Goal: Transaction & Acquisition: Purchase product/service

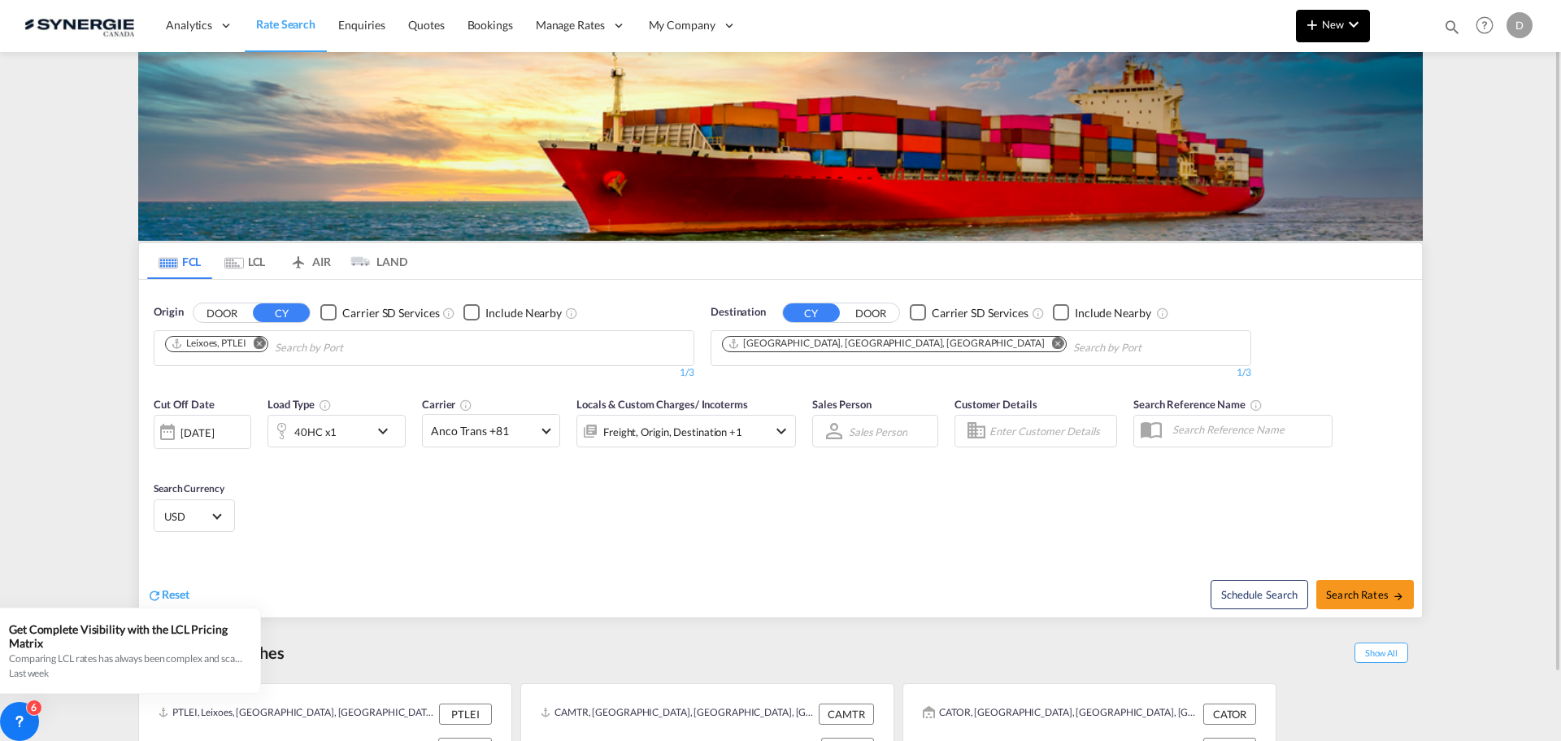
click at [1318, 31] on md-icon "icon-plus 400-fg" at bounding box center [1312, 25] width 20 height 20
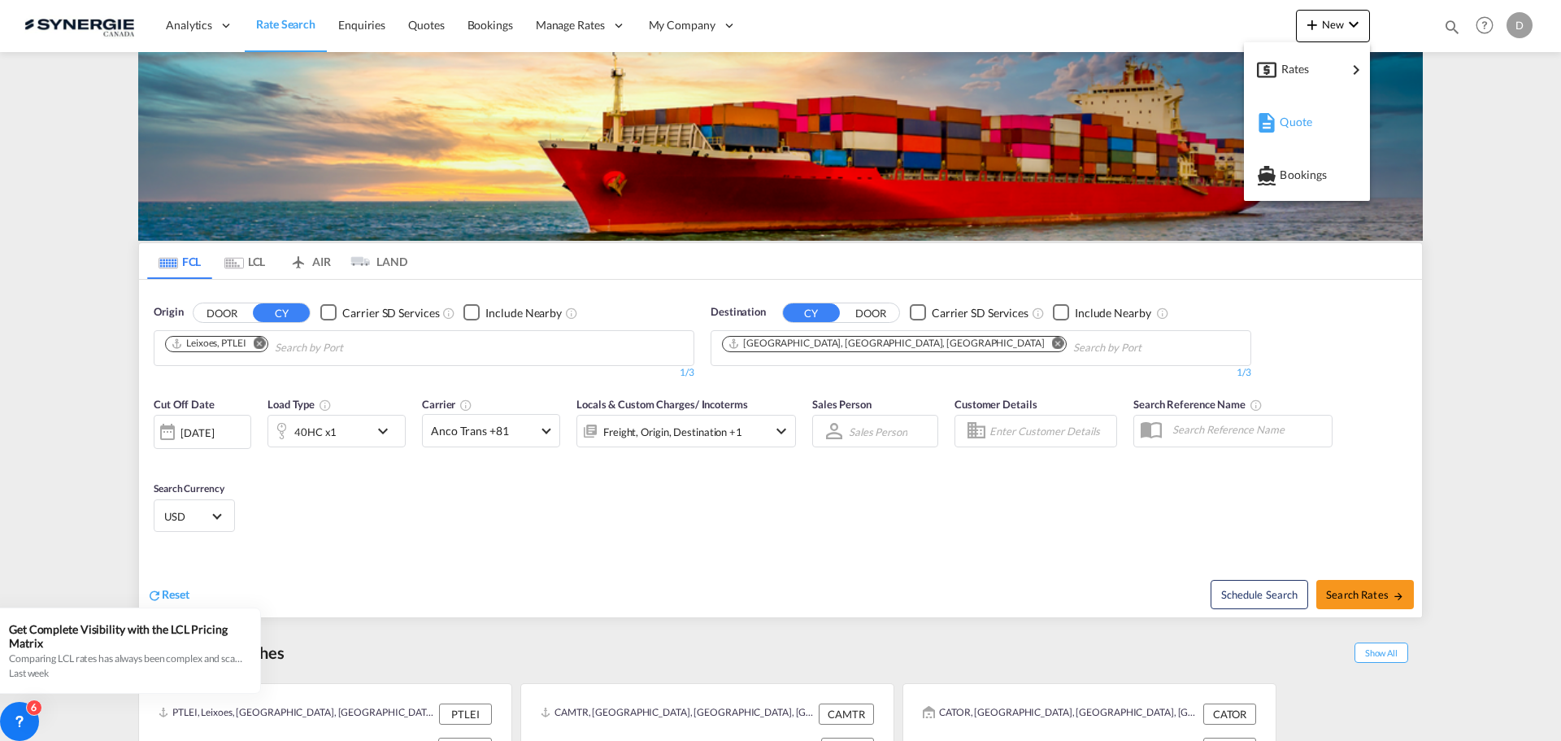
click at [1298, 117] on span "Quote" at bounding box center [1289, 122] width 18 height 33
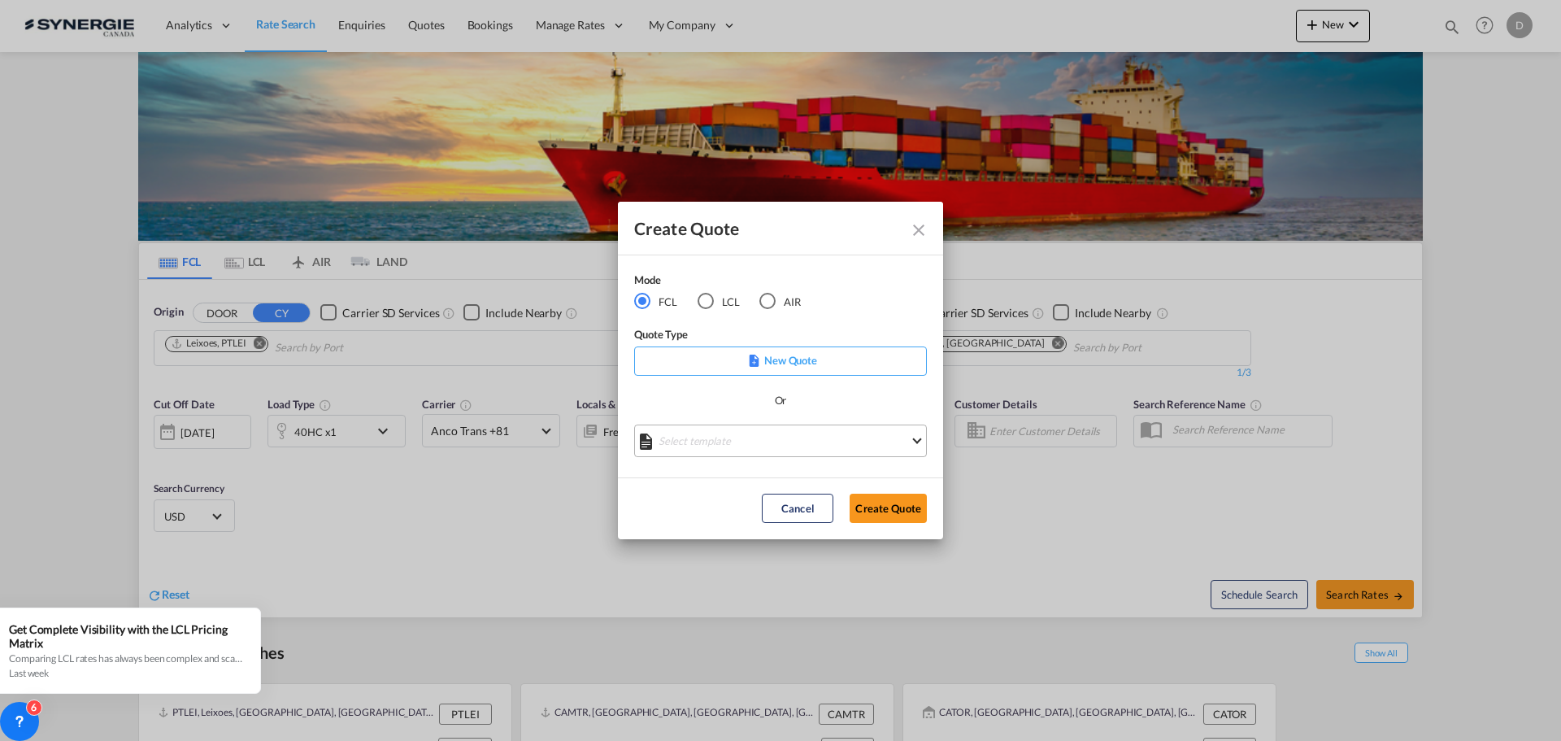
click at [806, 433] on md-select "Select template *NEW* FCL FREEHAND / DAP [PERSON_NAME] | [DATE] *NEW* Import FC…" at bounding box center [780, 440] width 293 height 33
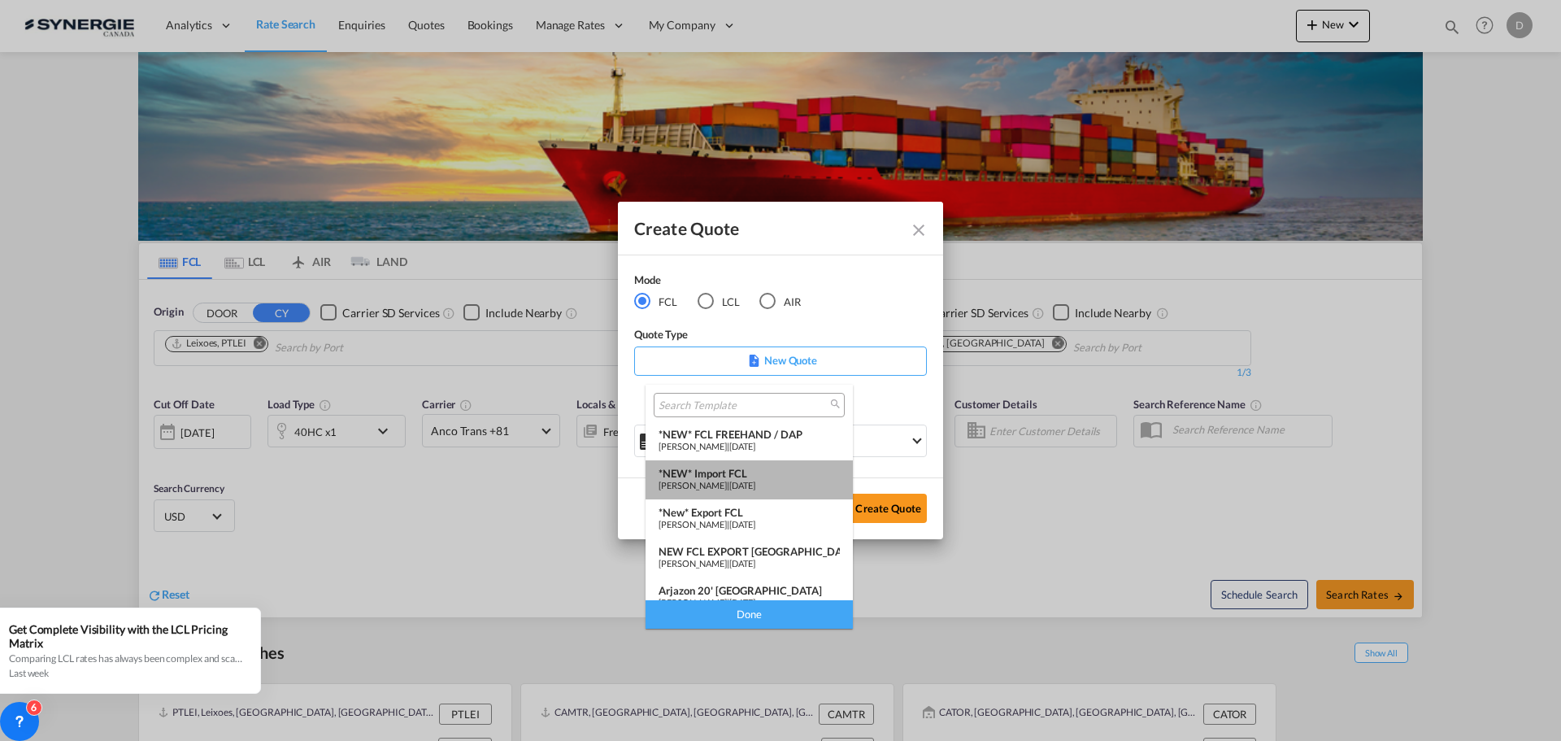
click at [762, 471] on div "*NEW* Import FCL" at bounding box center [749, 473] width 181 height 13
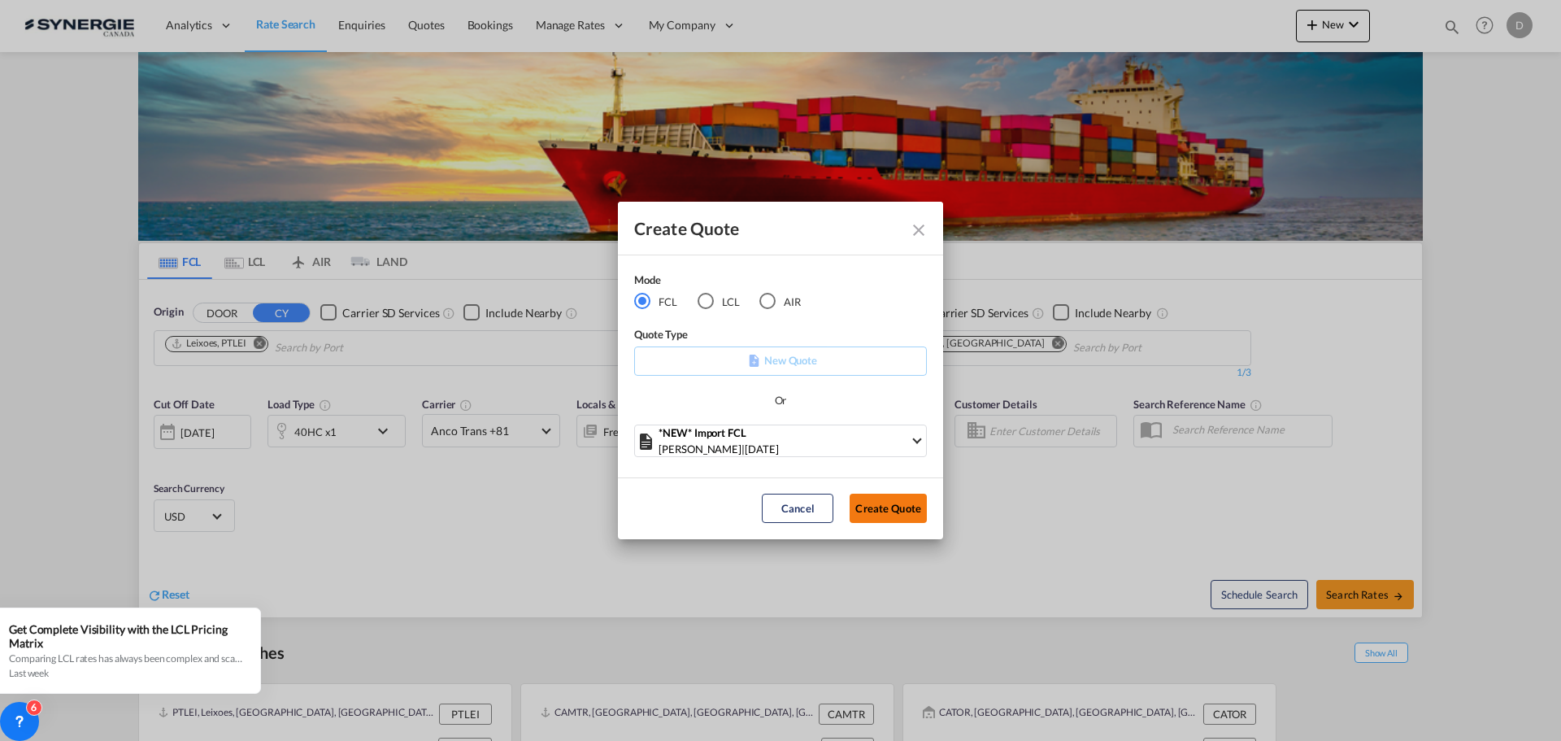
click at [882, 505] on button "Create Quote" at bounding box center [888, 507] width 77 height 29
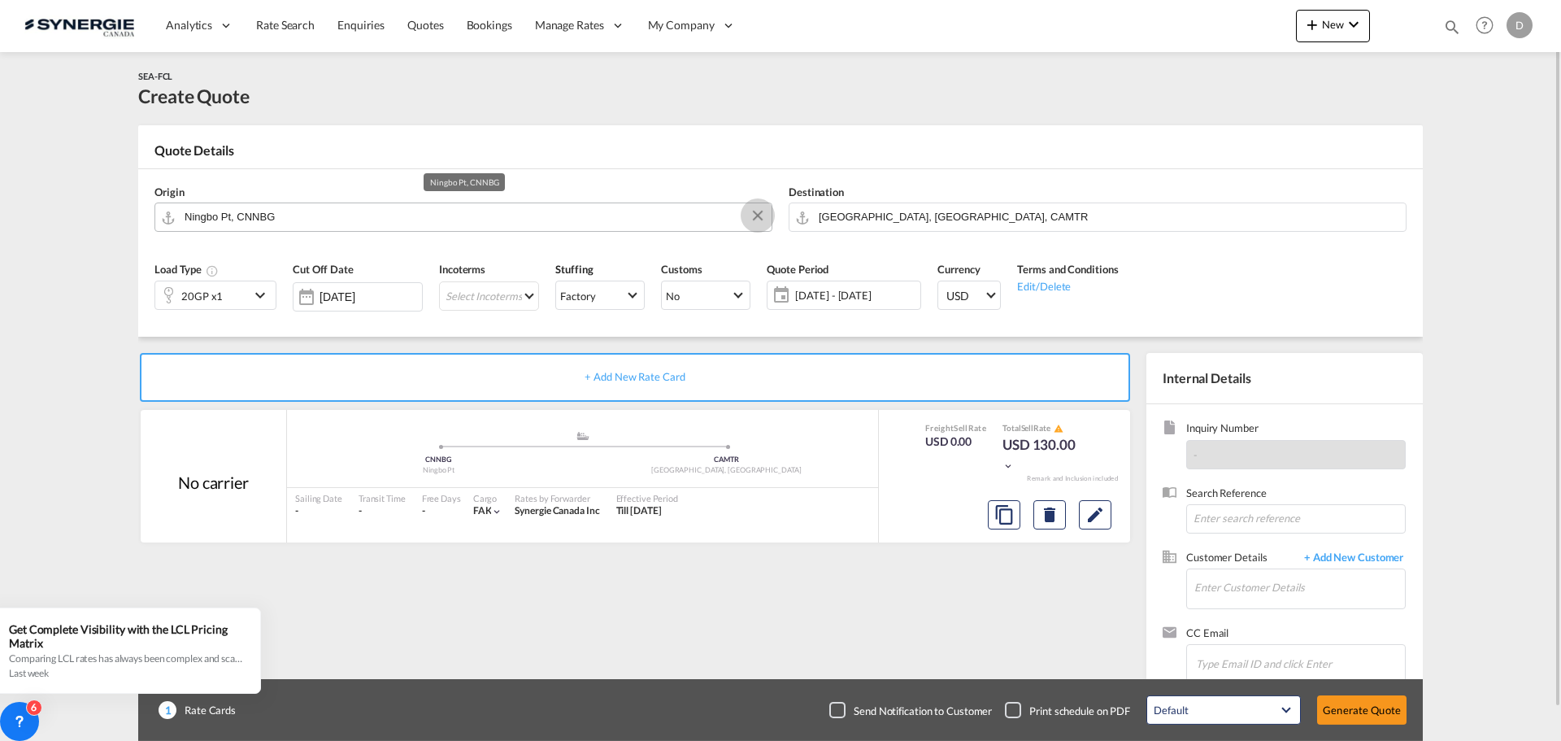
click at [756, 215] on button "Clear Input" at bounding box center [758, 215] width 24 height 24
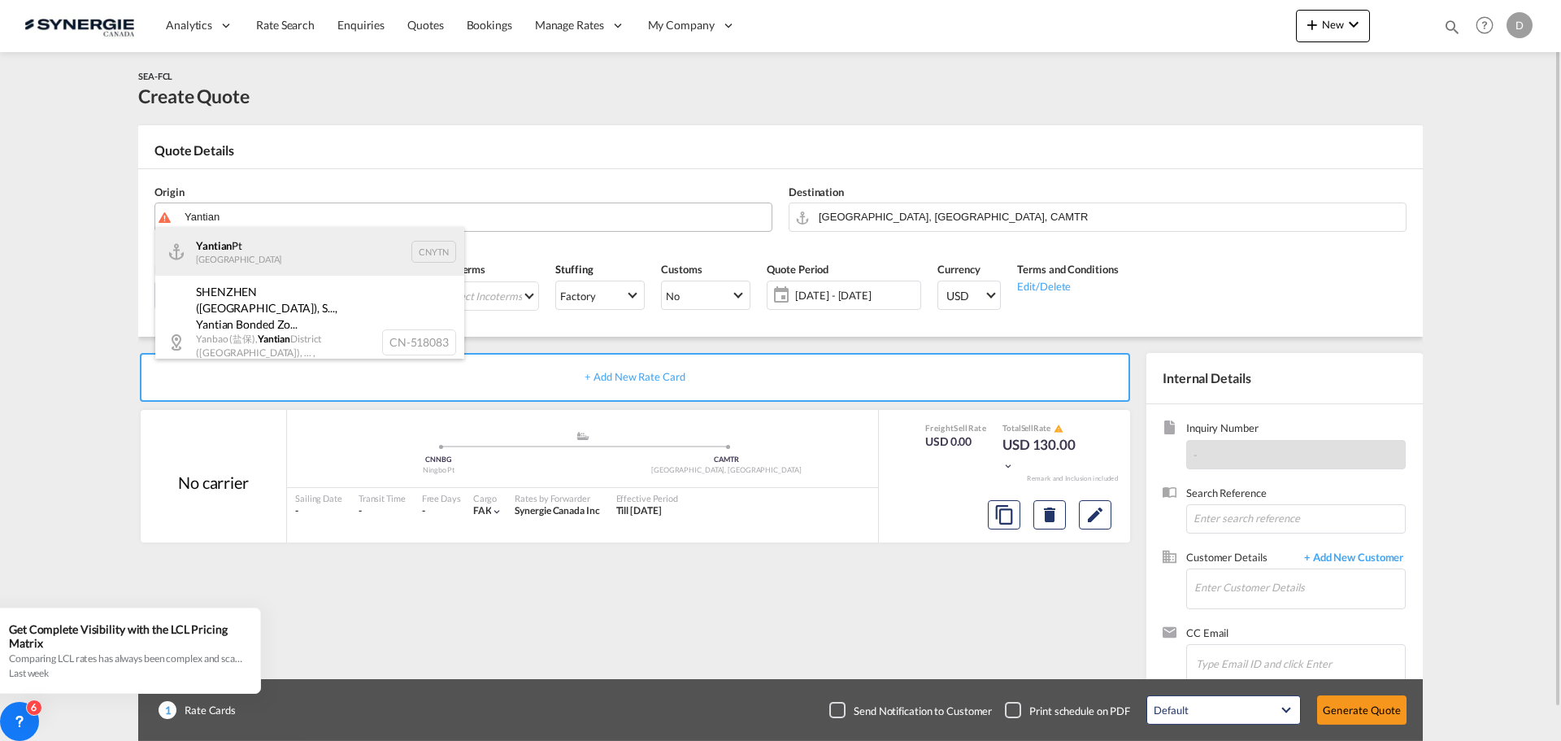
click at [267, 250] on div "Yantian Pt China CNYTN" at bounding box center [309, 251] width 309 height 49
type input "Yantian Pt, CNYTN"
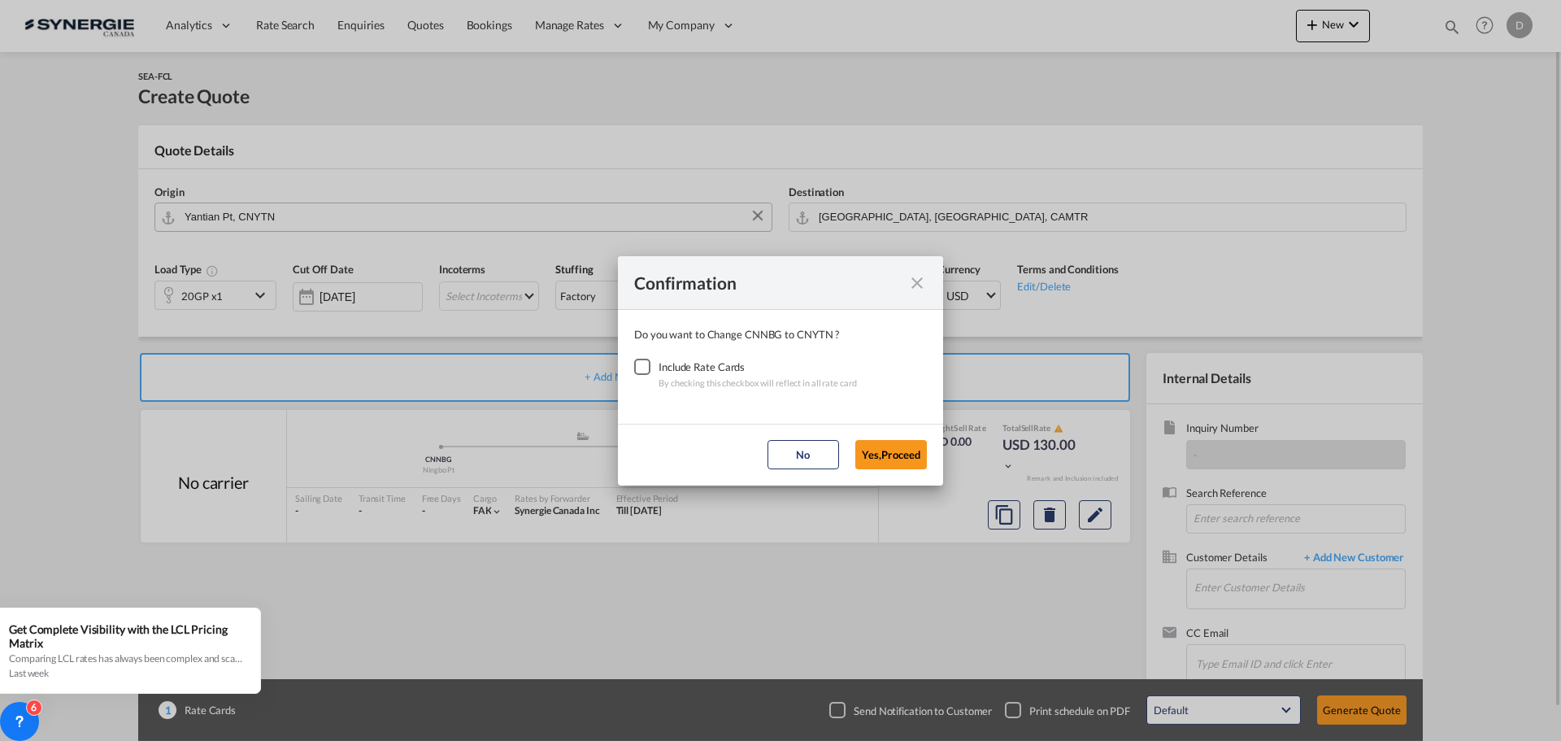
click at [644, 370] on div "Checkbox No Ink" at bounding box center [642, 367] width 16 height 16
click at [884, 450] on button "Yes,Proceed" at bounding box center [891, 454] width 72 height 29
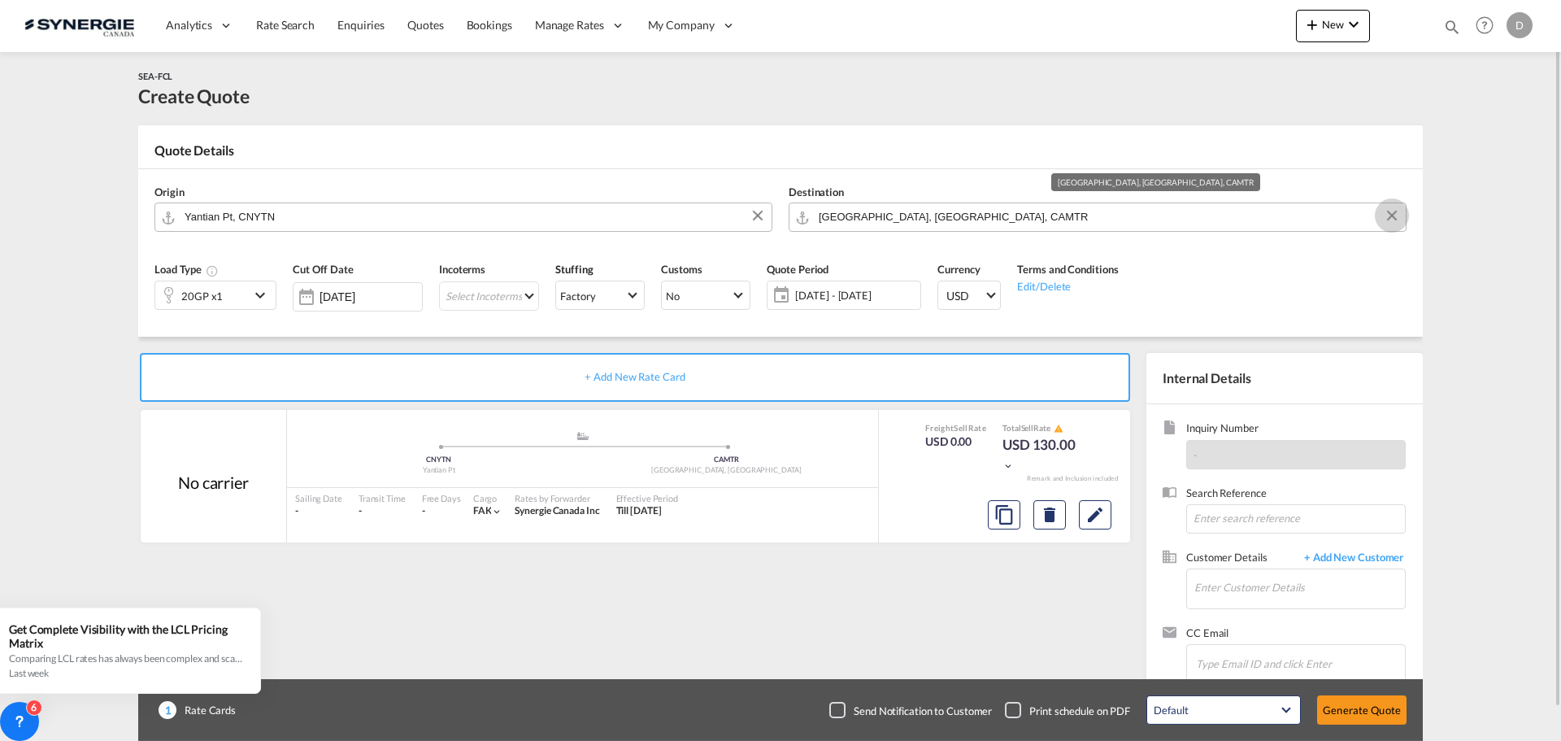
click at [1387, 215] on button "Clear Input" at bounding box center [1392, 215] width 24 height 24
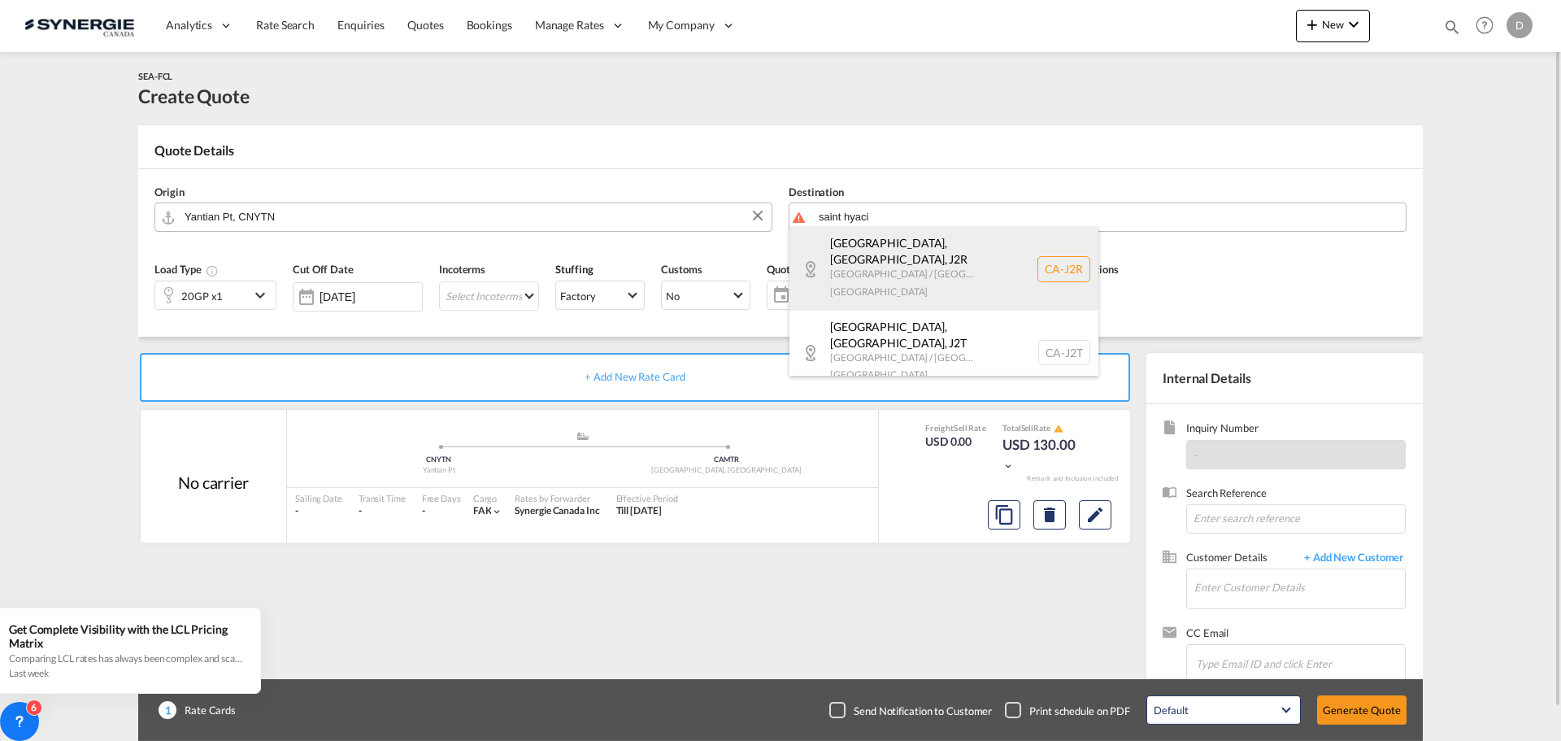
click at [944, 248] on div "[GEOGRAPHIC_DATA], [GEOGRAPHIC_DATA] , J2R [GEOGRAPHIC_DATA] / [GEOGRAPHIC_DATA…" at bounding box center [943, 269] width 309 height 84
type input "CA-J2R, [GEOGRAPHIC_DATA], [GEOGRAPHIC_DATA], [GEOGRAPHIC_DATA] / [GEOGRAPHIC_D…"
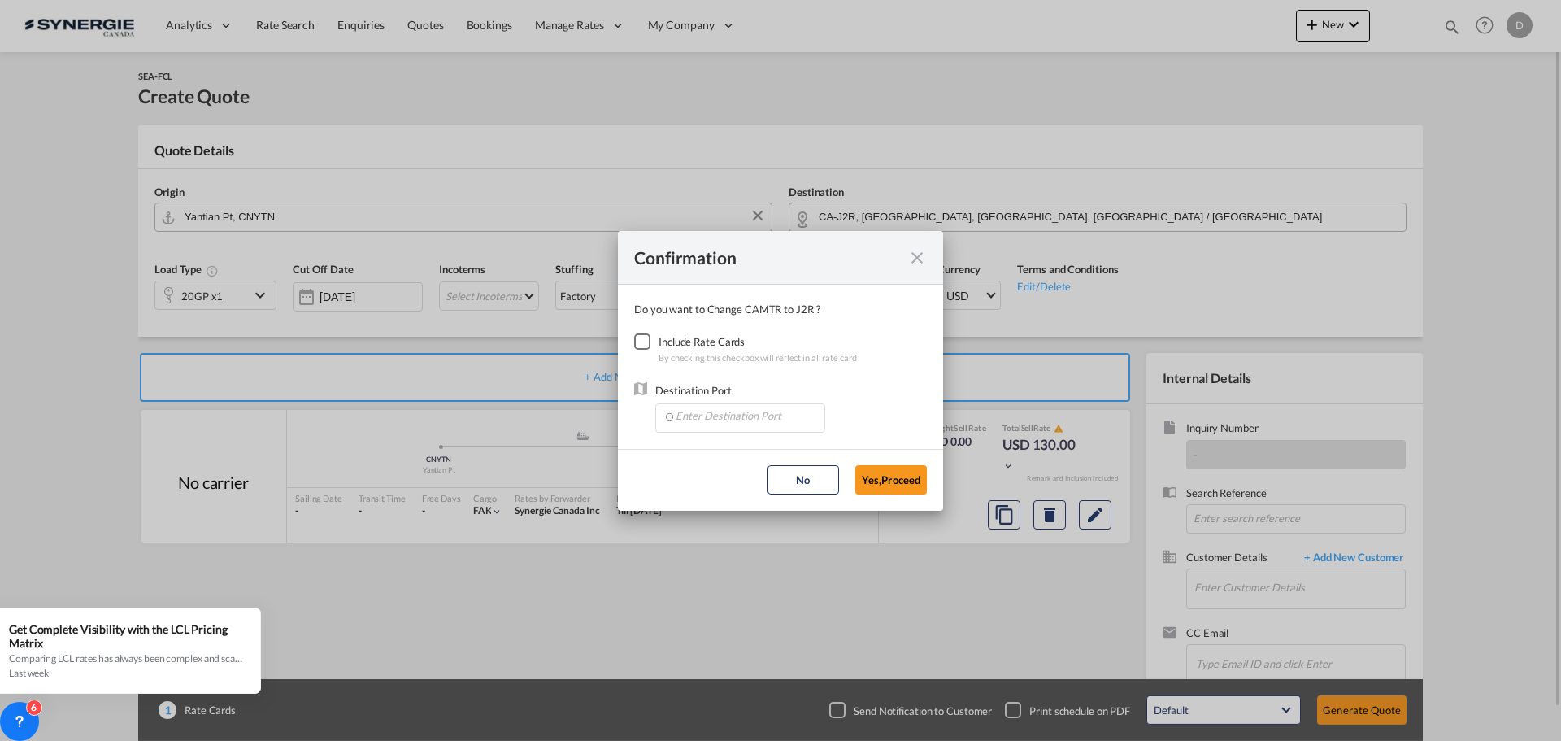
click at [645, 343] on div "Checkbox No Ink" at bounding box center [642, 341] width 16 height 16
click at [751, 416] on input "Enter Destination Port" at bounding box center [743, 416] width 161 height 24
click at [763, 493] on span "CAMTR, [GEOGRAPHIC_DATA], [GEOGRAPHIC_DATA], [GEOGRAPHIC_DATA], [GEOGRAPHIC_DAT…" at bounding box center [994, 492] width 638 height 14
type input "CAMTR, [GEOGRAPHIC_DATA], [GEOGRAPHIC_DATA], [GEOGRAPHIC_DATA], [GEOGRAPHIC_DAT…"
click at [904, 479] on button "Yes,Proceed" at bounding box center [891, 479] width 72 height 29
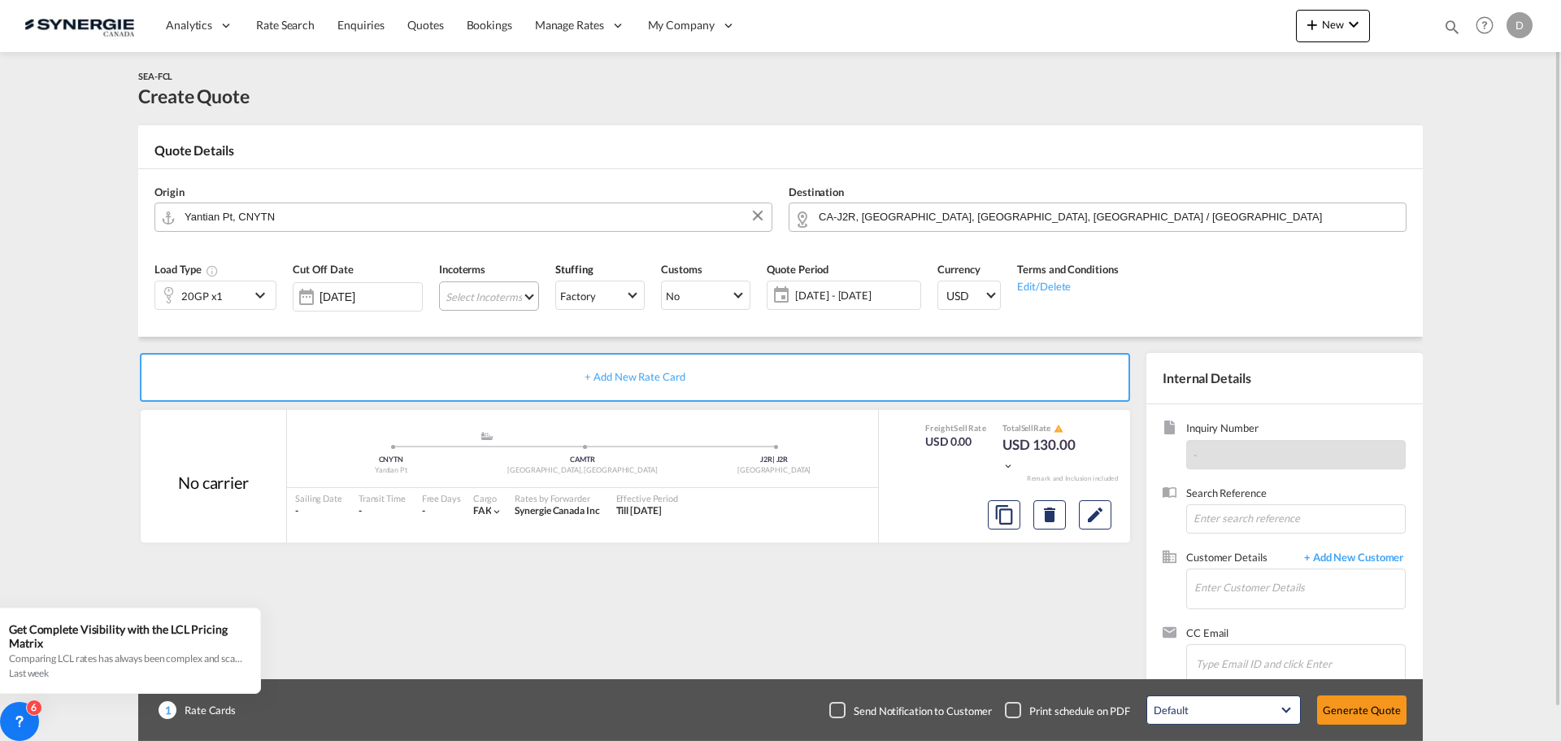
click at [518, 291] on md-select "Select Incoterms CFR - export Cost and Freight CIP - import Carriage and Insura…" at bounding box center [489, 295] width 100 height 29
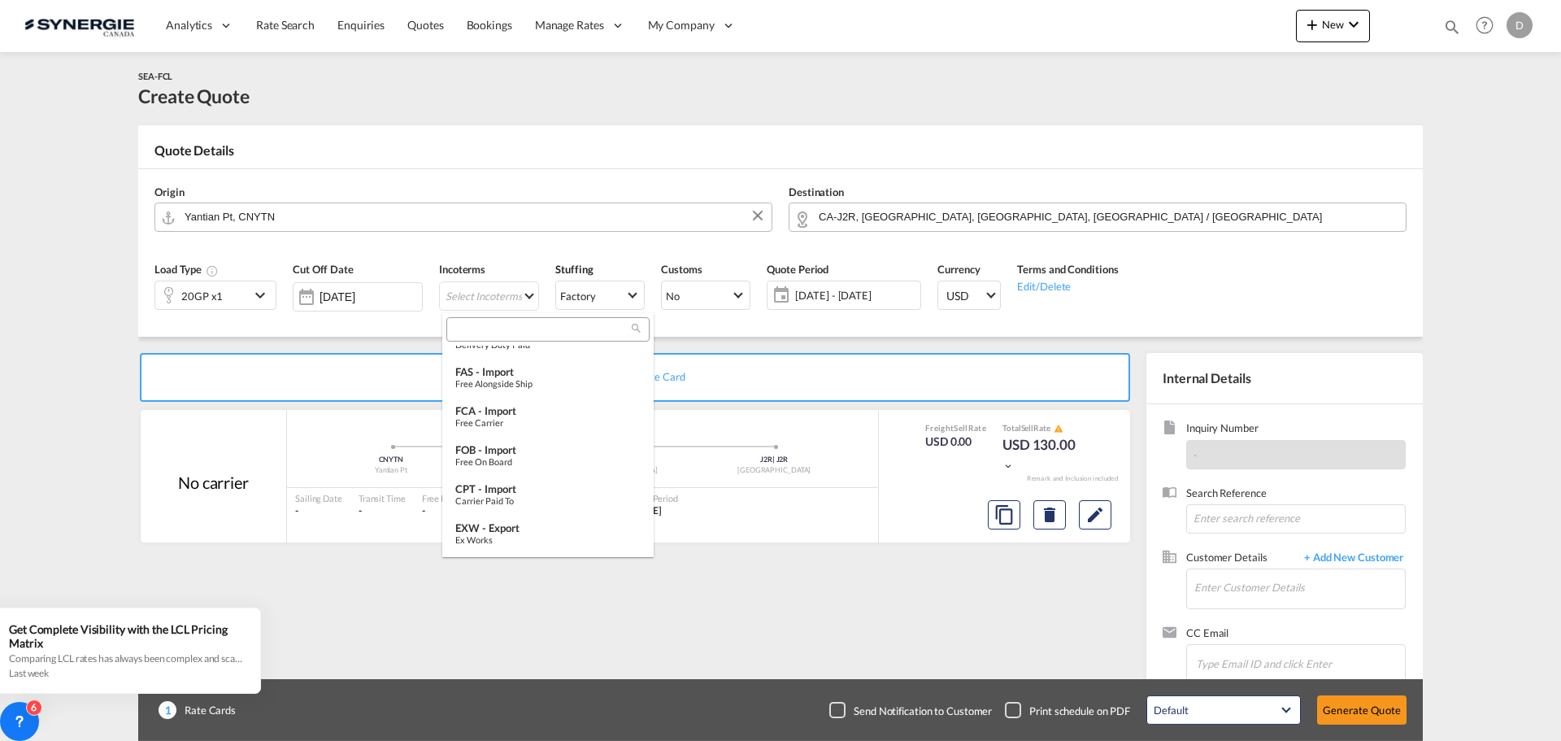
scroll to position [325, 0]
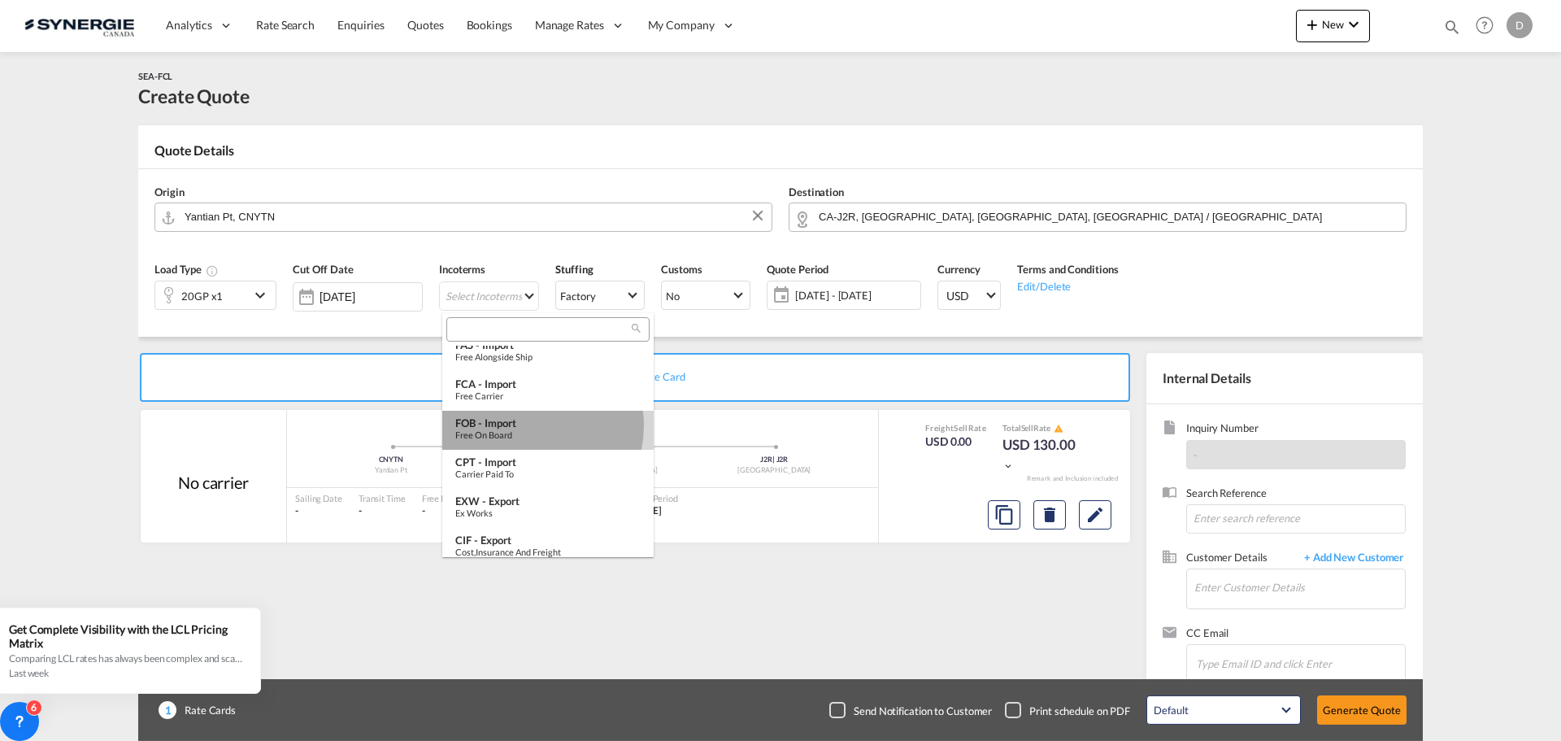
click at [523, 425] on div "FOB - import" at bounding box center [547, 422] width 185 height 13
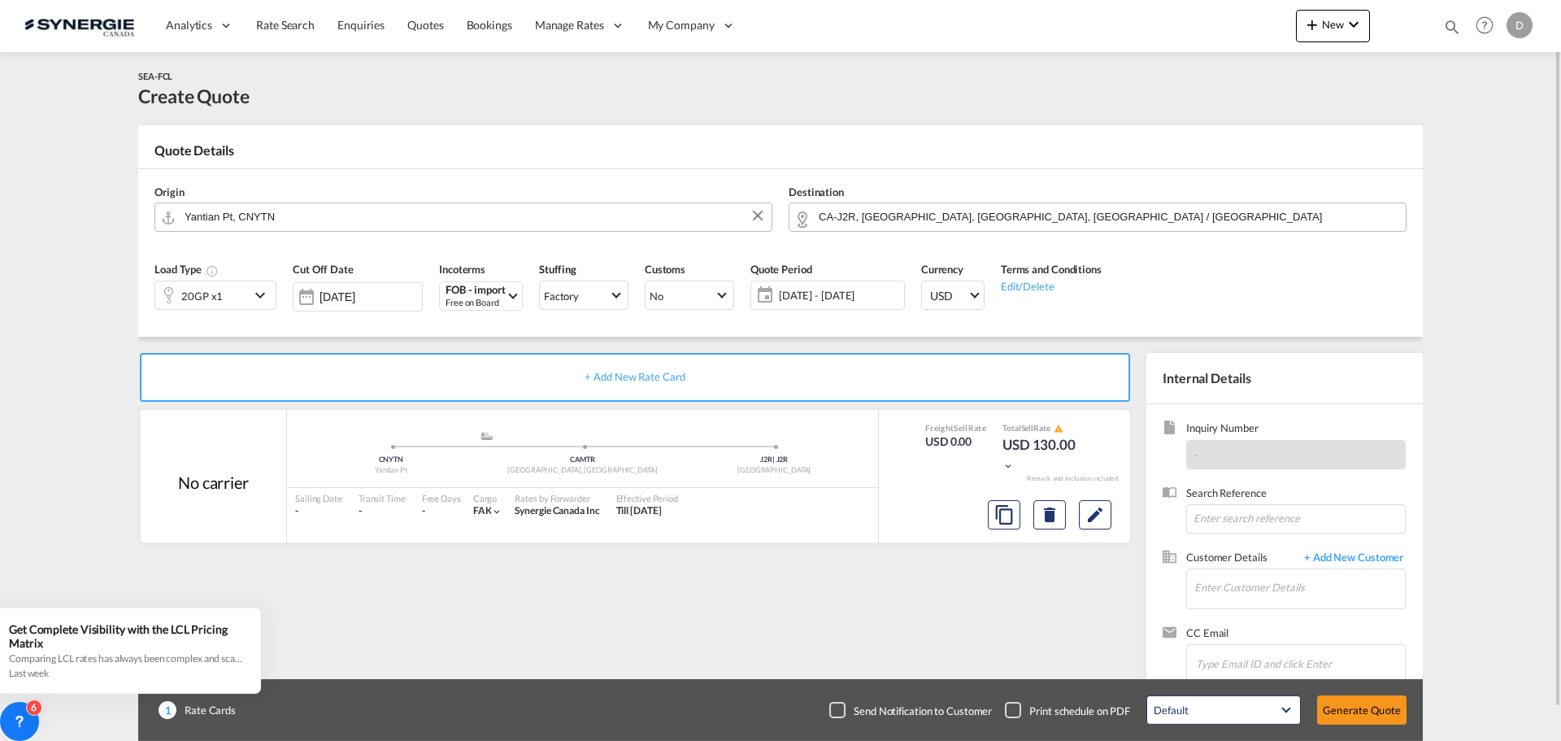
click at [811, 289] on span "[DATE] - [DATE]" at bounding box center [839, 295] width 121 height 15
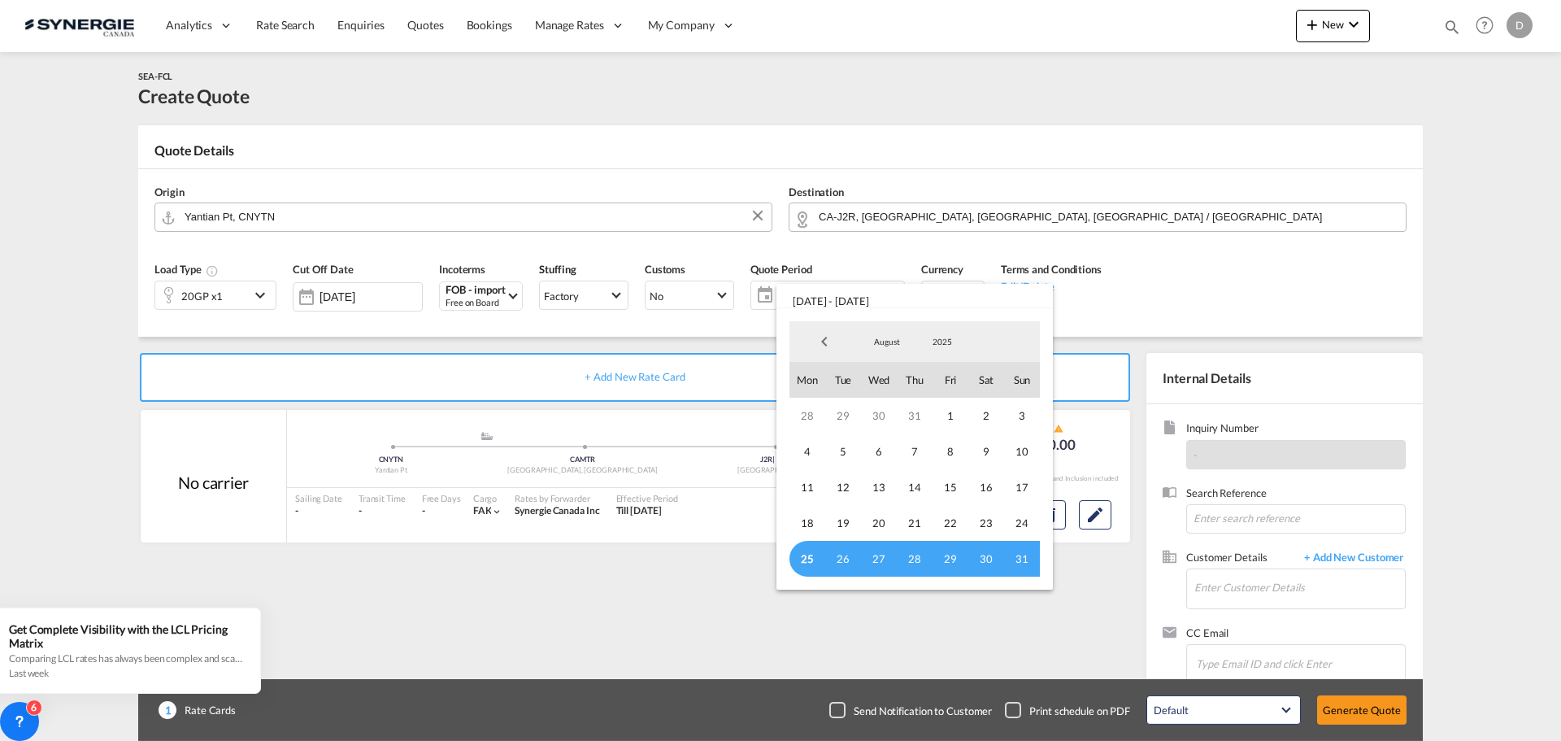
click at [802, 554] on span "25" at bounding box center [807, 559] width 36 height 36
click at [1015, 563] on span "31" at bounding box center [1022, 559] width 36 height 36
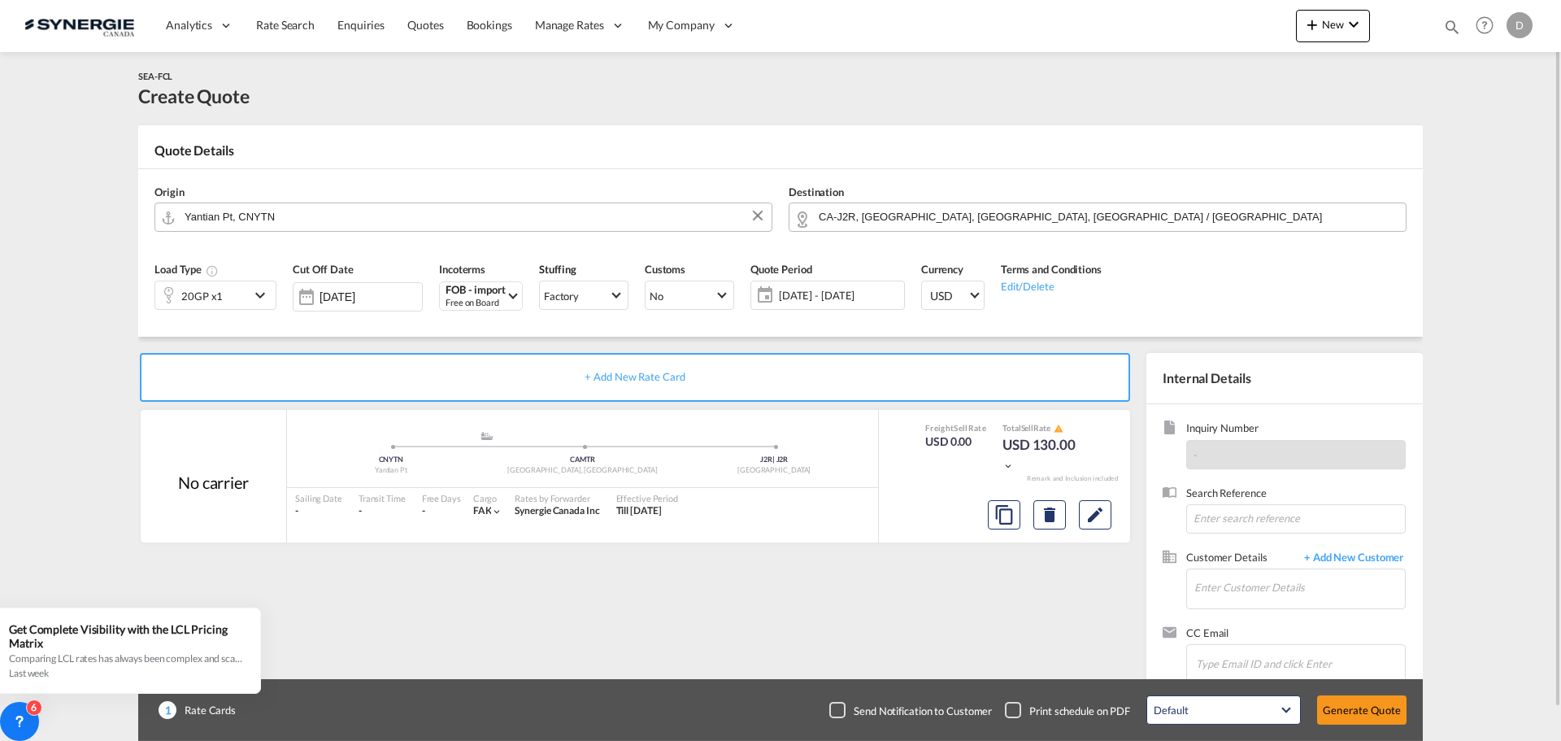
click at [256, 294] on md-icon "icon-chevron-down" at bounding box center [262, 295] width 24 height 20
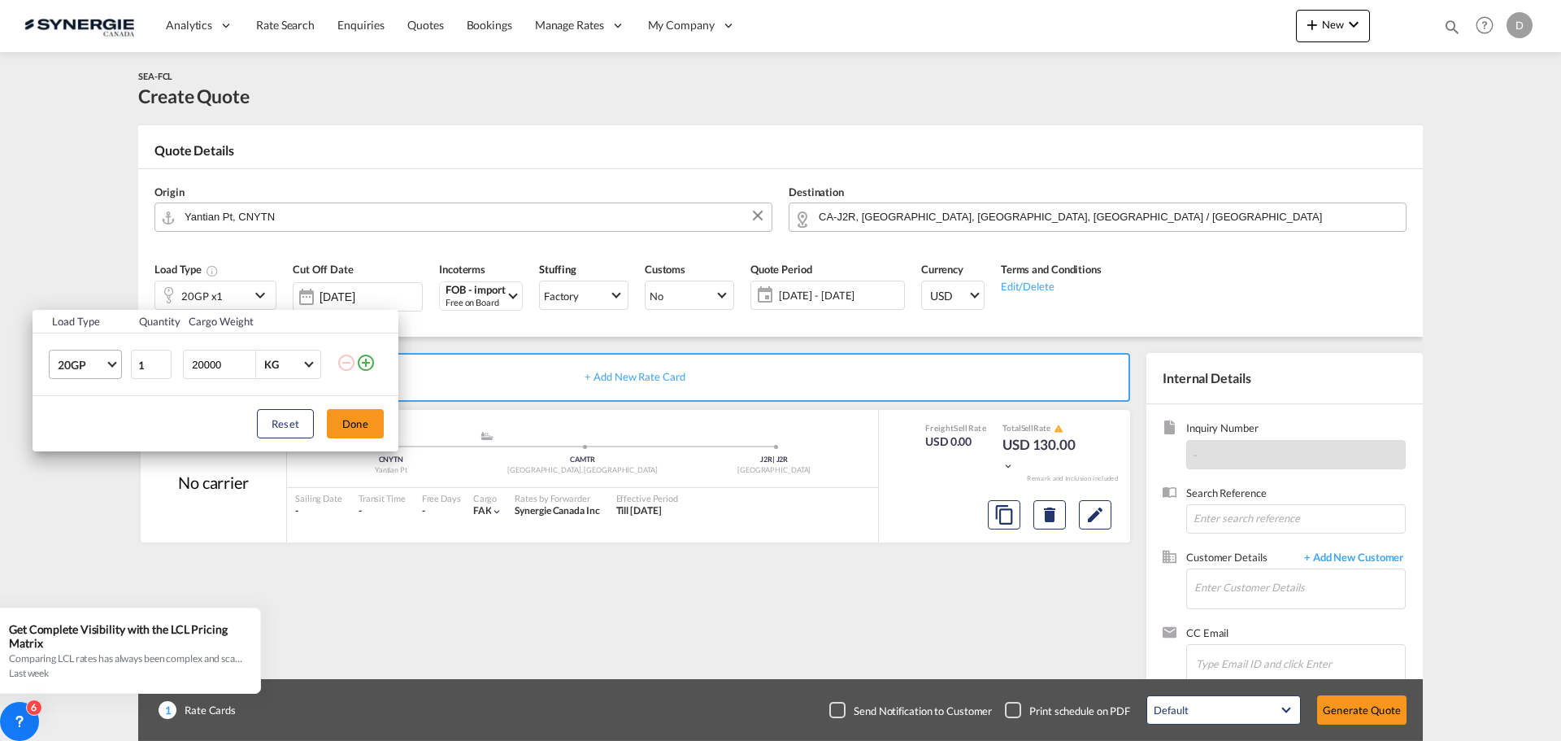
click at [96, 363] on span "20GP" at bounding box center [81, 365] width 47 height 16
click at [97, 437] on md-option "40HC" at bounding box center [100, 443] width 111 height 39
click at [369, 424] on button "Done" at bounding box center [355, 423] width 57 height 29
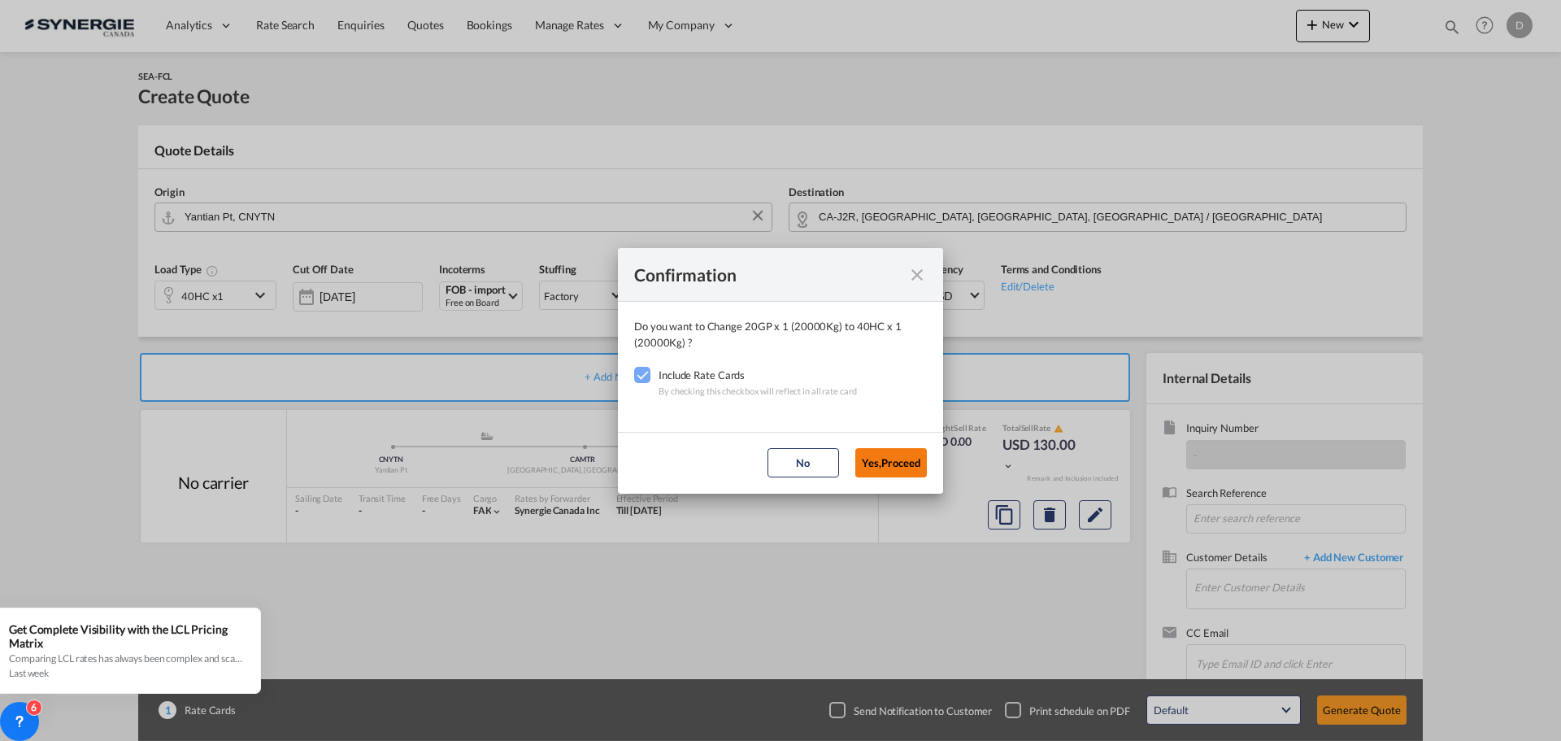
click at [890, 453] on button "Yes,Proceed" at bounding box center [891, 462] width 72 height 29
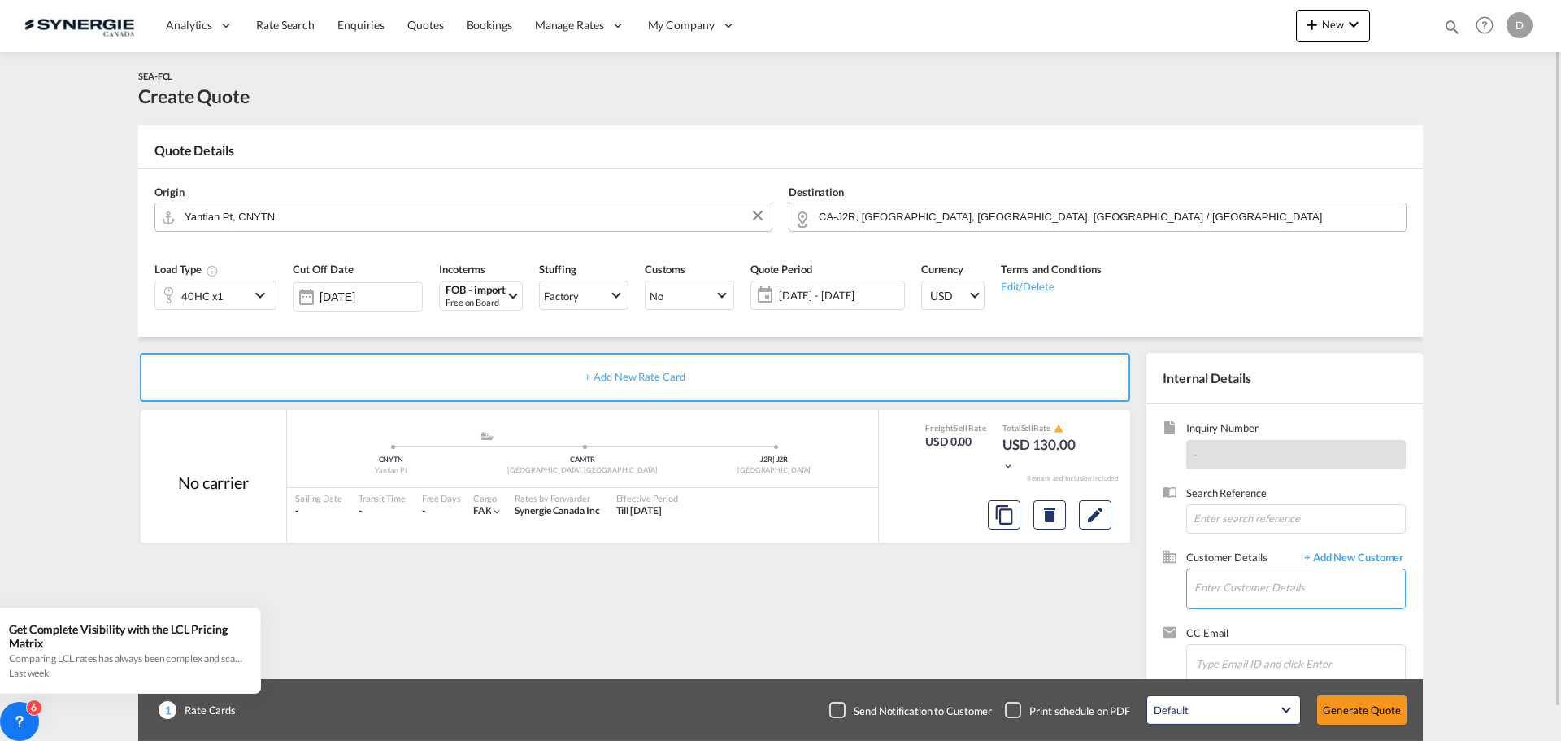
click at [1235, 583] on input "Enter Customer Details" at bounding box center [1299, 587] width 211 height 37
paste input "[EMAIL_ADDRESS][PERSON_NAME][DOMAIN_NAME]"
click at [1239, 544] on div "[PERSON_NAME] [PERSON_NAME][EMAIL_ADDRESS][PERSON_NAME][DOMAIN_NAME] | Ventec" at bounding box center [1347, 547] width 309 height 44
type input "Ventec, [PERSON_NAME], [PERSON_NAME][EMAIL_ADDRESS][PERSON_NAME][DOMAIN_NAME]"
click at [1094, 511] on md-icon "Edit" at bounding box center [1095, 515] width 20 height 20
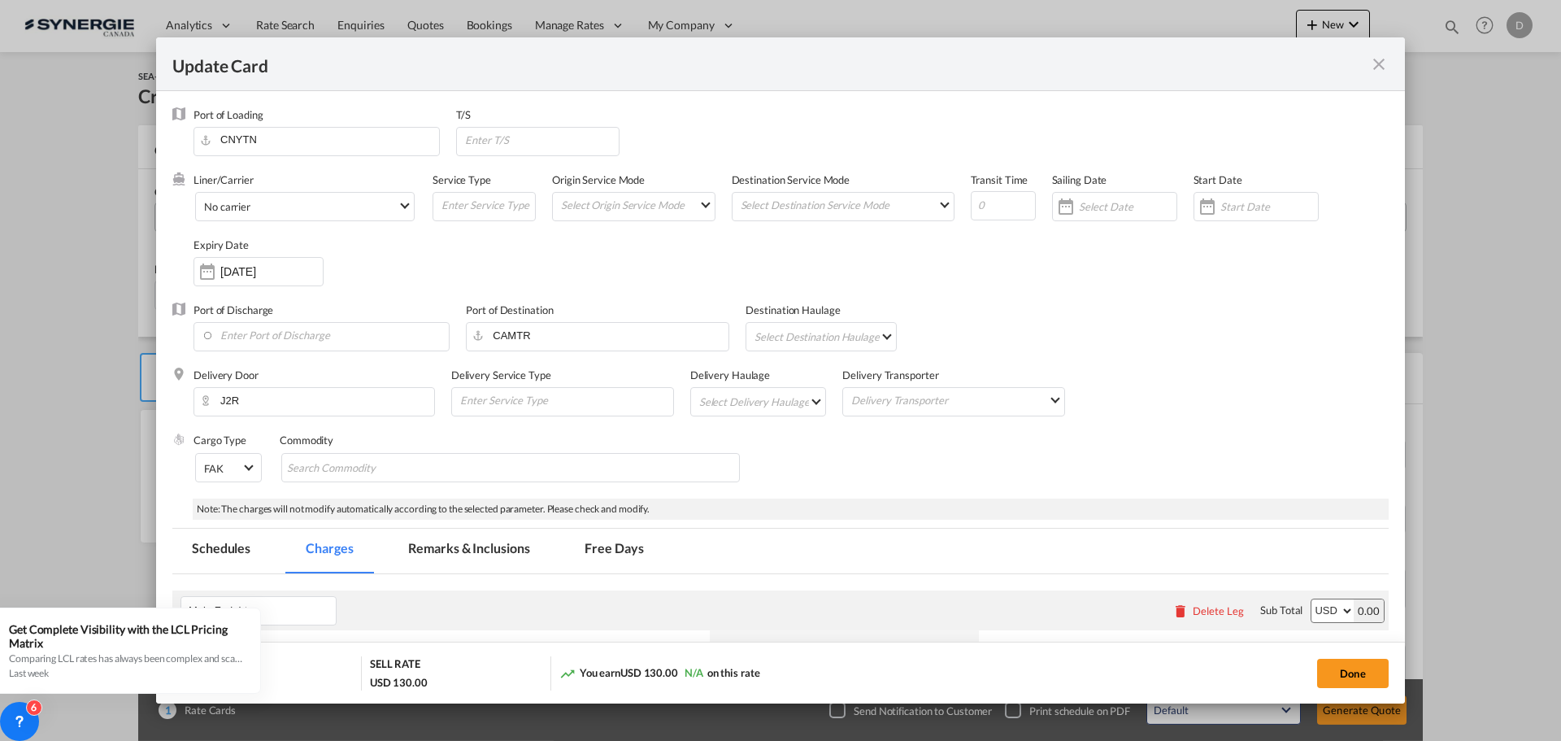
select select "per container"
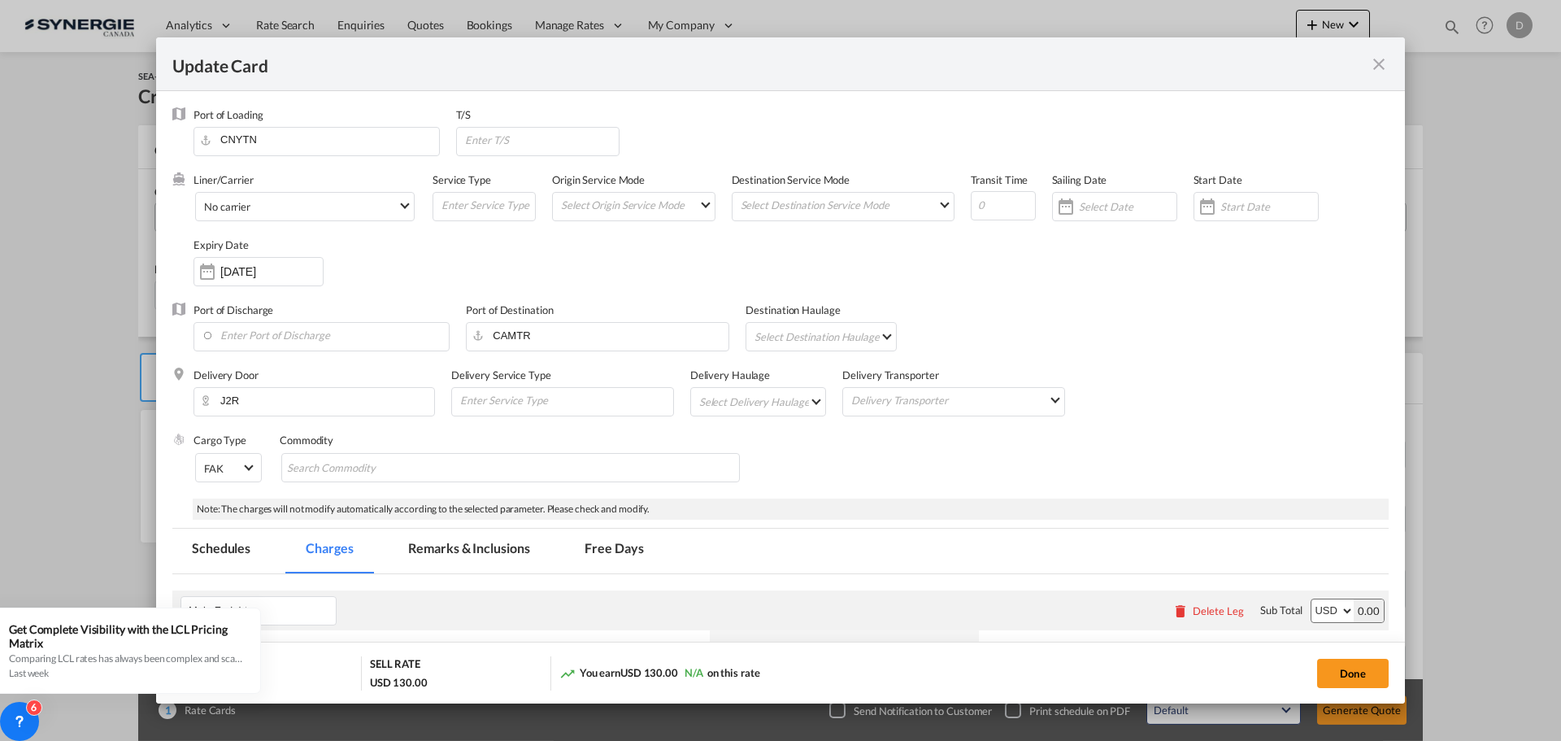
select select "per container"
select select "per B/L"
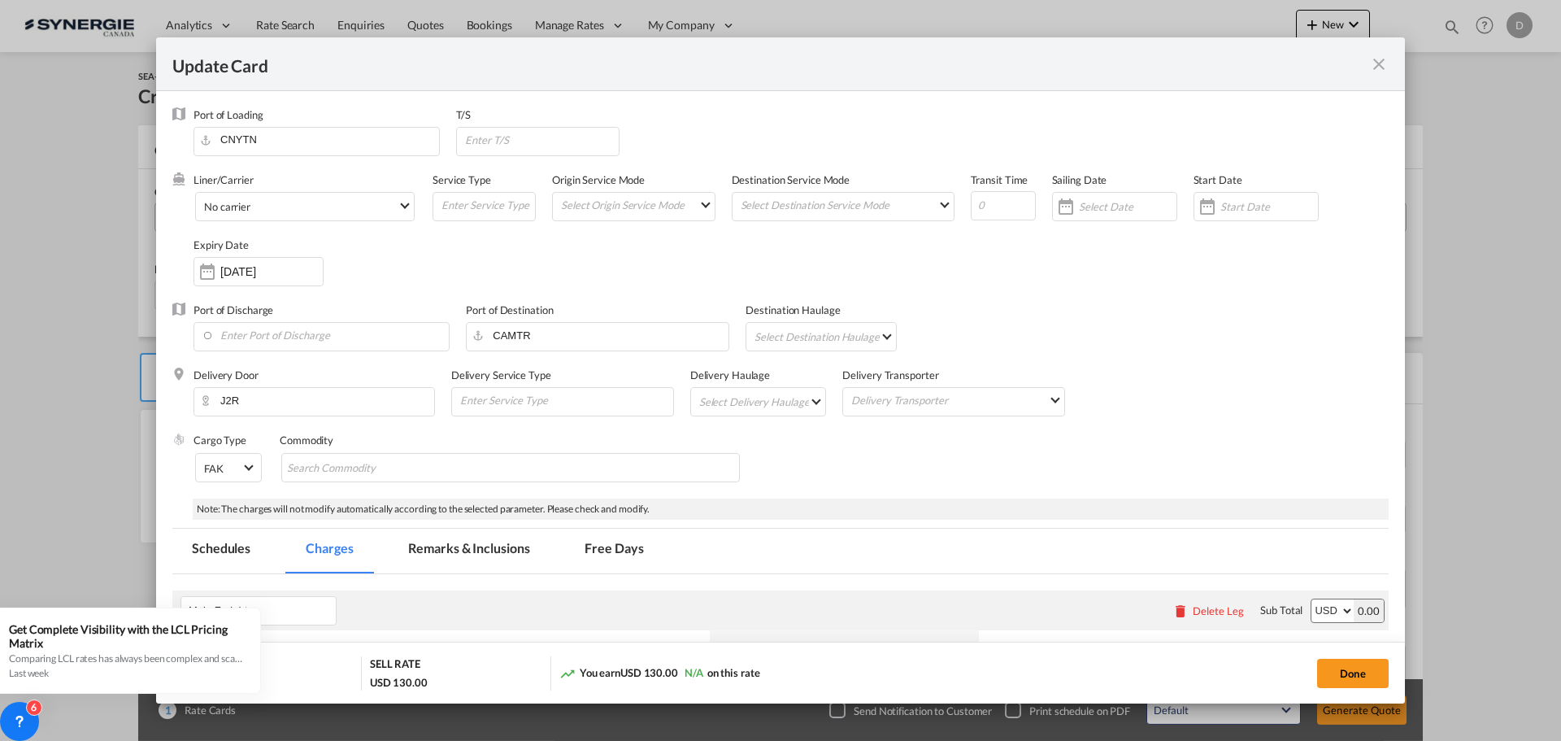
select select "per shipment"
click at [1201, 208] on div "Update Card Port ..." at bounding box center [1207, 206] width 26 height 33
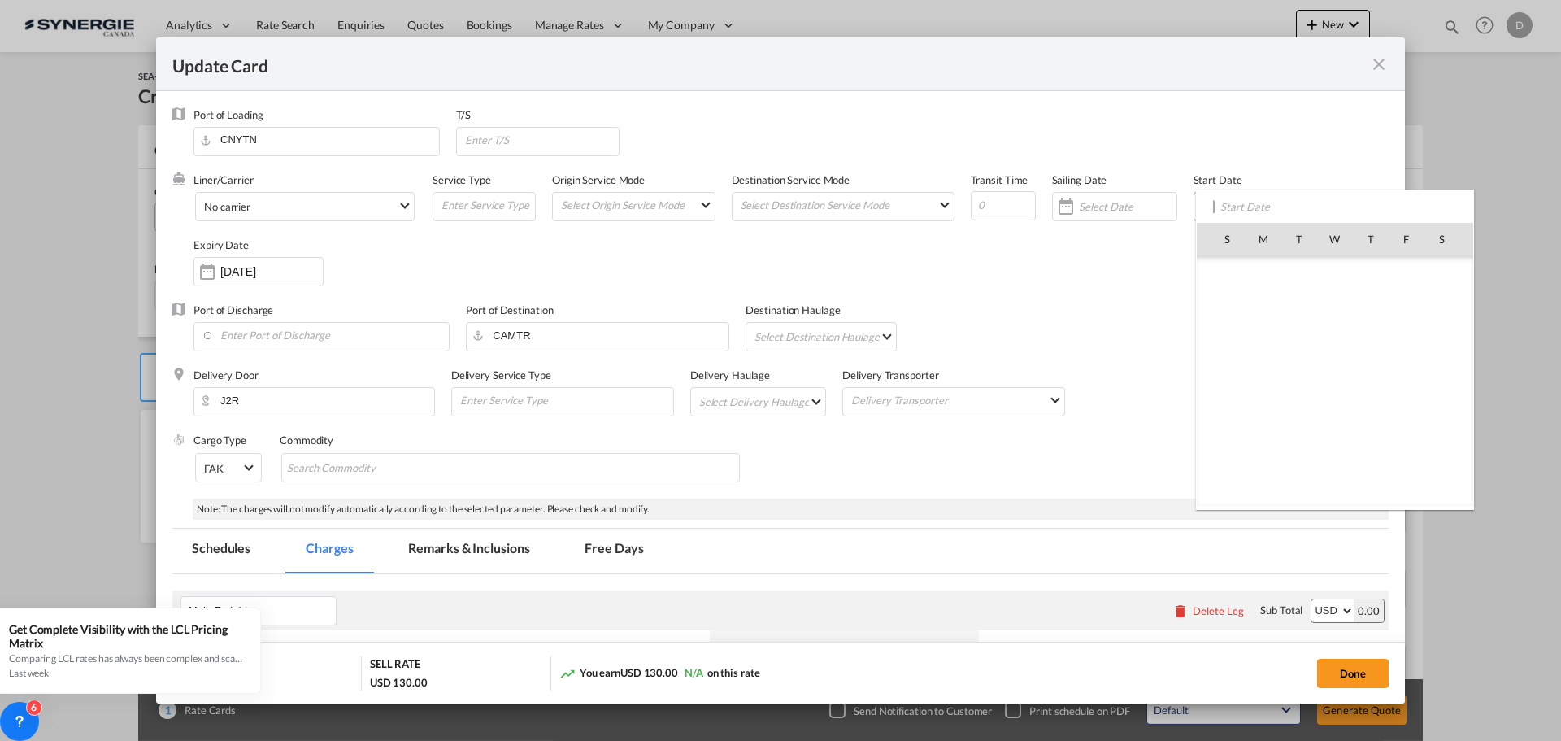
scroll to position [376372, 0]
click at [1269, 413] on span "25" at bounding box center [1263, 417] width 34 height 34
type input "[DATE]"
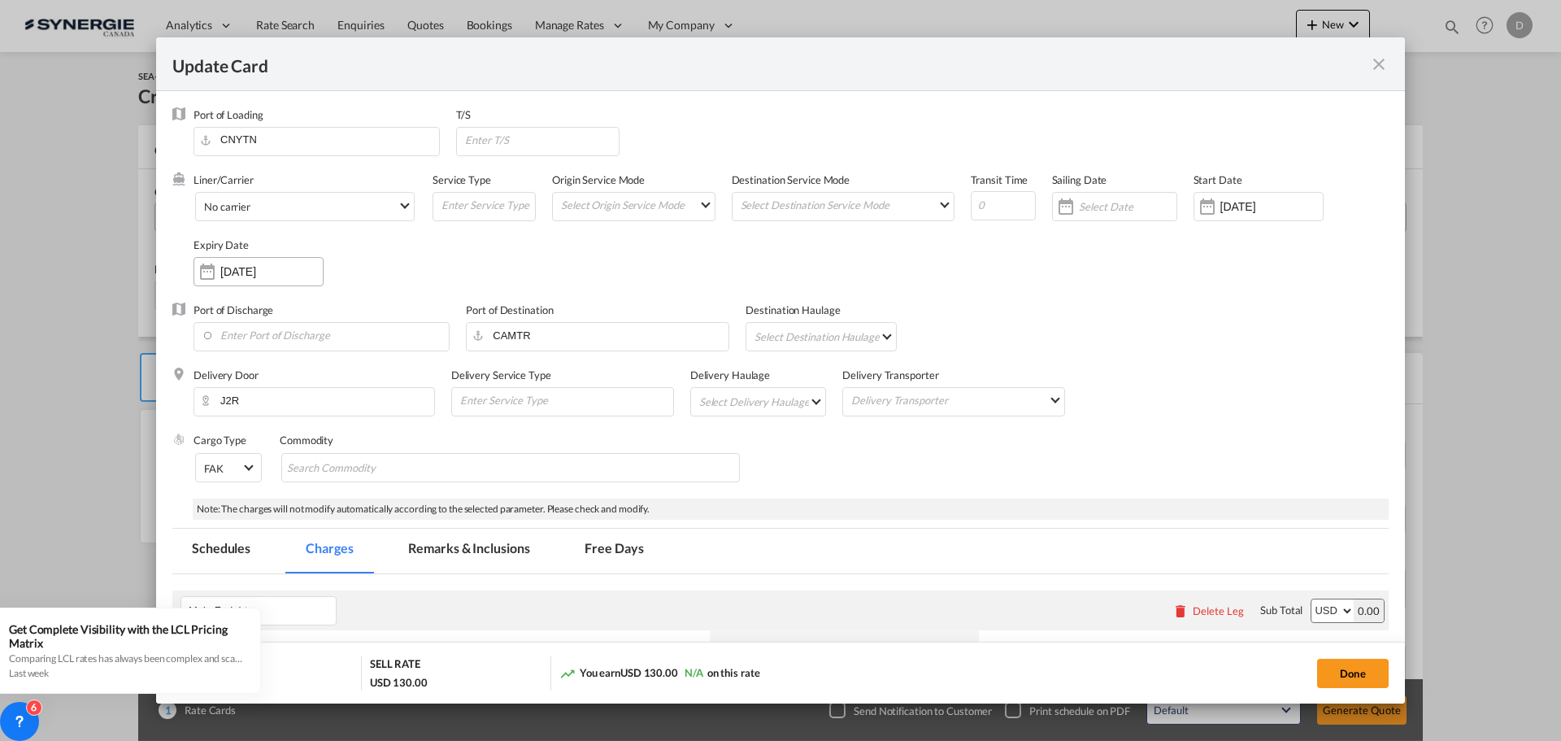
click at [256, 280] on div "[DATE]" at bounding box center [258, 271] width 130 height 29
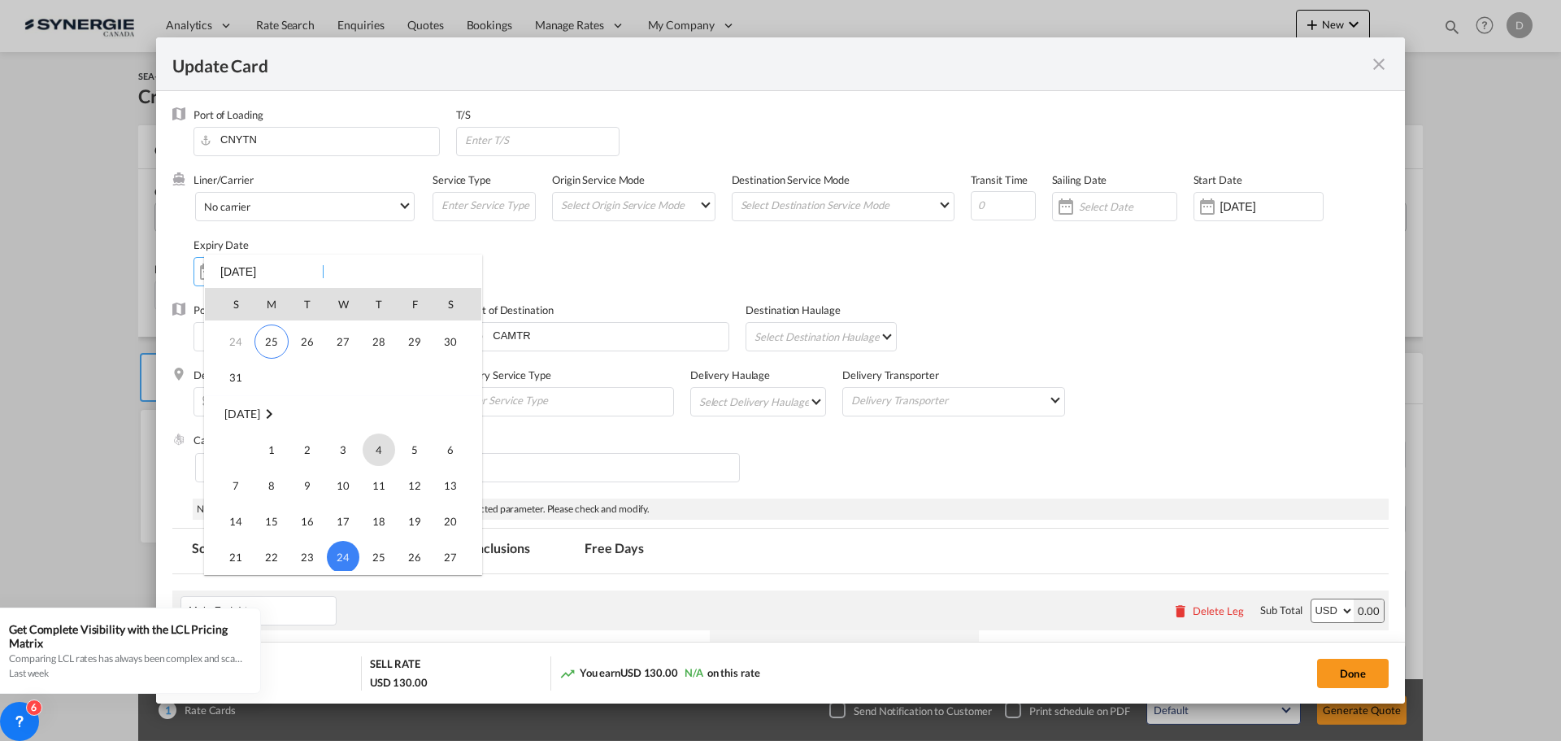
scroll to position [53, 0]
click at [240, 463] on span "31" at bounding box center [236, 465] width 33 height 33
type input "[DATE]"
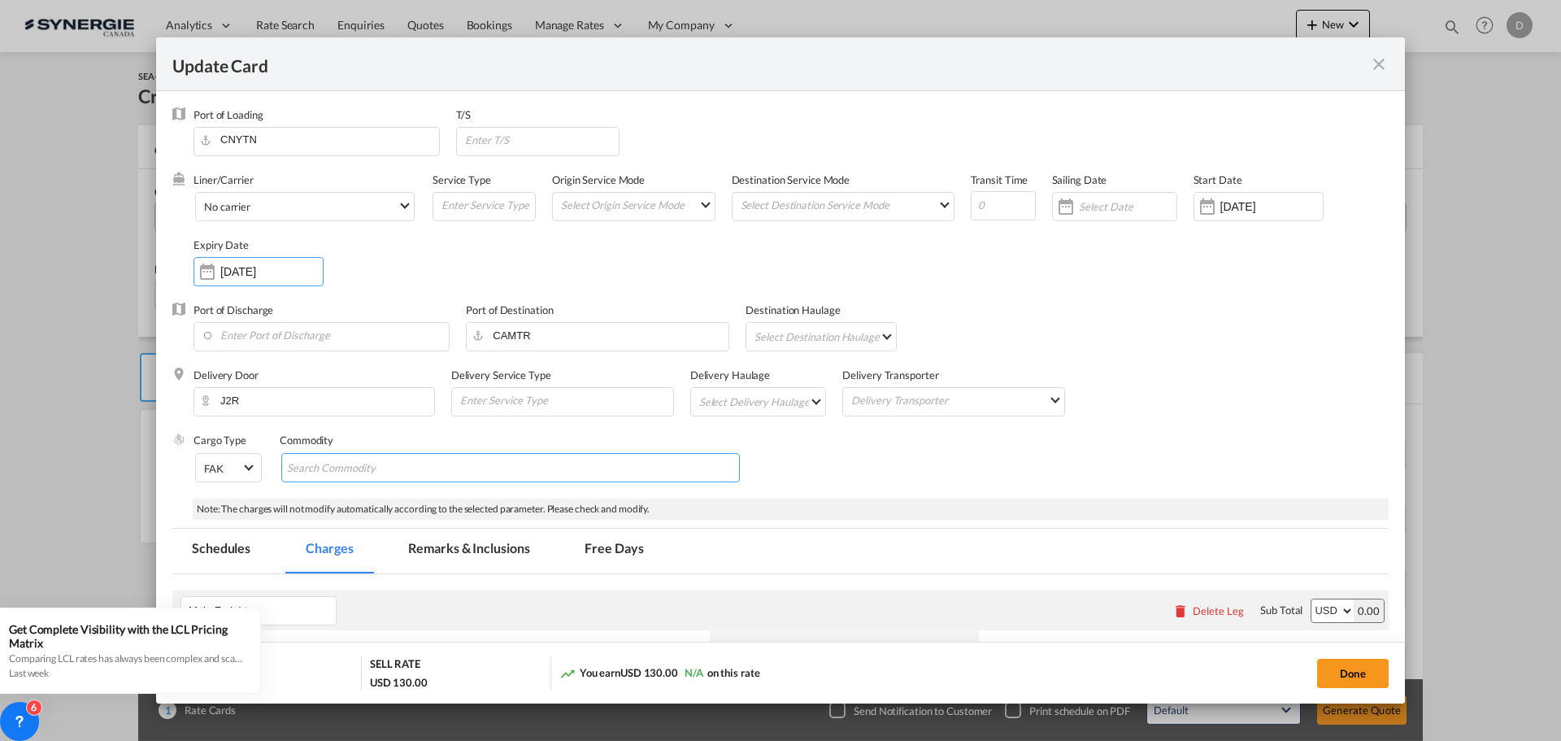
click at [401, 472] on input "Search Commodity" at bounding box center [361, 468] width 149 height 26
type input "General Cargo"
click at [869, 479] on div "Cargo Type FAK FAK GCR GDSM General Cargo Hazardous Cargo Ambient Foodstuff Chi…" at bounding box center [790, 465] width 1195 height 65
click at [803, 402] on md-select "Select Delivery Haulage rail road barge truck unspecified not available" at bounding box center [762, 401] width 128 height 26
click at [741, 443] on md-option "road" at bounding box center [759, 440] width 152 height 39
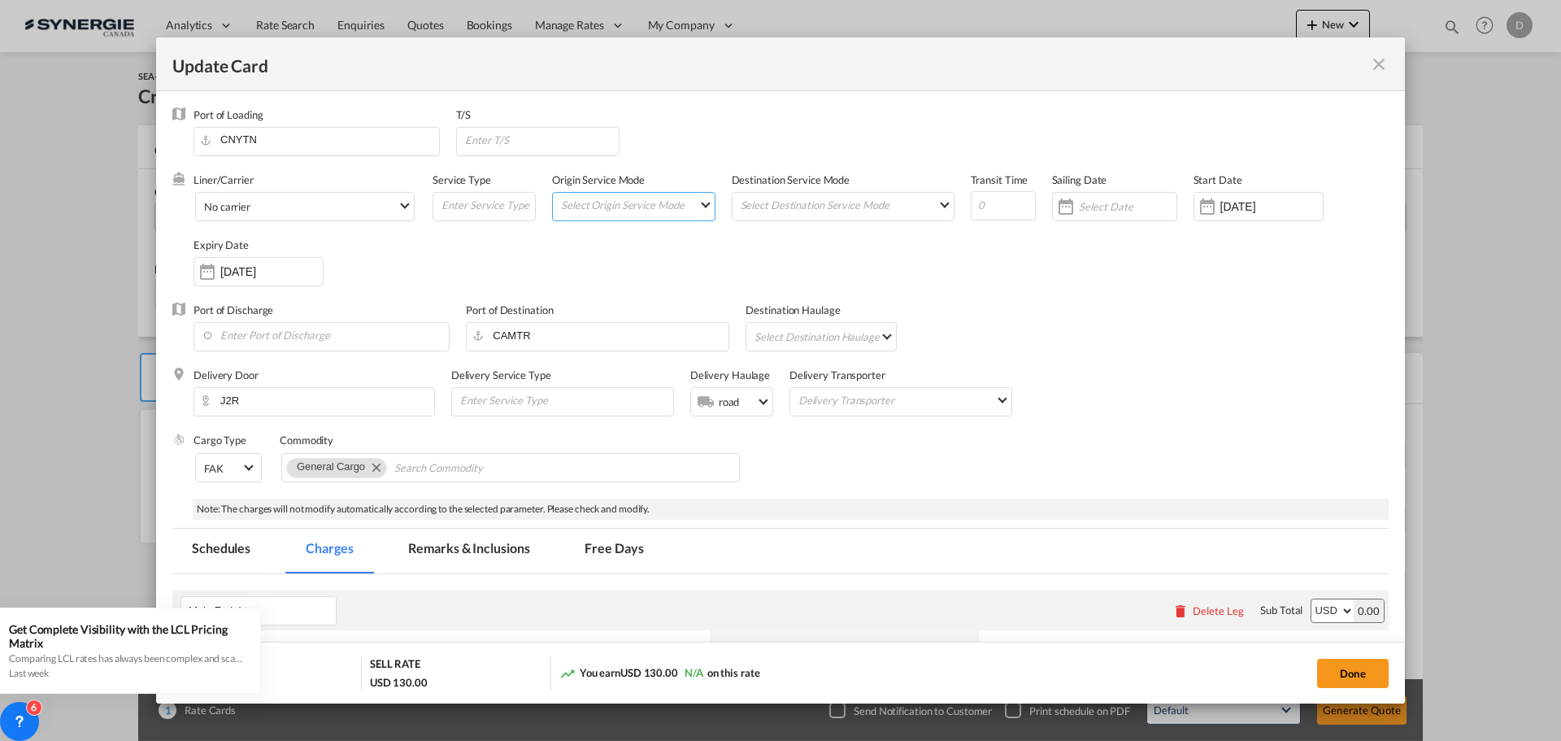
click at [691, 202] on md-select "Select Origin Service Mode SD [GEOGRAPHIC_DATA]" at bounding box center [636, 204] width 155 height 23
click at [646, 241] on md-option "CY" at bounding box center [633, 243] width 179 height 39
click at [910, 202] on md-select "Select Destination Service Mode SD [GEOGRAPHIC_DATA]" at bounding box center [846, 204] width 215 height 23
click at [759, 241] on md-option "CY" at bounding box center [840, 243] width 238 height 39
click at [987, 206] on input "Update Card Port ..." at bounding box center [1003, 205] width 65 height 29
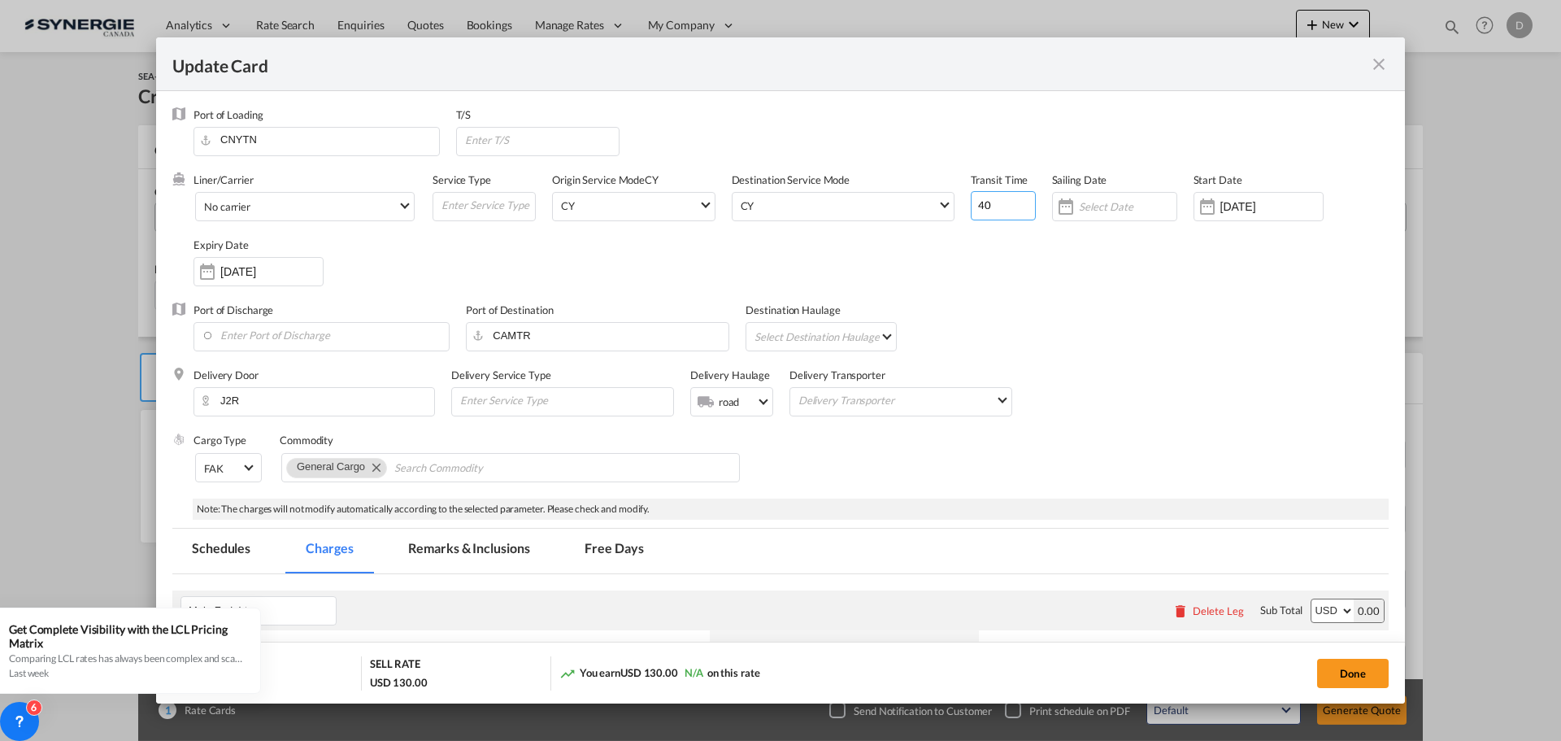
type input "40"
click at [1086, 280] on div "Liner/Carrier No carrier 2HM LOGISTICS D.O.O AAXL GLOBAL SHIPPING LINES LLC [PE…" at bounding box center [790, 237] width 1195 height 130
click at [552, 143] on input "Update Card Port ..." at bounding box center [541, 140] width 156 height 24
type input "[GEOGRAPHIC_DATA]"
click at [630, 265] on div "Liner/Carrier No carrier 2HM LOGISTICS D.O.O AAXL GLOBAL SHIPPING LINES LLC [PE…" at bounding box center [790, 237] width 1195 height 130
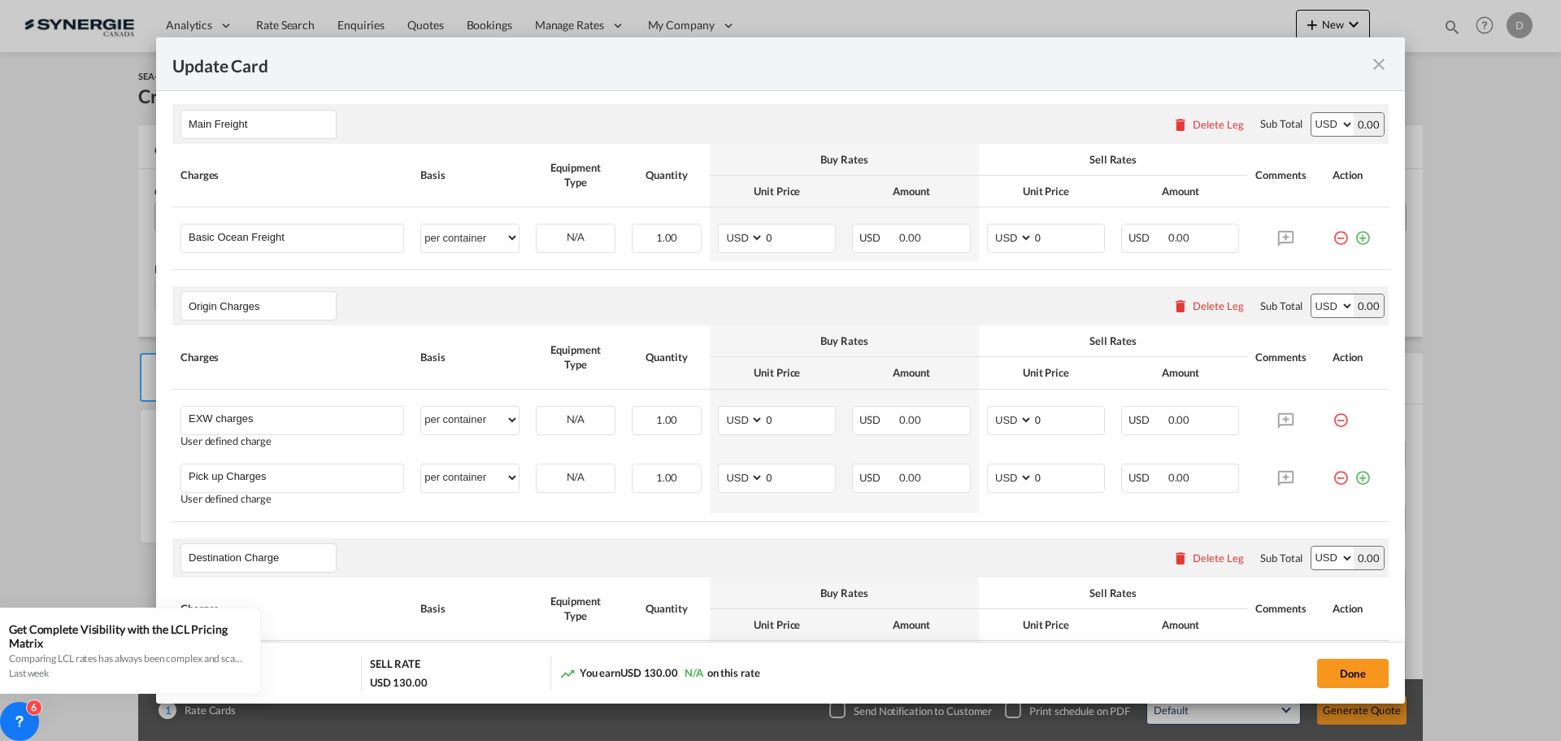
scroll to position [488, 0]
drag, startPoint x: 759, startPoint y: 239, endPoint x: 769, endPoint y: 239, distance: 10.6
click at [769, 239] on input "0" at bounding box center [799, 235] width 71 height 24
type input "3600"
drag, startPoint x: 1028, startPoint y: 236, endPoint x: 1038, endPoint y: 238, distance: 10.8
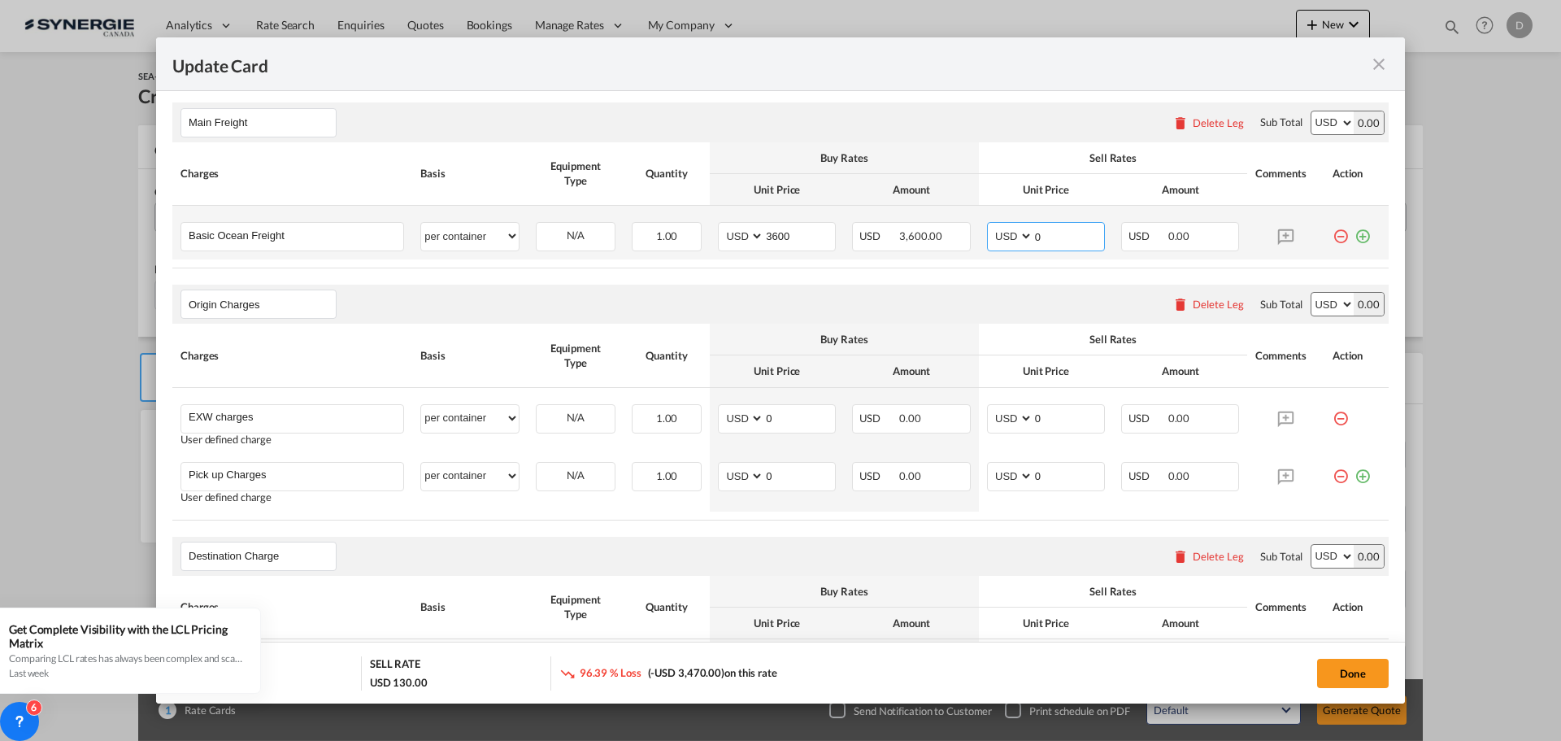
click at [1038, 238] on input "0" at bounding box center [1068, 235] width 71 height 24
type input "3750"
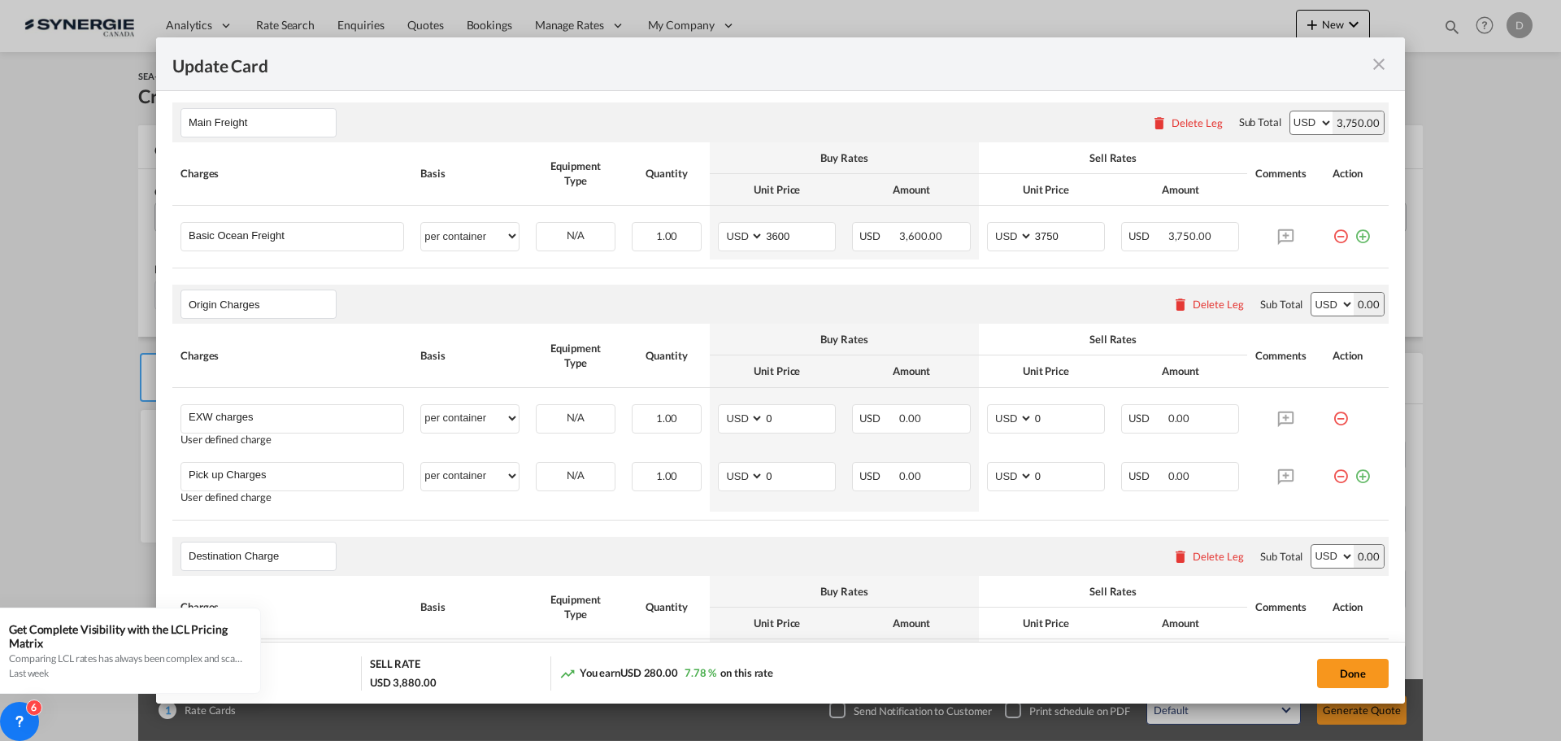
click at [761, 299] on div "Origin Charges Please enter leg name Leg Name Already Exists Delete Leg Sub Tot…" at bounding box center [780, 304] width 1216 height 39
click at [1222, 306] on div "Delete Leg" at bounding box center [1218, 304] width 51 height 13
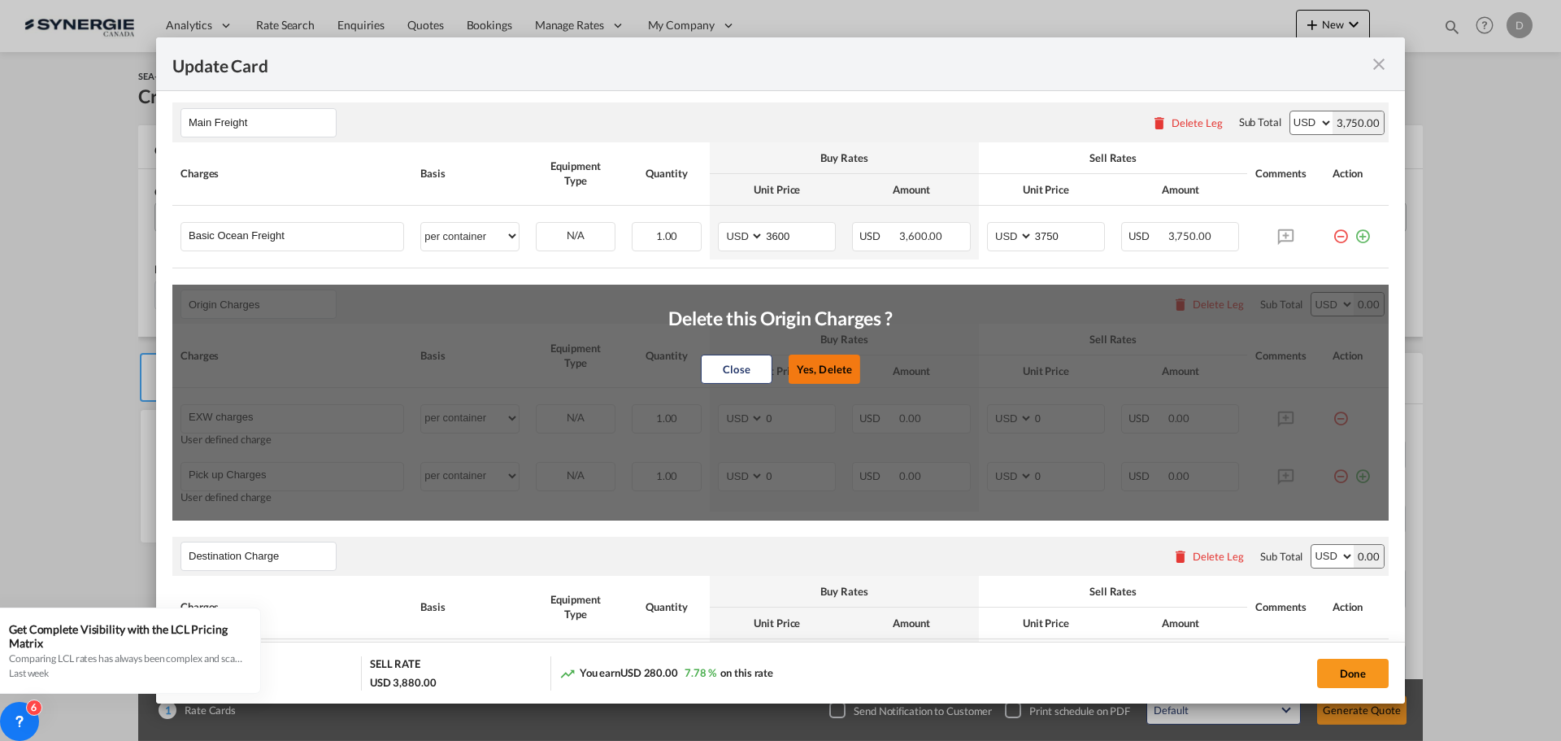
click at [821, 376] on button "Yes, Delete" at bounding box center [825, 368] width 72 height 29
type input "Destination Charge"
type input "Port Fees"
type input "Drayage"
type input "Doc and Handling fees"
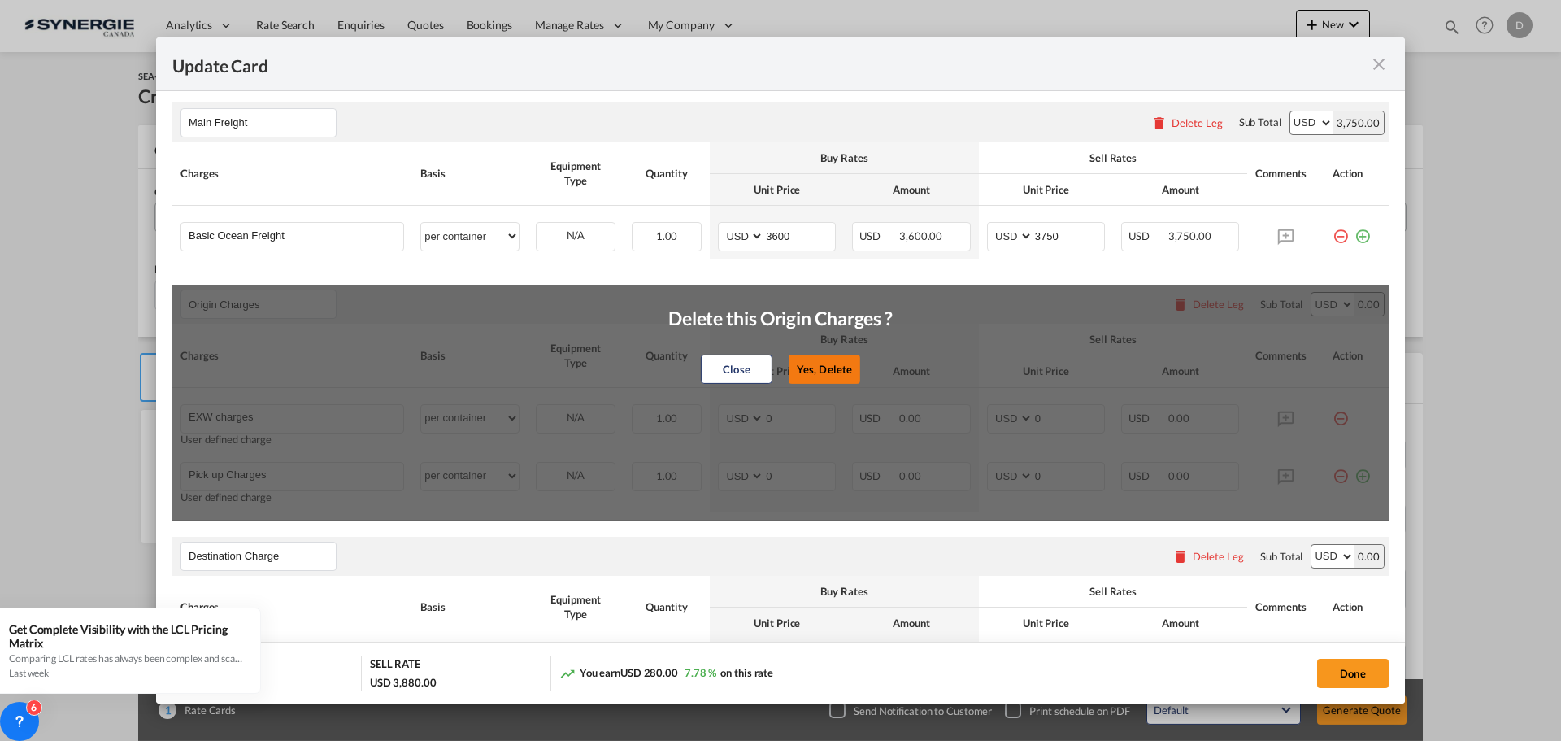
type input "E-manifest"
select select "per B/L"
type input "35"
type input "Doc fee"
select select "per B/L"
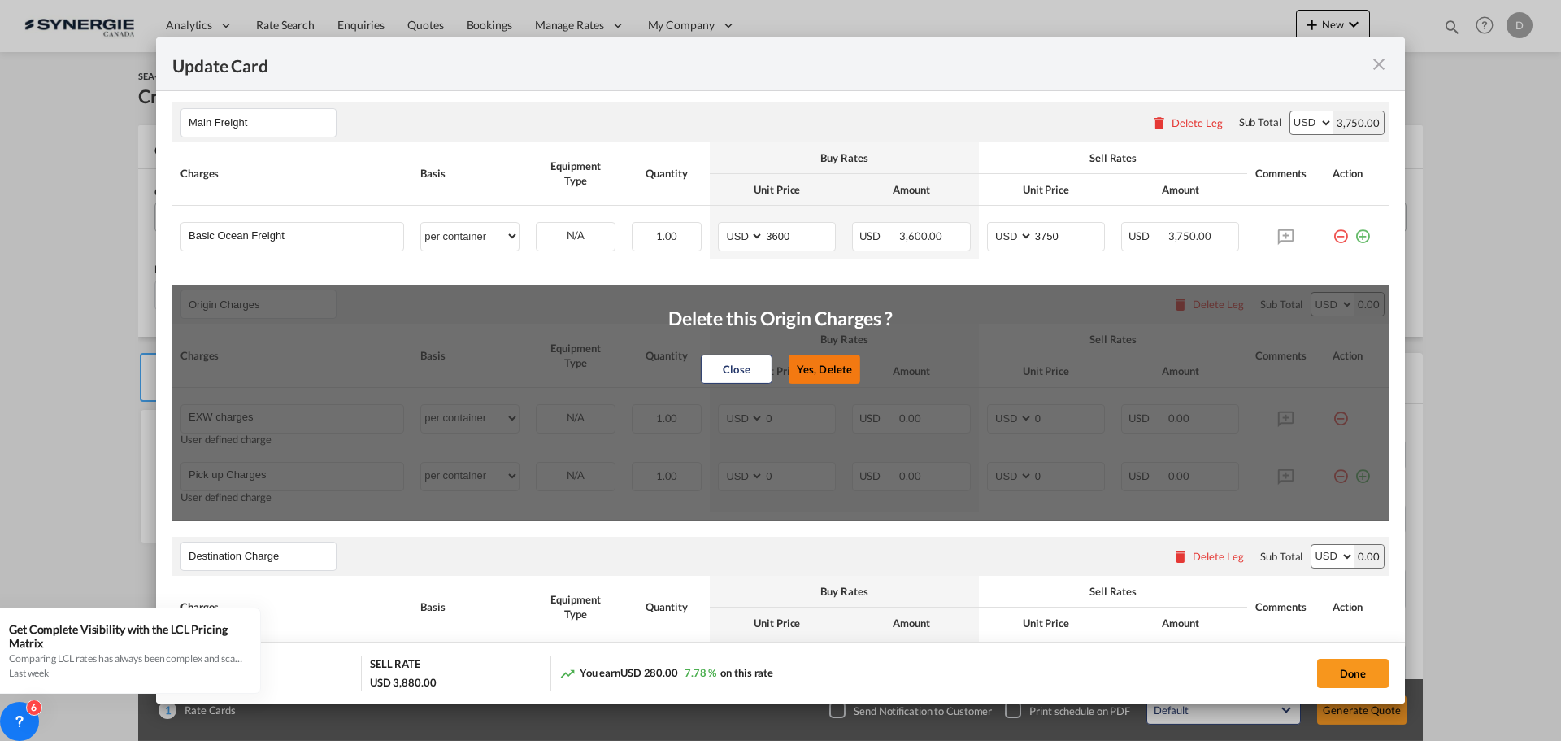
type input "30"
type input "Handling fee"
select select "per B/L"
type input "65"
type input "Cargo Coverage"
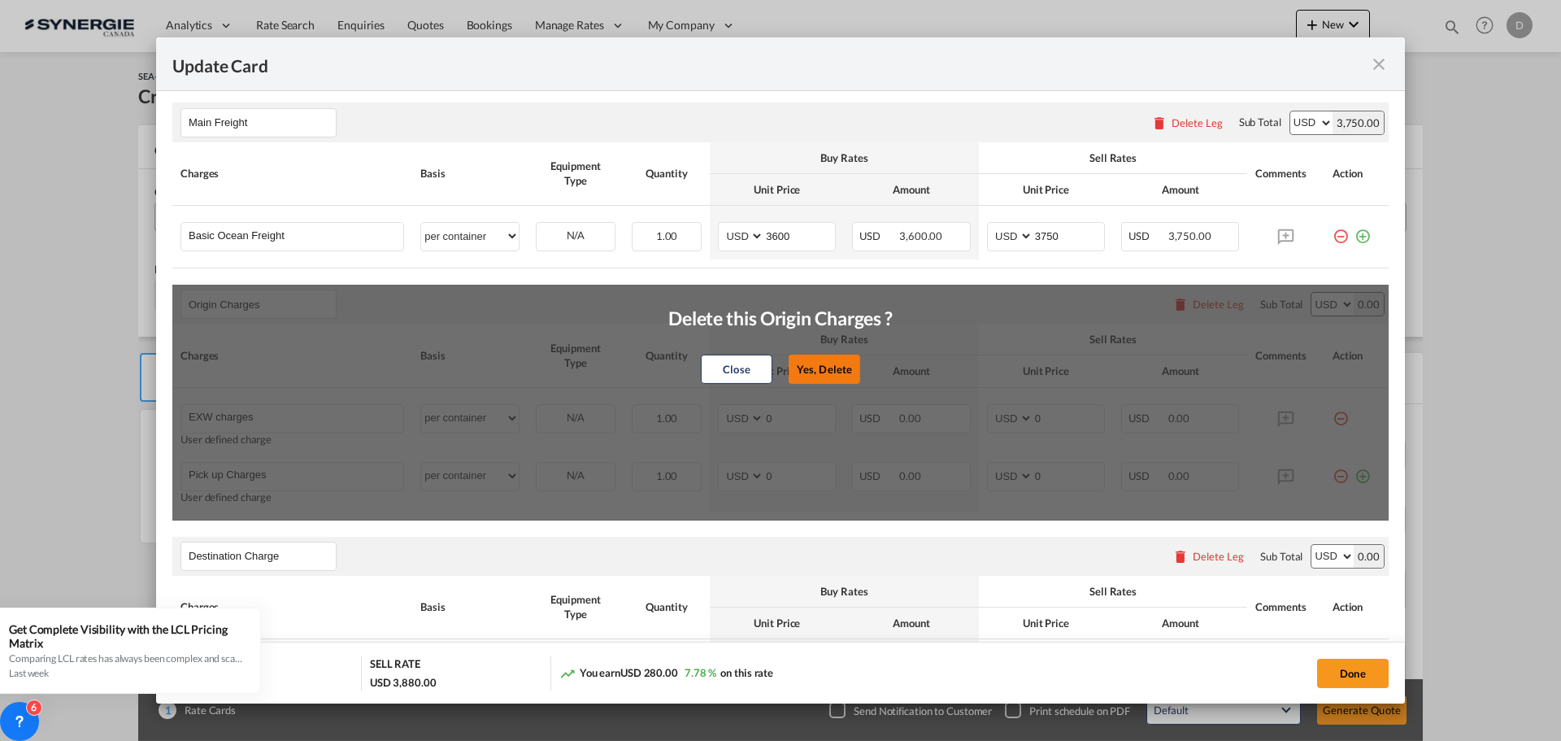
type input "Cargo Coverage - Rate to be confirmed depending on commodity and value Min 50 U…"
select select "per shipment"
type input "0"
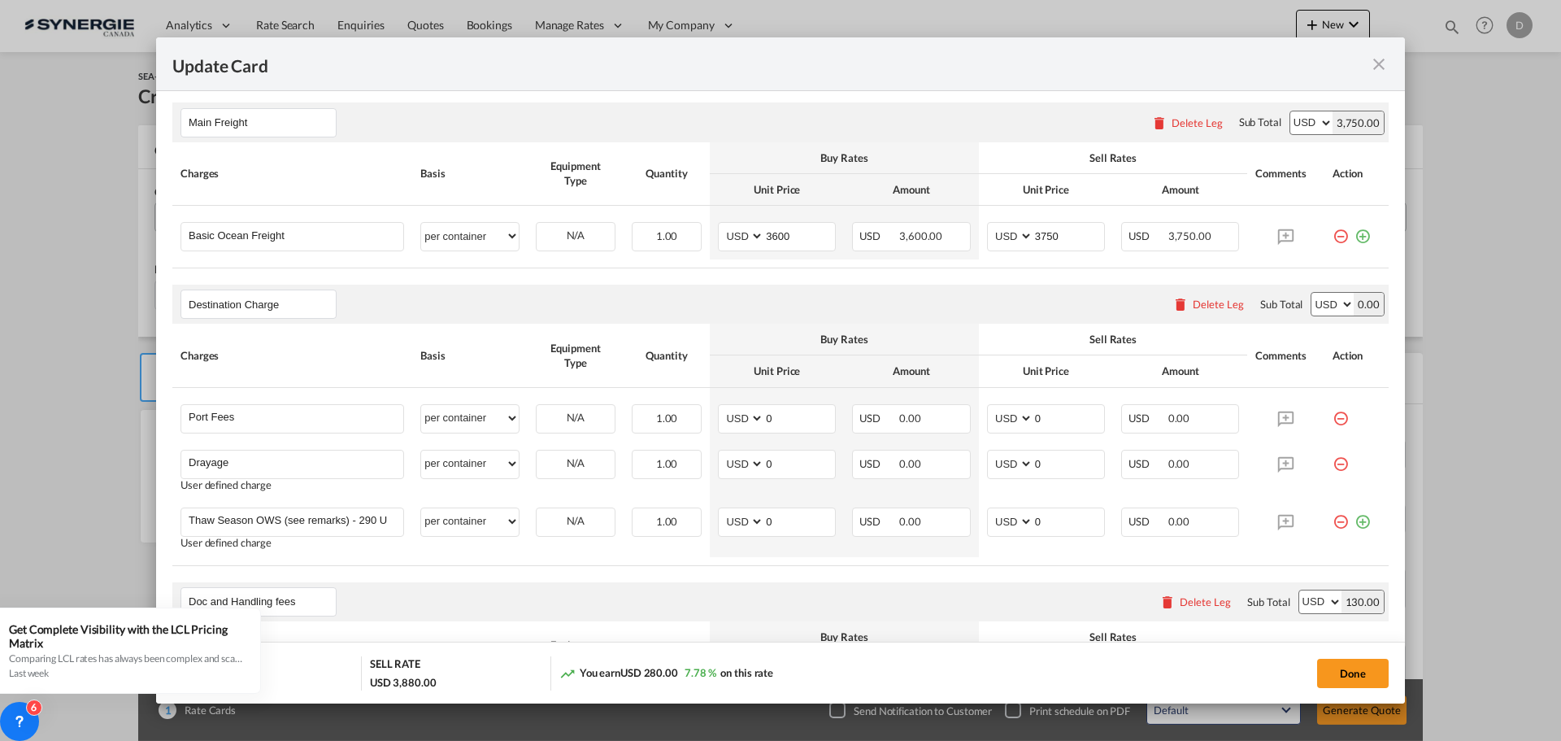
scroll to position [650, 0]
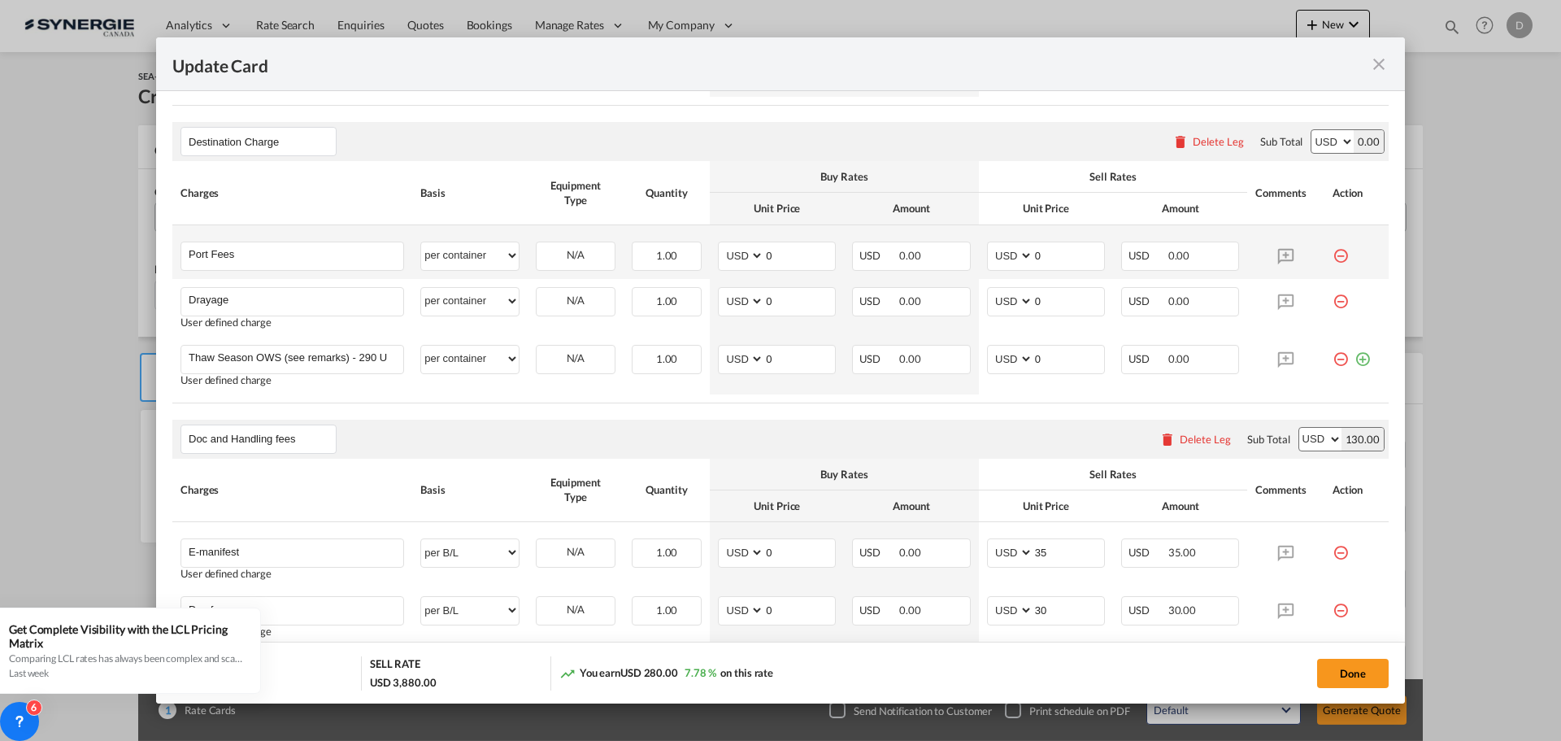
click at [1332, 255] on md-icon "icon-minus-circle-outline red-400-fg" at bounding box center [1340, 249] width 16 height 16
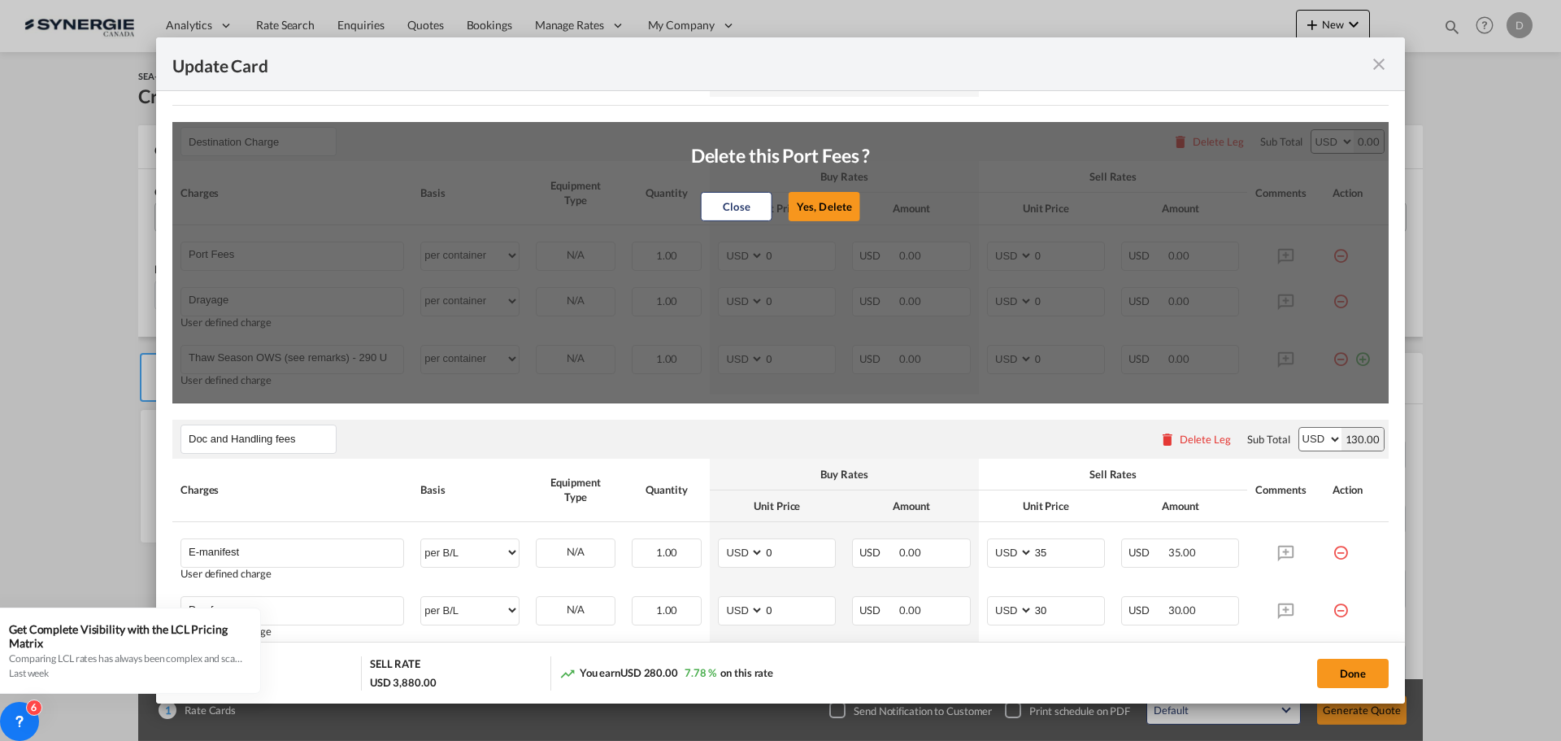
click at [712, 197] on button "Close" at bounding box center [737, 206] width 72 height 29
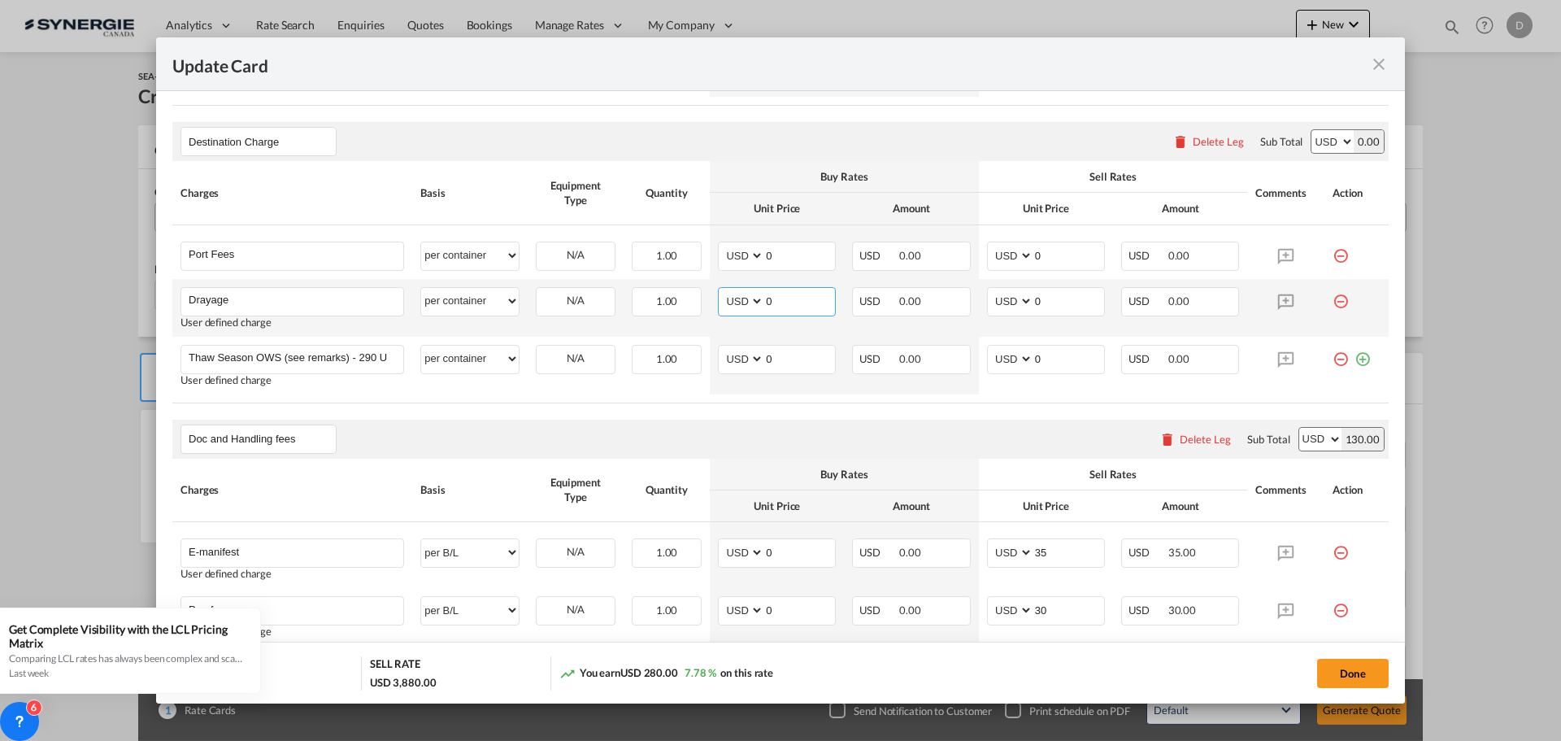
click at [770, 303] on input "0" at bounding box center [799, 300] width 71 height 24
type input "464"
drag, startPoint x: 1028, startPoint y: 298, endPoint x: 1045, endPoint y: 302, distance: 18.3
click at [1045, 302] on input "0" at bounding box center [1068, 300] width 71 height 24
type input "570"
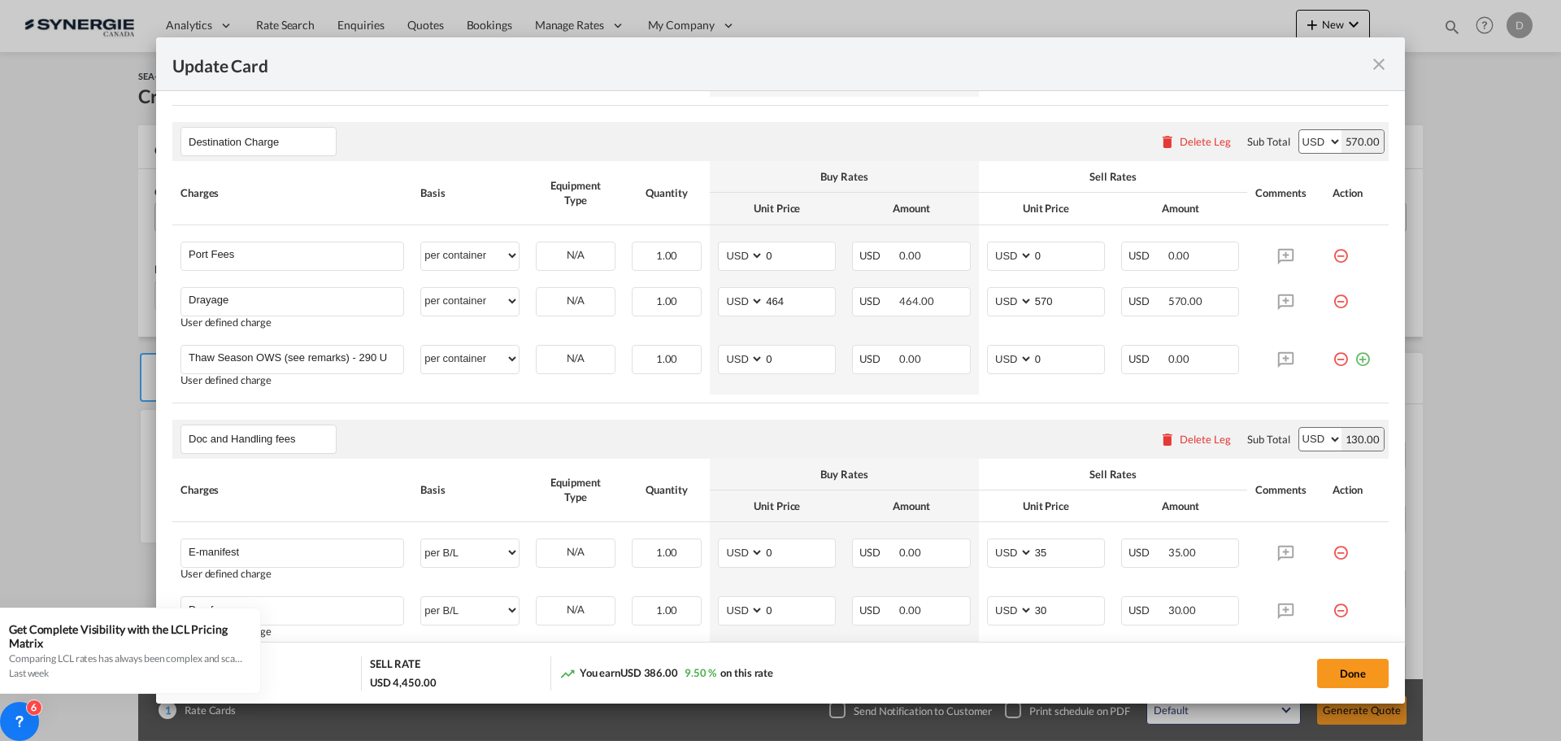
click at [798, 404] on rate-modification "Main Freight Please enter leg name Leg Name Already Exists Delete Leg Sub Total…" at bounding box center [780, 466] width 1216 height 1085
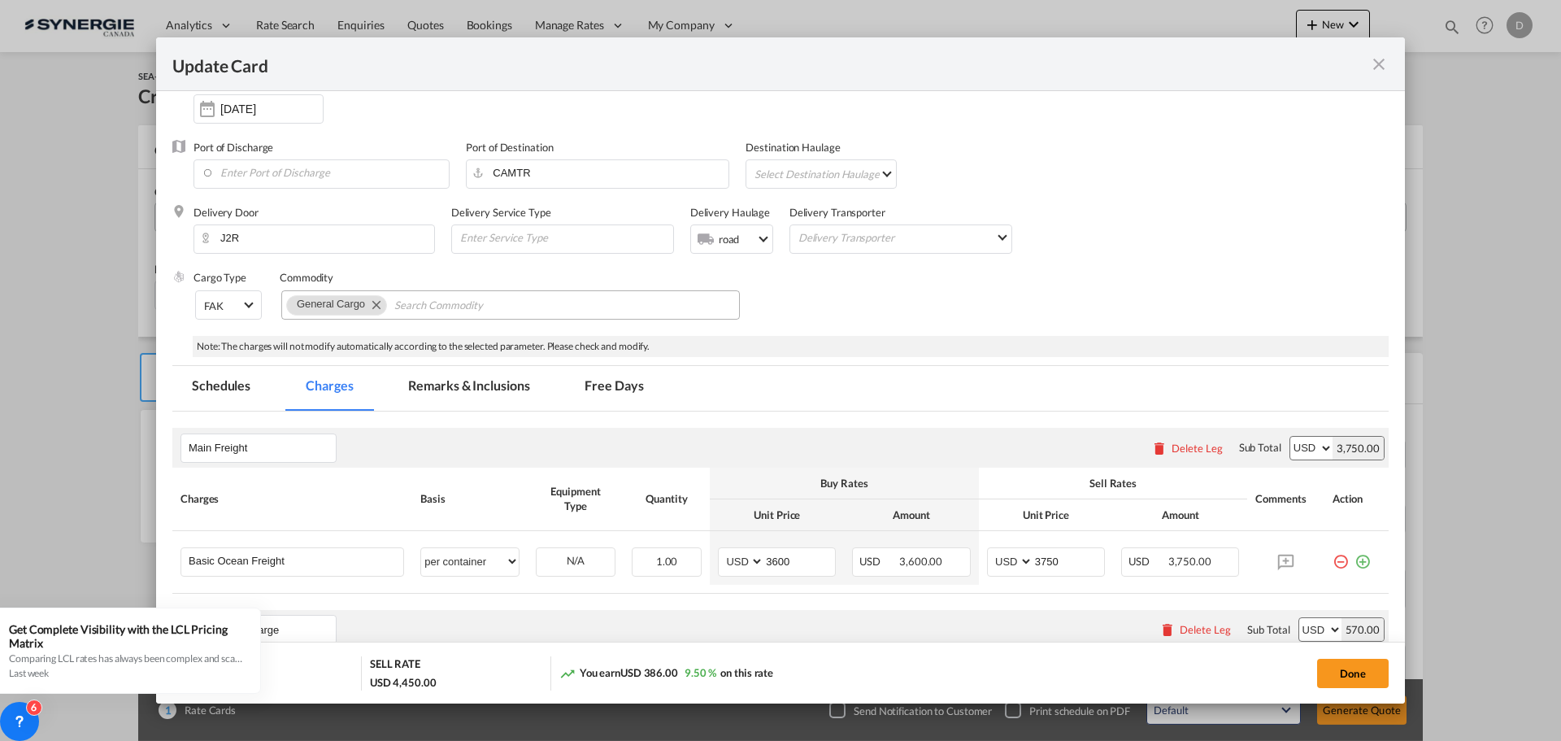
scroll to position [244, 0]
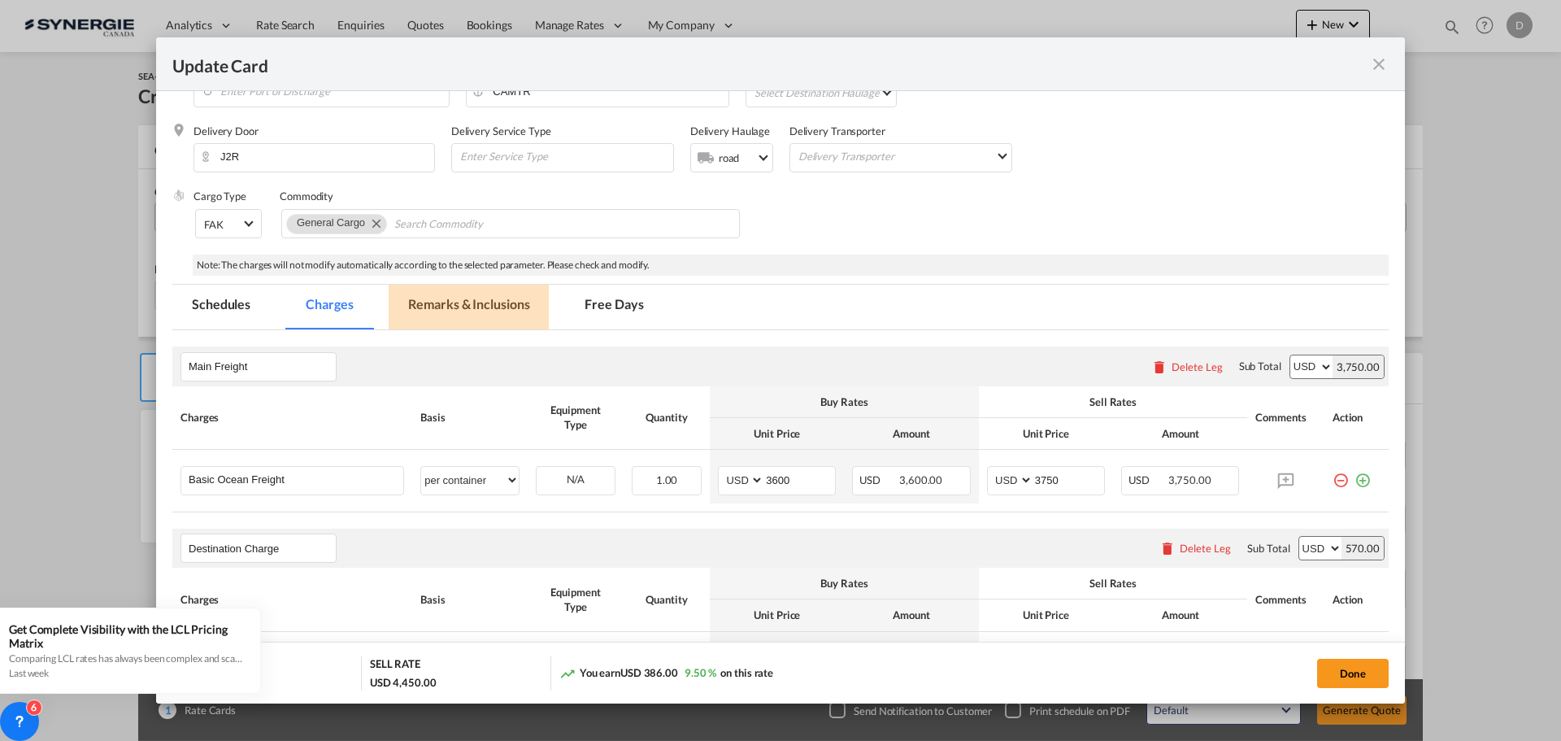
click at [468, 302] on md-tab-item "Remarks & Inclusions" at bounding box center [469, 307] width 160 height 45
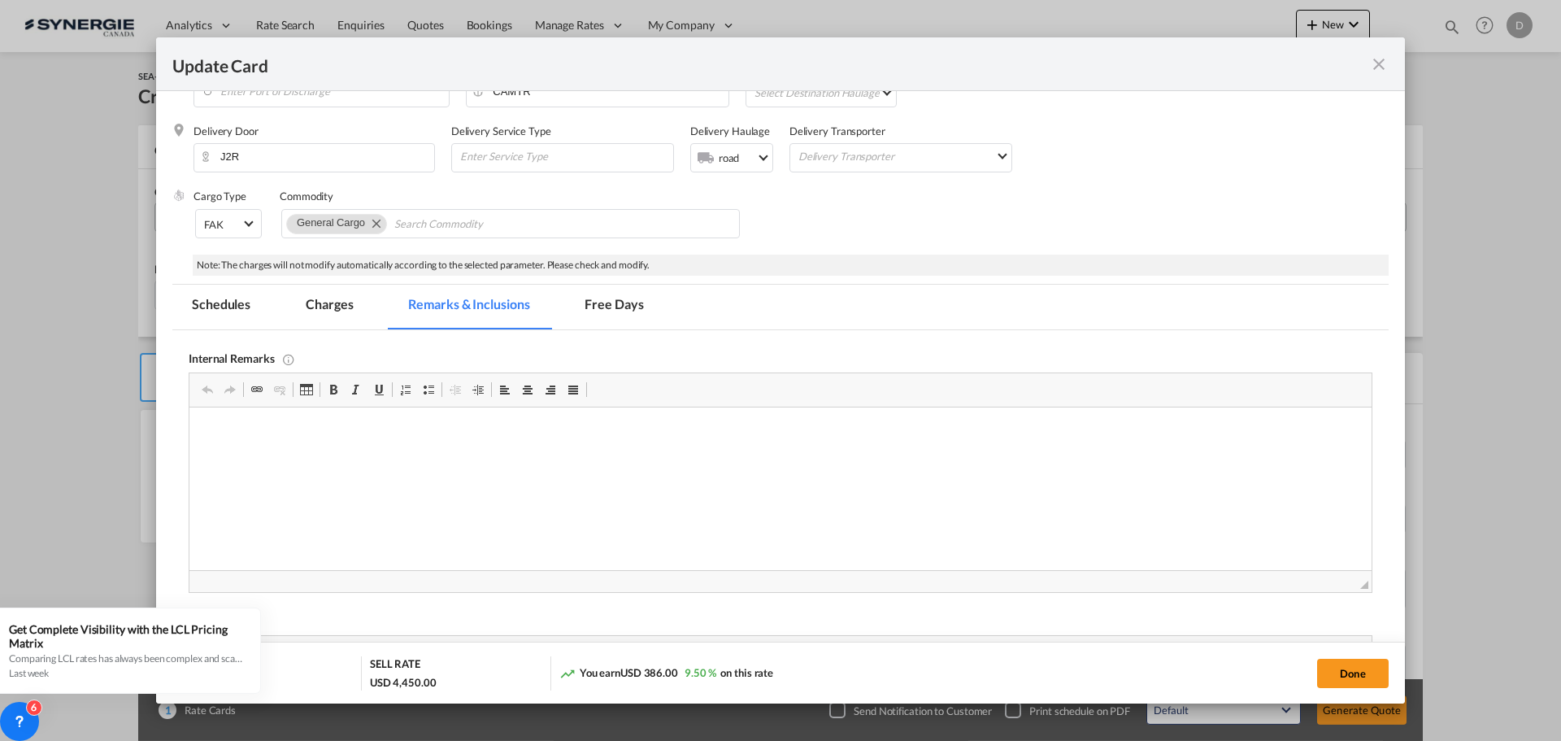
scroll to position [0, 0]
drag, startPoint x: 248, startPoint y: 421, endPoint x: 271, endPoint y: 434, distance: 26.2
click at [271, 434] on p "Everok /" at bounding box center [781, 432] width 1150 height 17
click at [228, 464] on html "Everok / [URL][DOMAIN_NAME]" at bounding box center [780, 445] width 1182 height 77
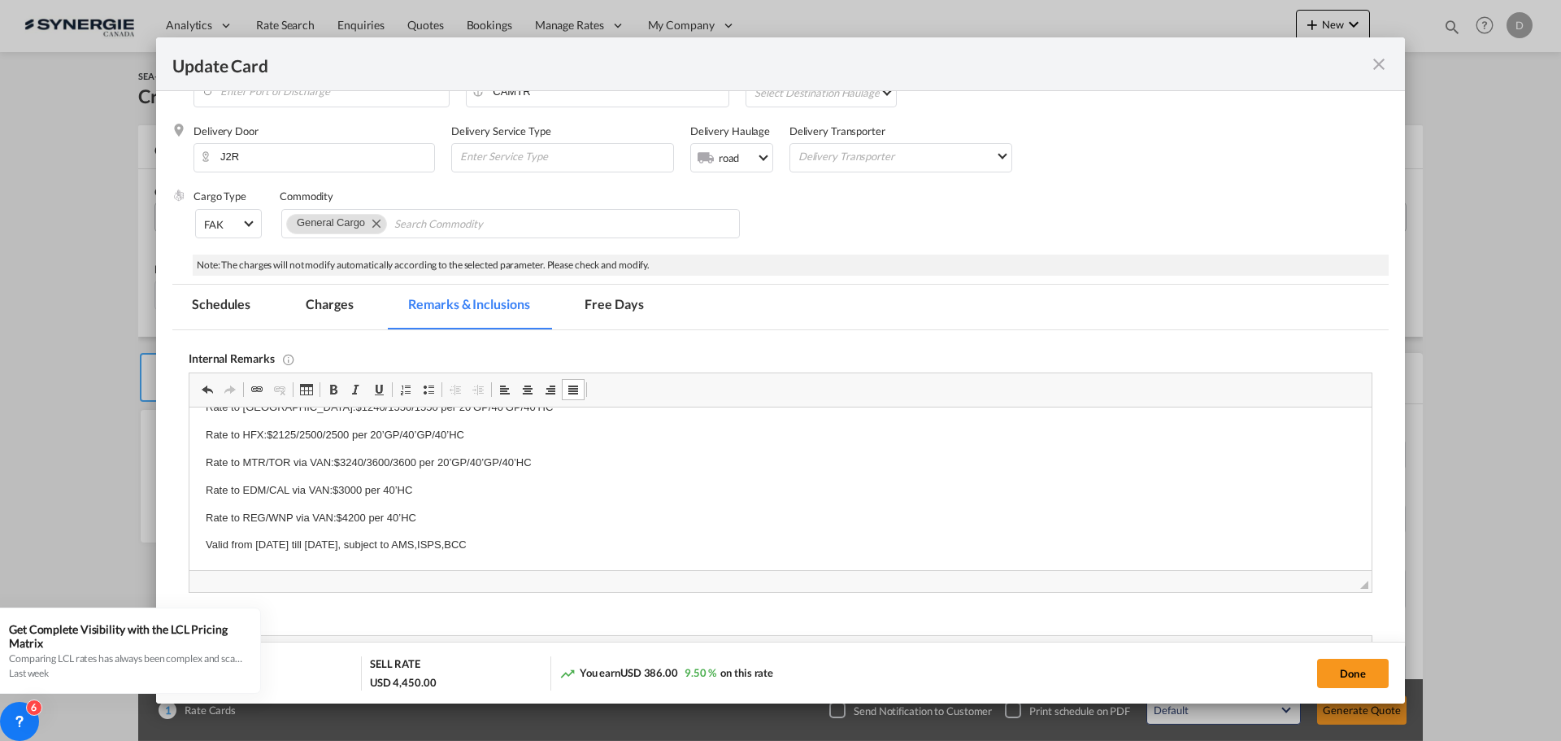
scroll to position [406, 0]
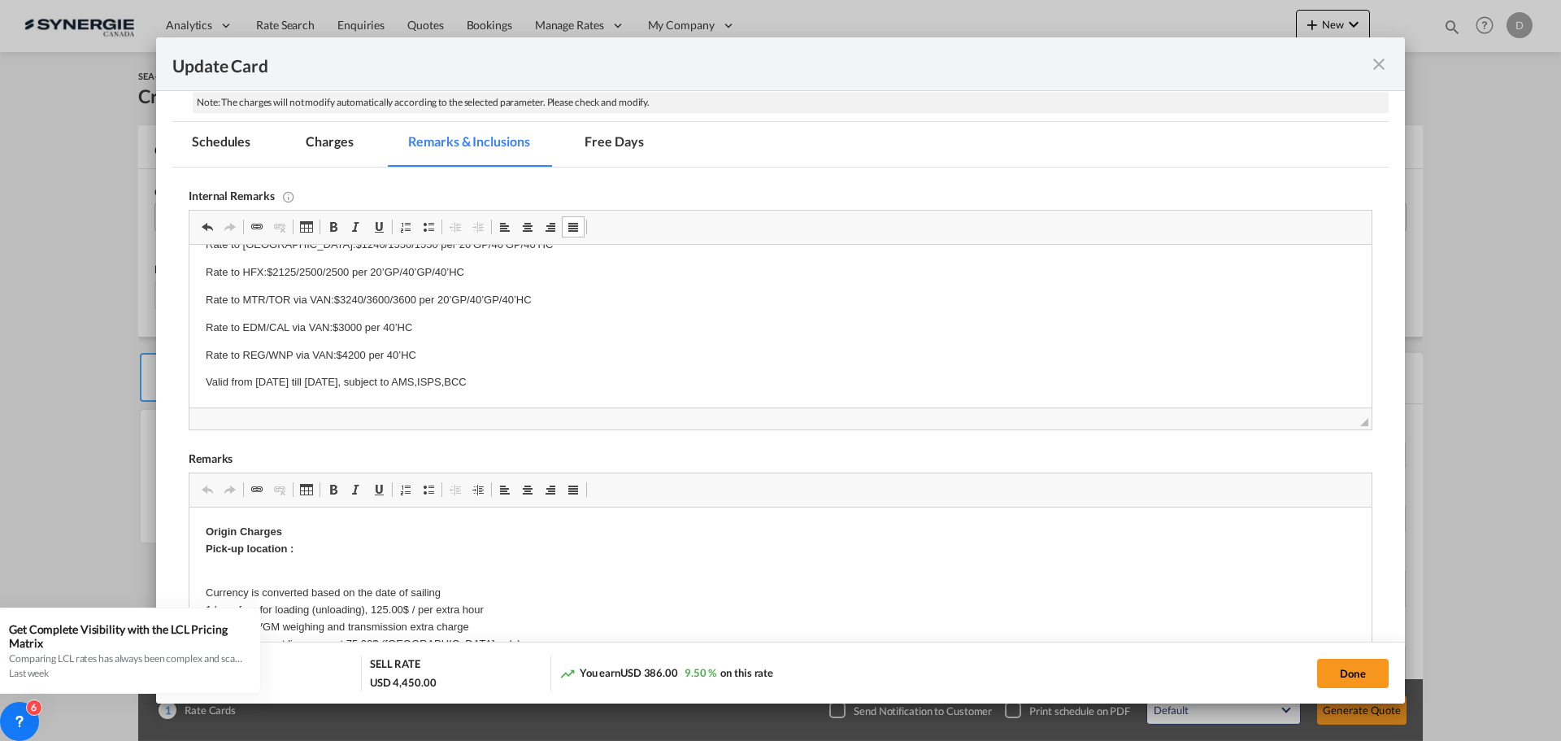
drag, startPoint x: 207, startPoint y: 378, endPoint x: 519, endPoint y: 363, distance: 311.7
click at [519, 363] on body "Everok / [URL][DOMAIN_NAME] Carrier:YML POL:[GEOGRAPHIC_DATA]/[GEOGRAPHIC_DATA]…" at bounding box center [781, 272] width 1150 height 237
copy p "Valid from [DATE] till [DATE], subject to AMS,ISPS,BCC"
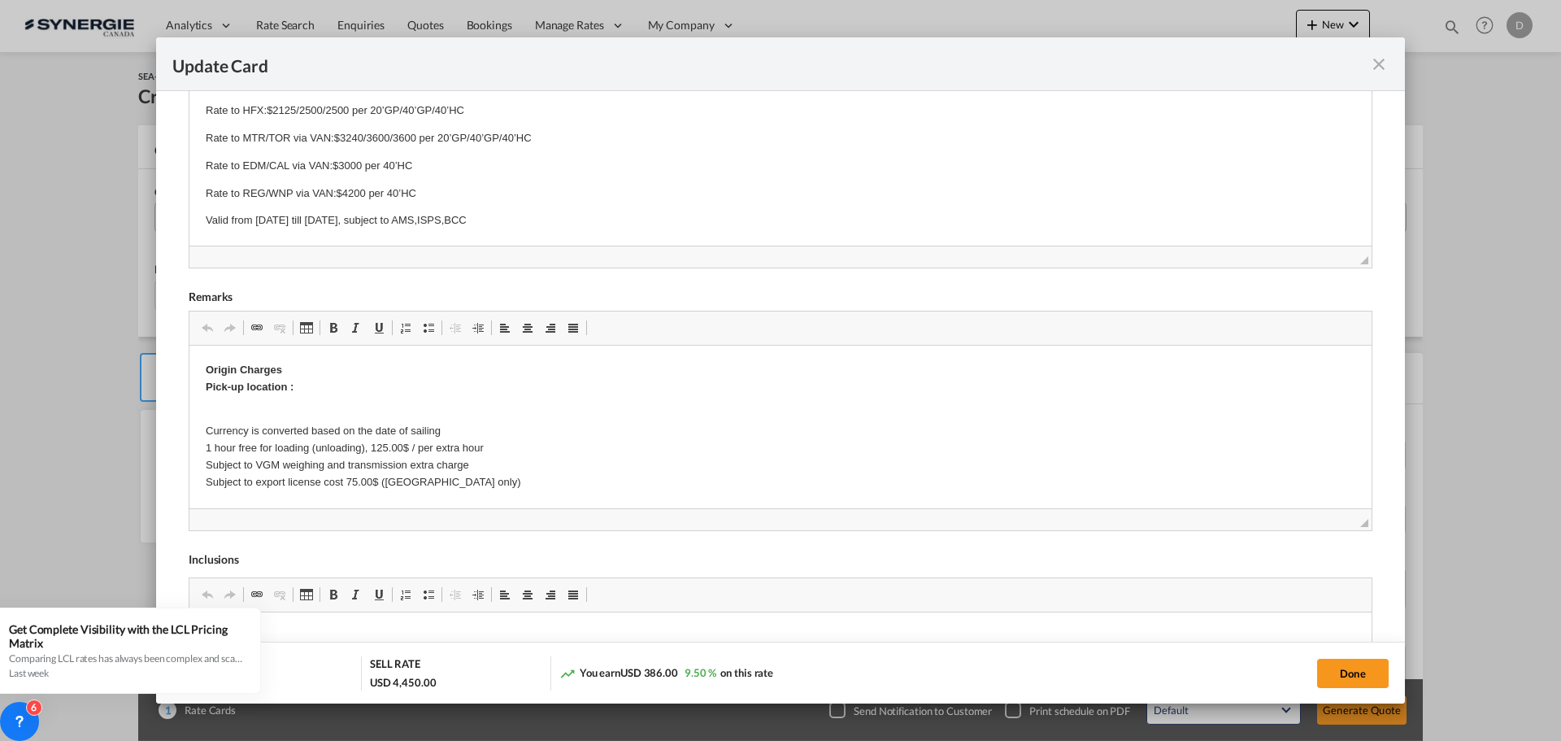
scroll to position [569, 0]
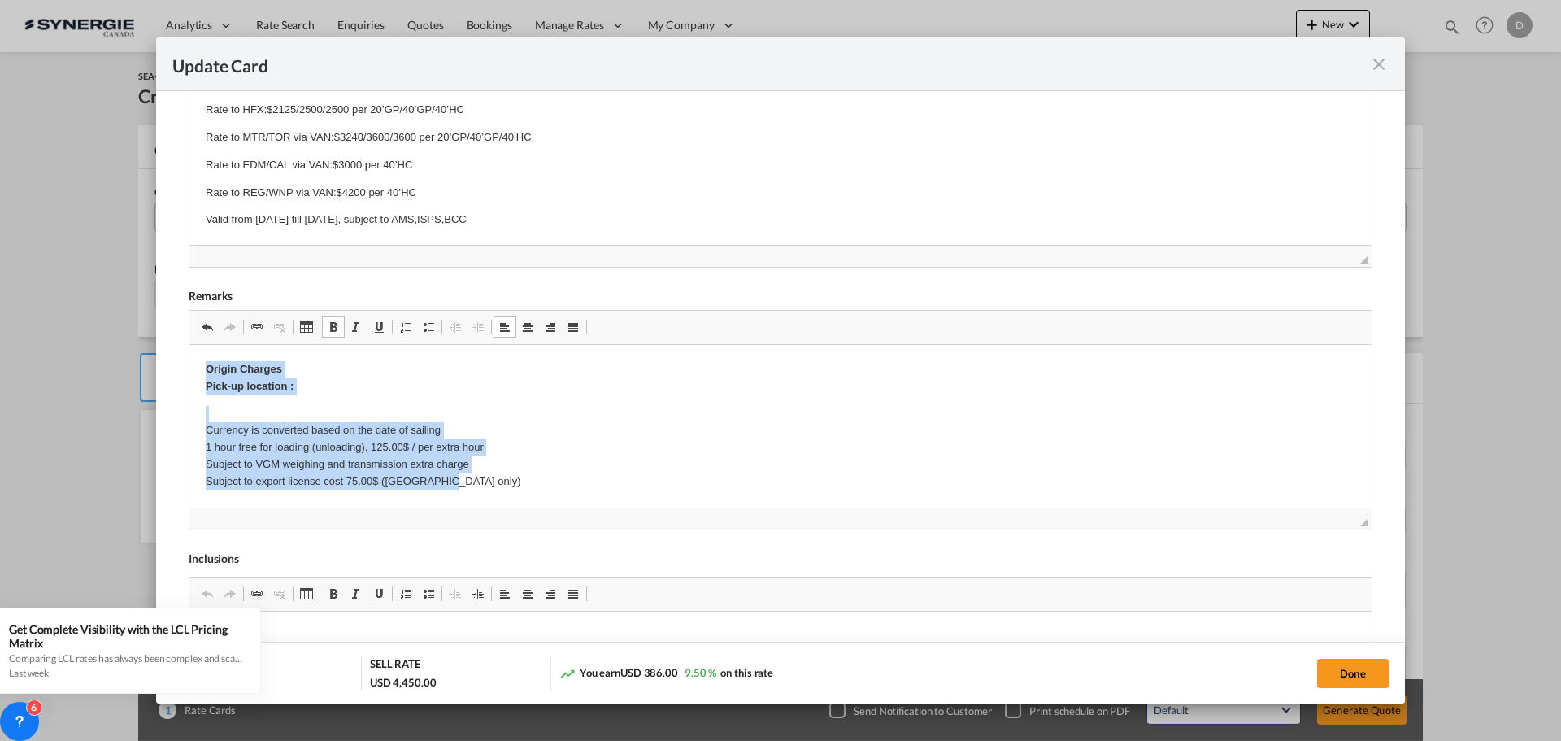
drag, startPoint x: 203, startPoint y: 367, endPoint x: 477, endPoint y: 483, distance: 297.6
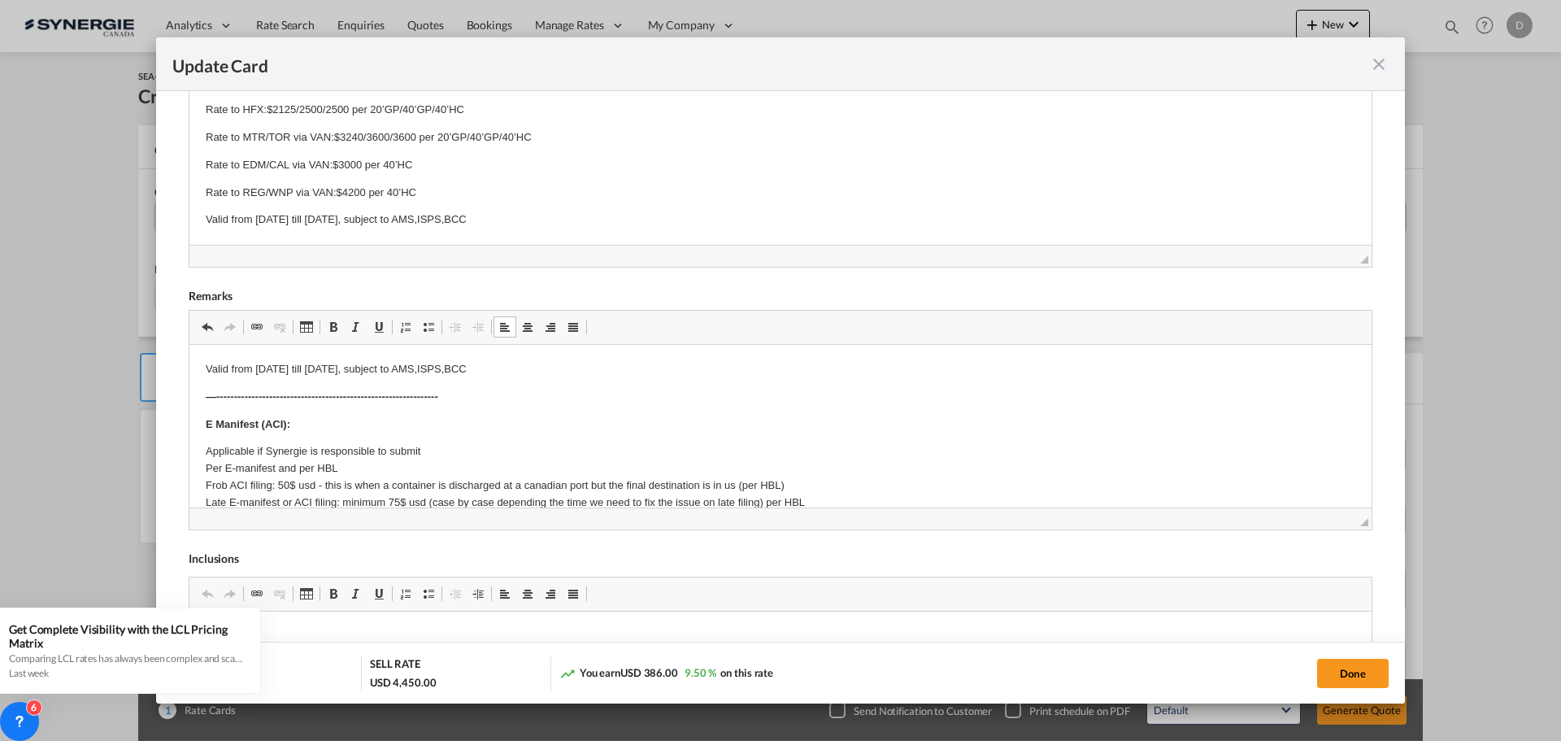
drag, startPoint x: 203, startPoint y: 363, endPoint x: 515, endPoint y: 363, distance: 312.2
click at [332, 325] on span "Update Card Port ..." at bounding box center [333, 326] width 13 height 13
click at [649, 395] on p "—---------------------------------------------------------------" at bounding box center [781, 397] width 1150 height 17
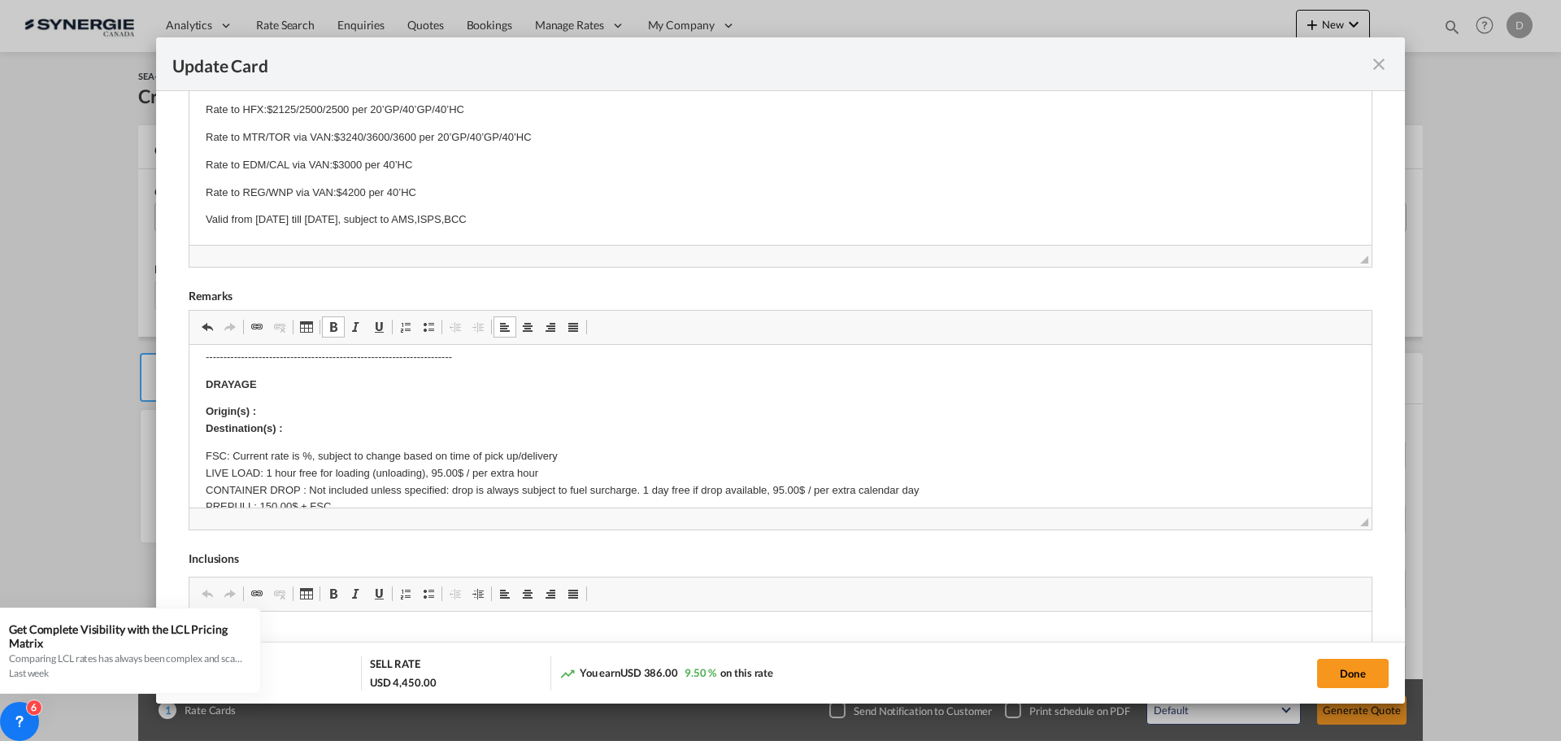
scroll to position [244, 0]
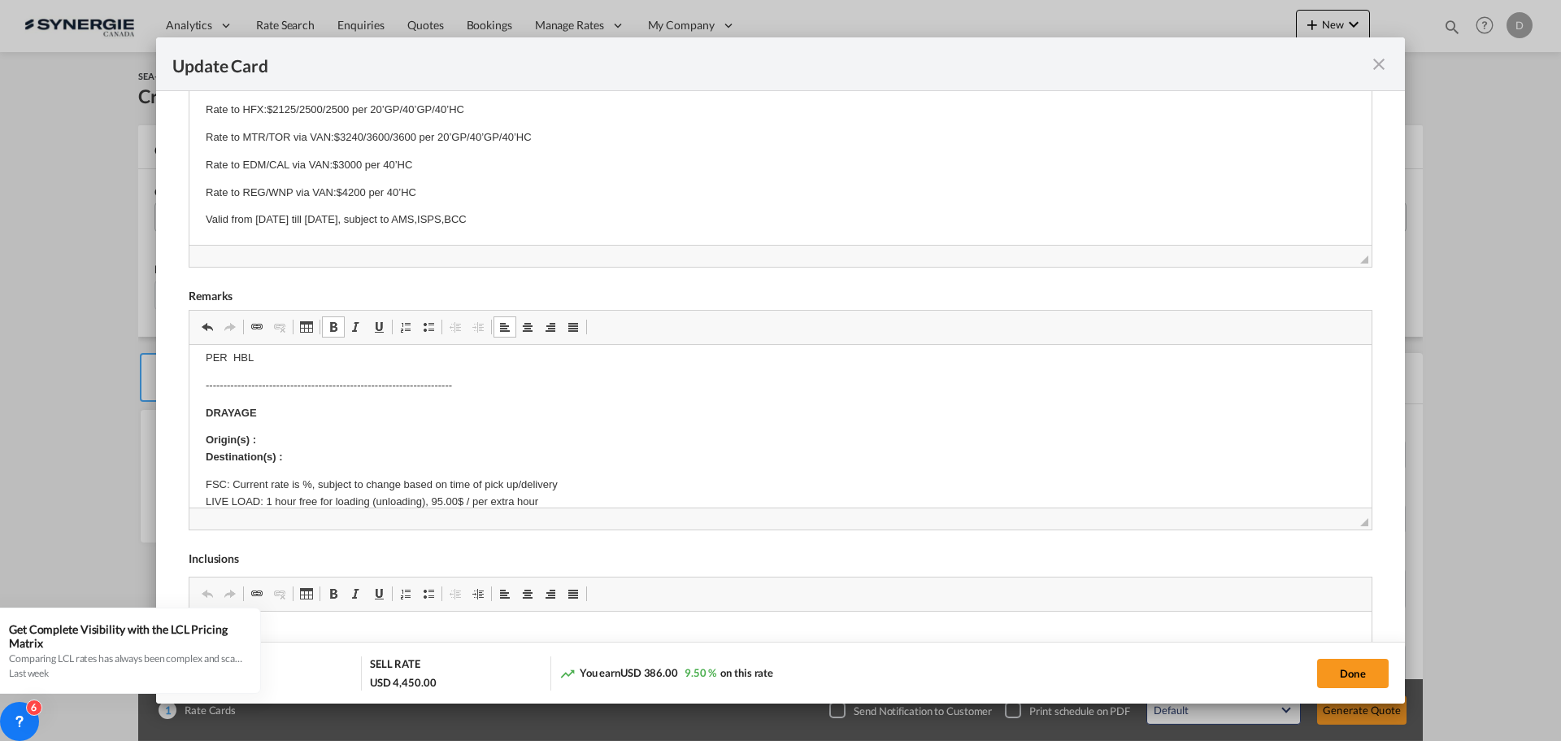
click at [273, 432] on p "Origin(s) : Destination(s) :" at bounding box center [781, 449] width 1150 height 34
click at [293, 458] on p "Origin(s) : Montreal CY Destination(s) :" at bounding box center [781, 449] width 1150 height 34
click at [545, 475] on body "Valid from [DATE] till [DATE], subject to AMS,ISPS,BCC —-----------------------…" at bounding box center [781, 638] width 1150 height 1042
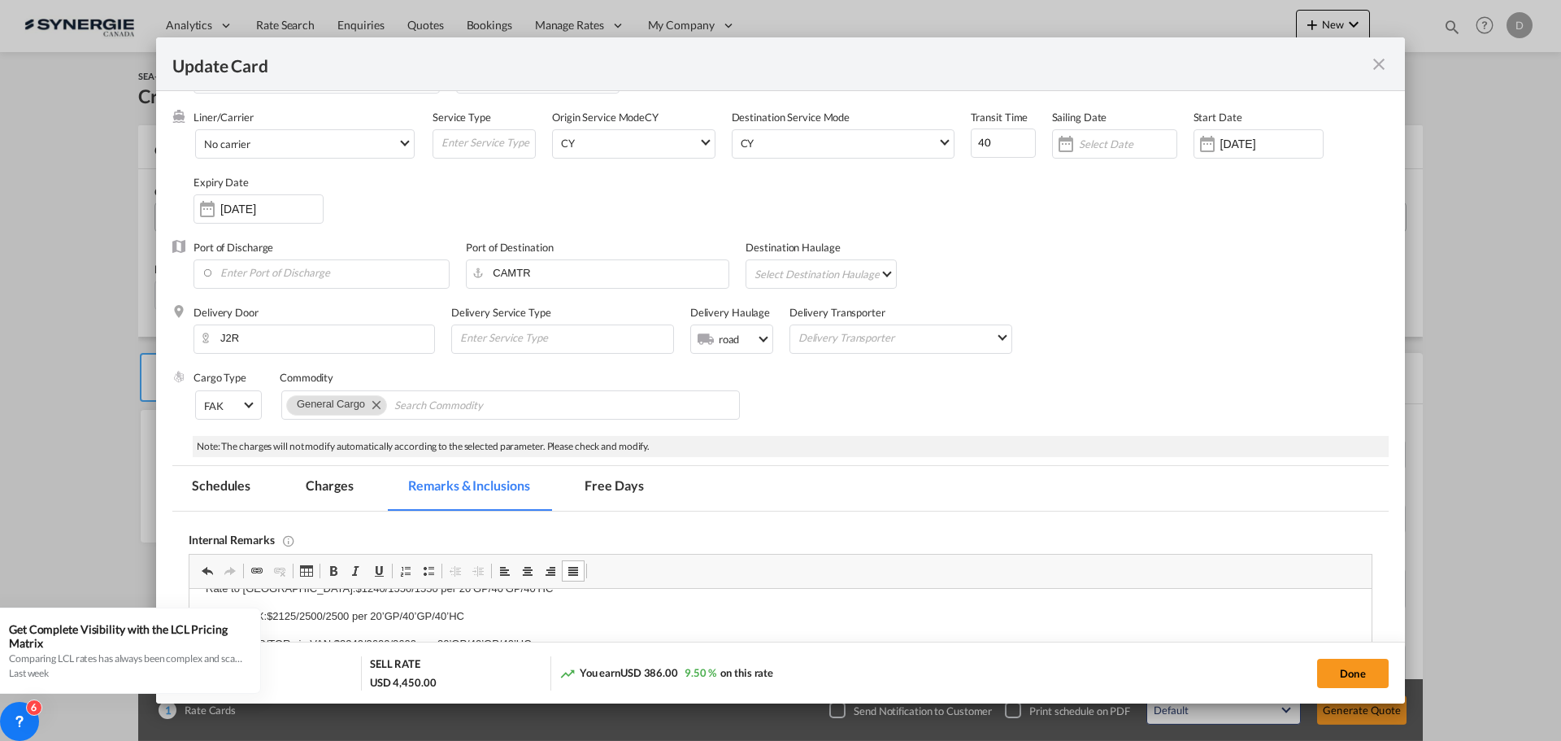
scroll to position [0, 0]
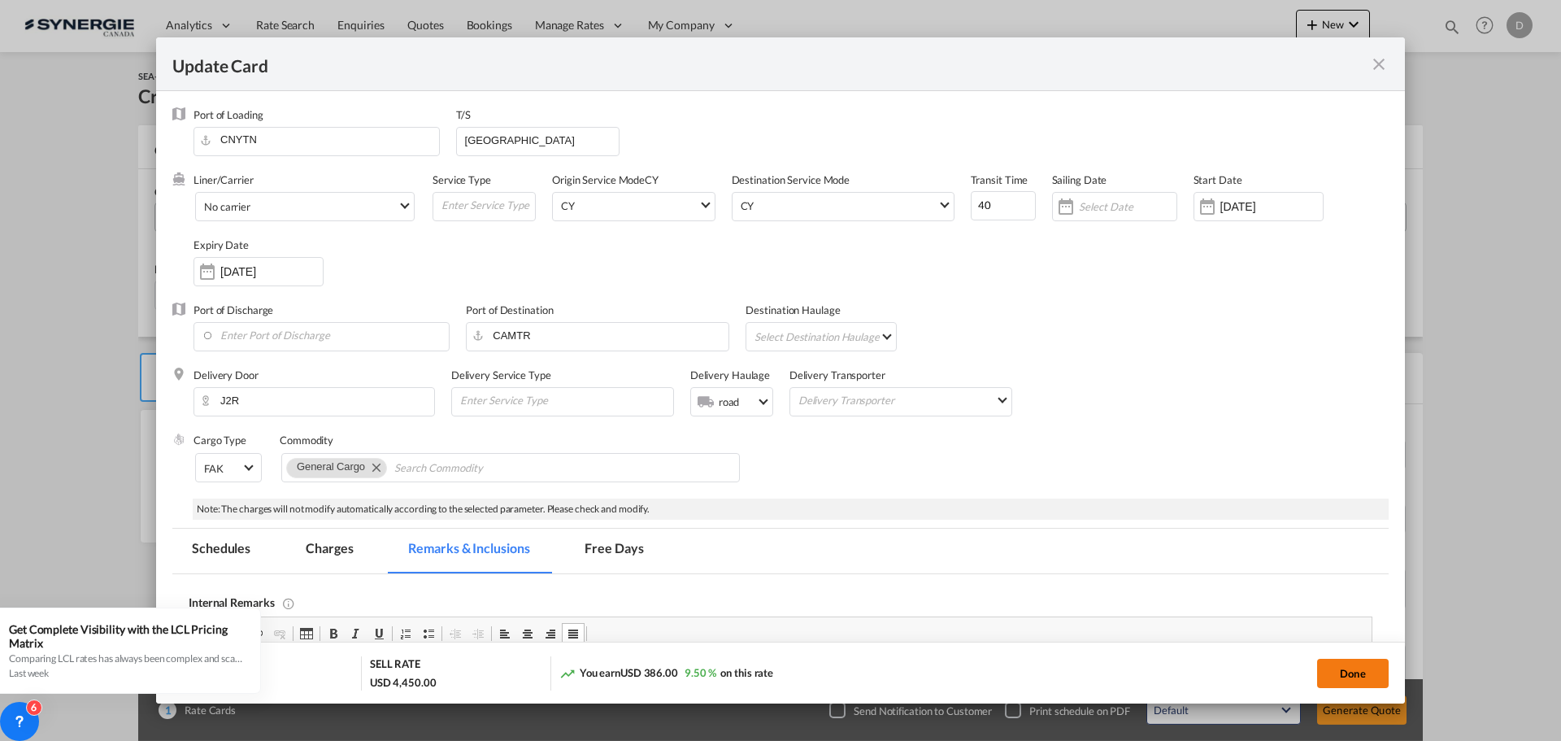
click at [1345, 665] on button "Done" at bounding box center [1353, 673] width 72 height 29
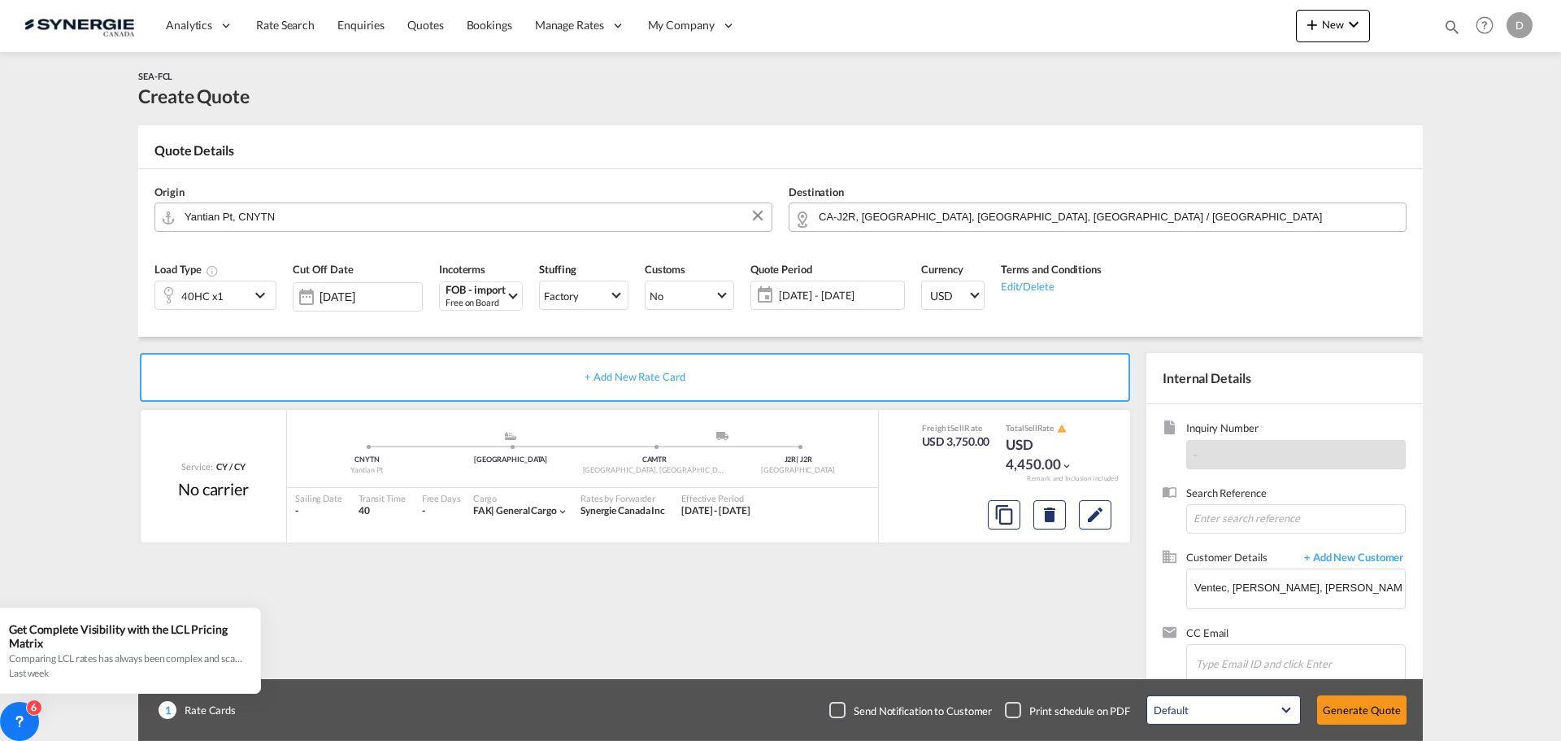
type input "[DATE]"
click at [1341, 712] on button "Generate Quote" at bounding box center [1361, 709] width 89 height 29
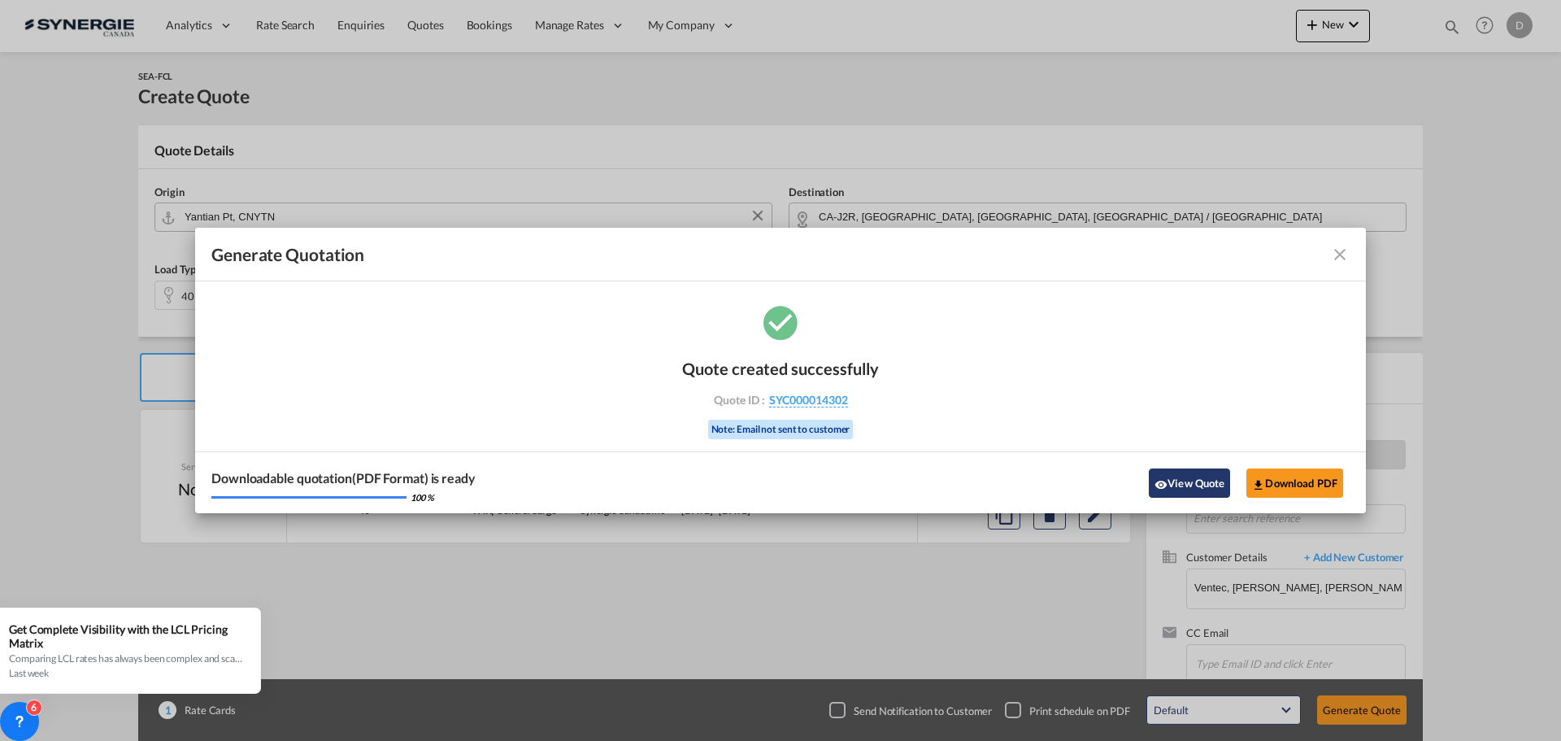
click at [1184, 480] on button "View Quote" at bounding box center [1189, 482] width 81 height 29
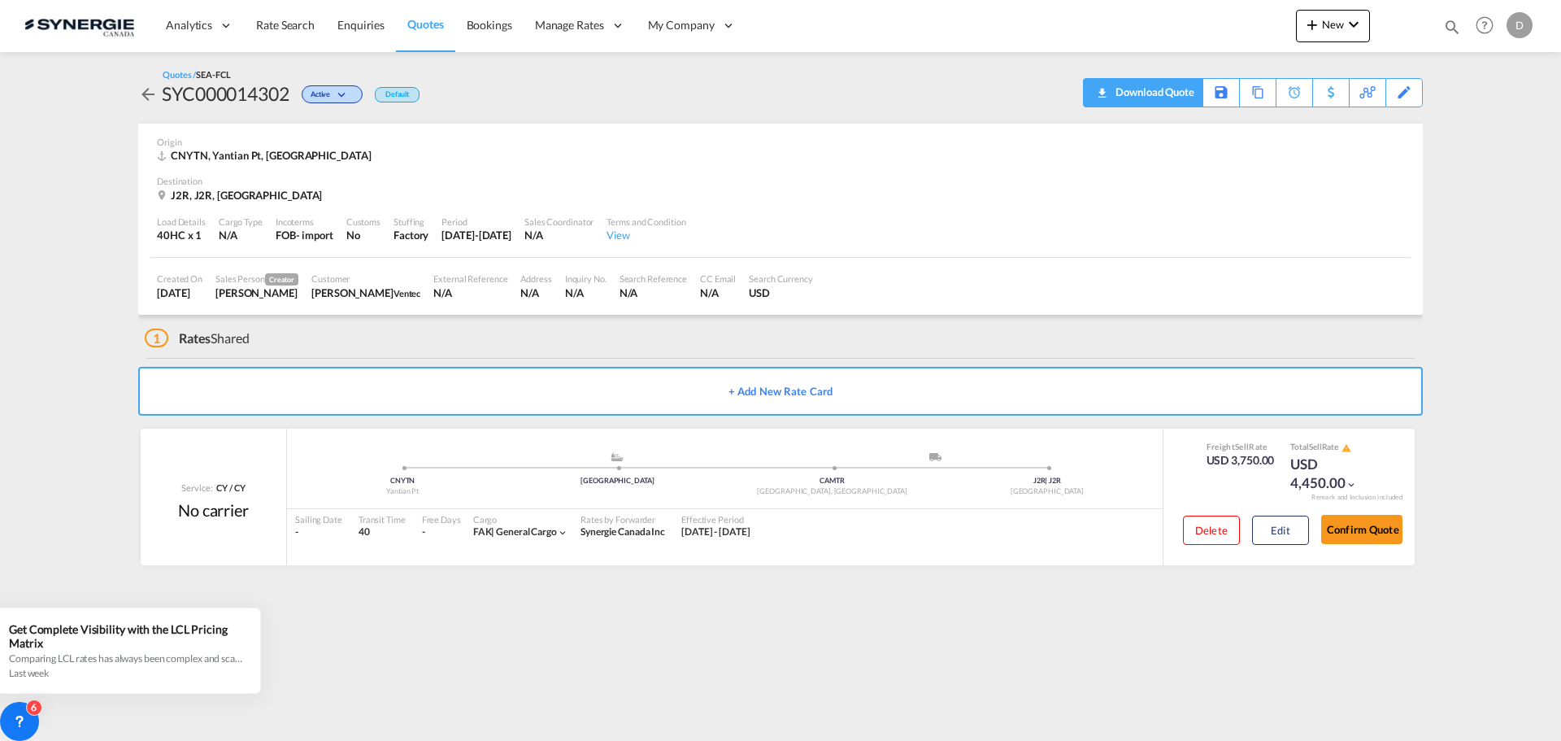
click at [1180, 96] on div "Download Quote" at bounding box center [1152, 92] width 83 height 26
click at [1332, 22] on span "New" at bounding box center [1332, 24] width 61 height 13
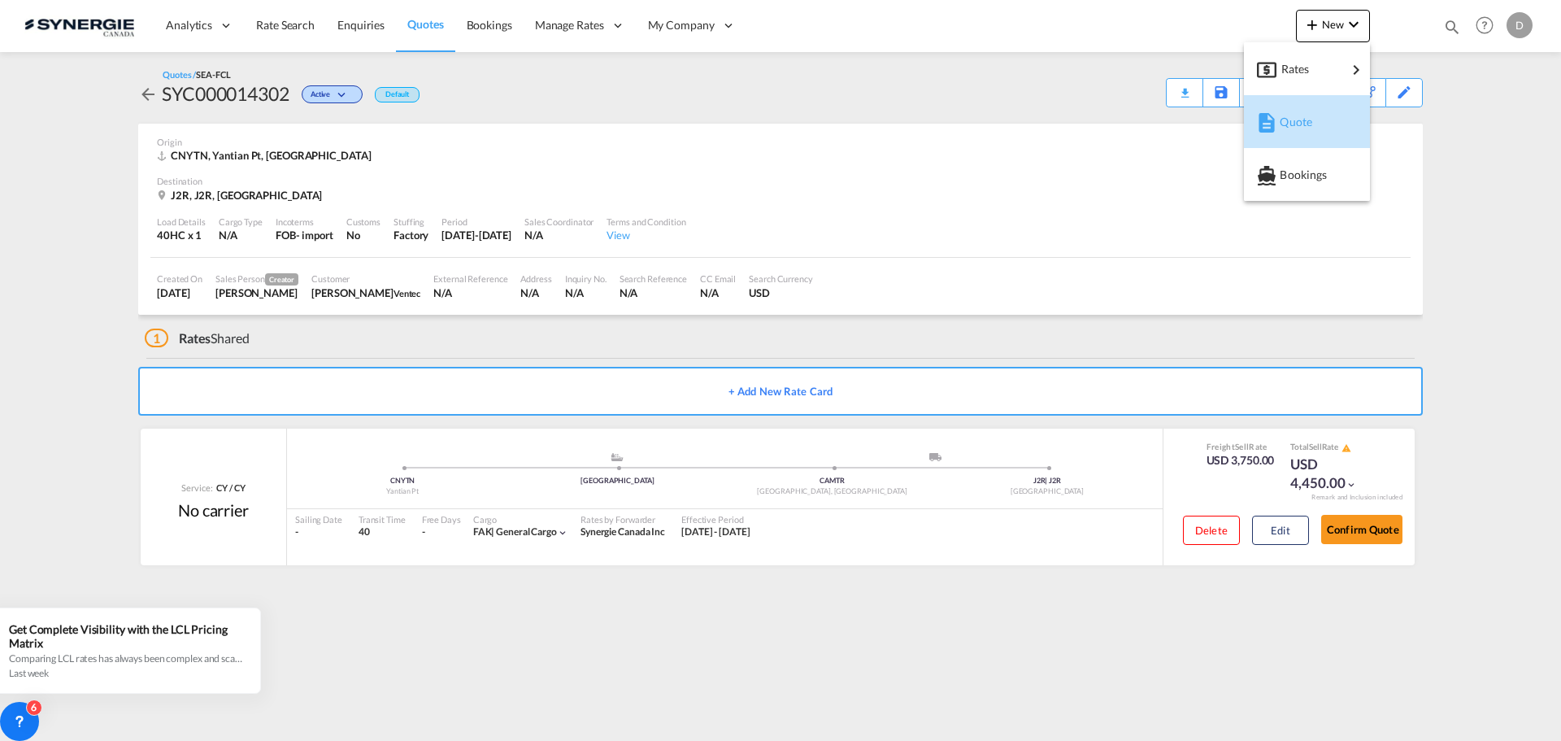
click at [1298, 123] on span "Quote" at bounding box center [1289, 122] width 18 height 33
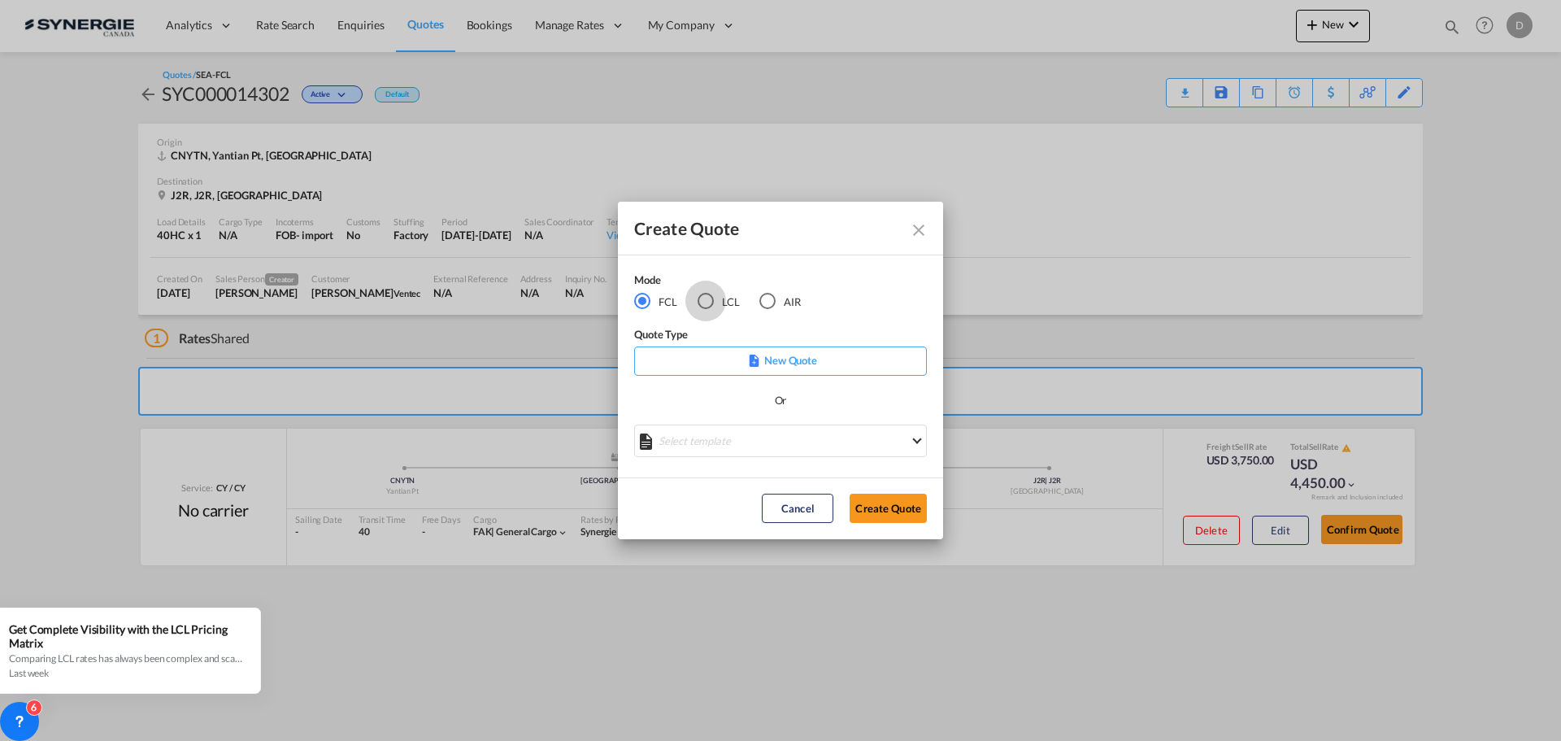
click at [711, 295] on div "LCL" at bounding box center [706, 301] width 16 height 16
click at [786, 446] on md-select "Select template New DAP Import LCL [PERSON_NAME] | [DATE] [GEOGRAPHIC_DATA] LCL…" at bounding box center [780, 440] width 293 height 33
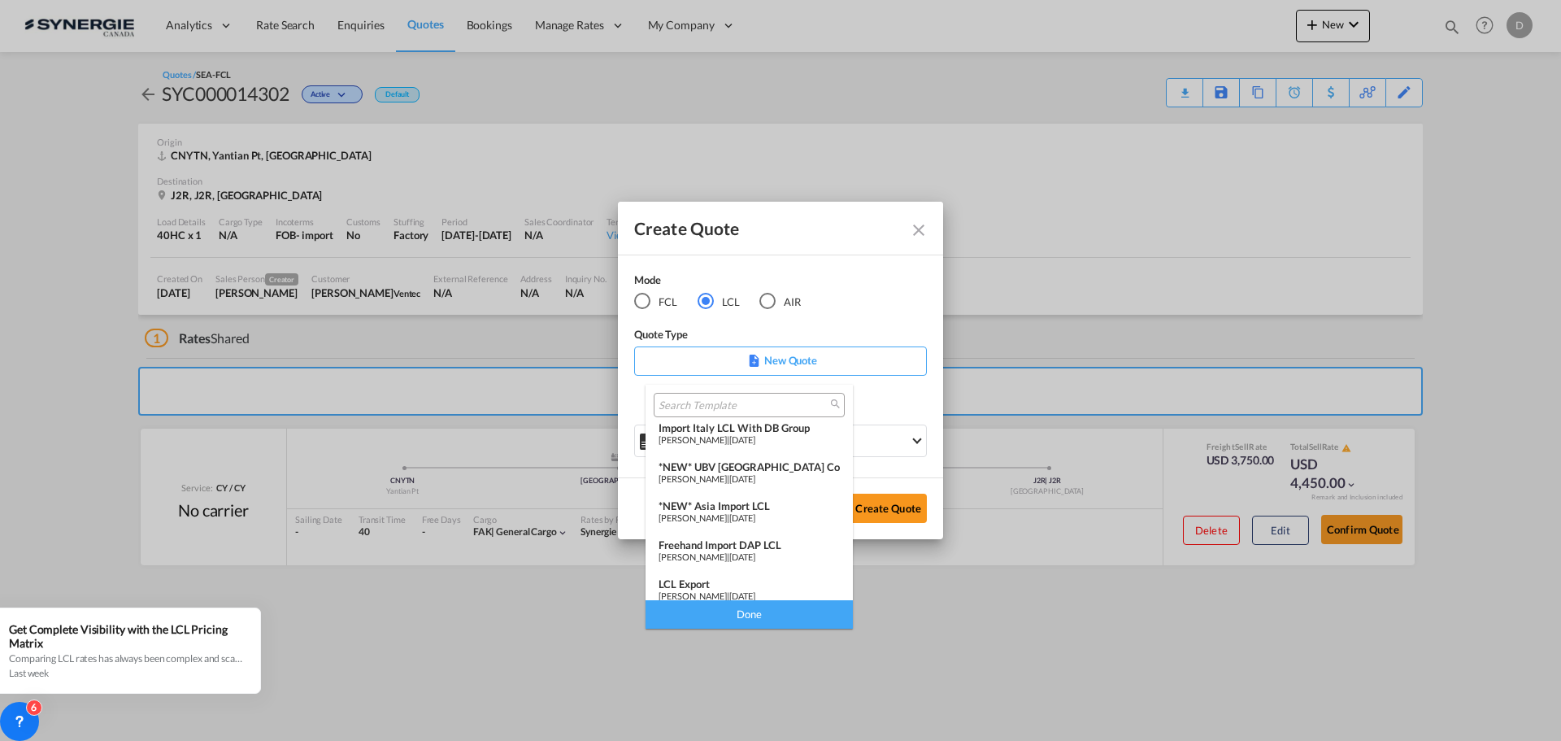
scroll to position [211, 0]
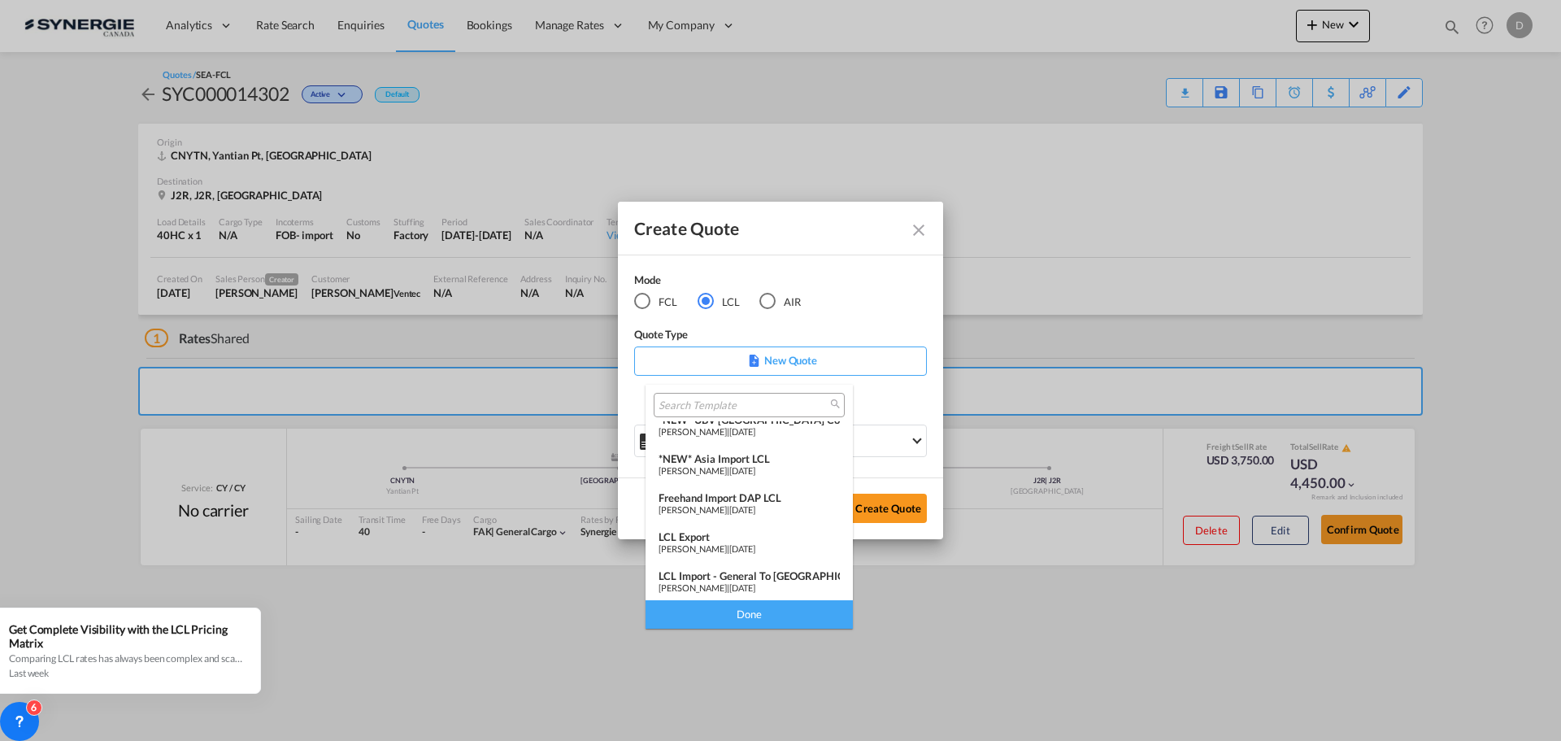
click at [778, 511] on div "Freehand Import DAP LCL [PERSON_NAME] | [DATE]" at bounding box center [749, 503] width 181 height 24
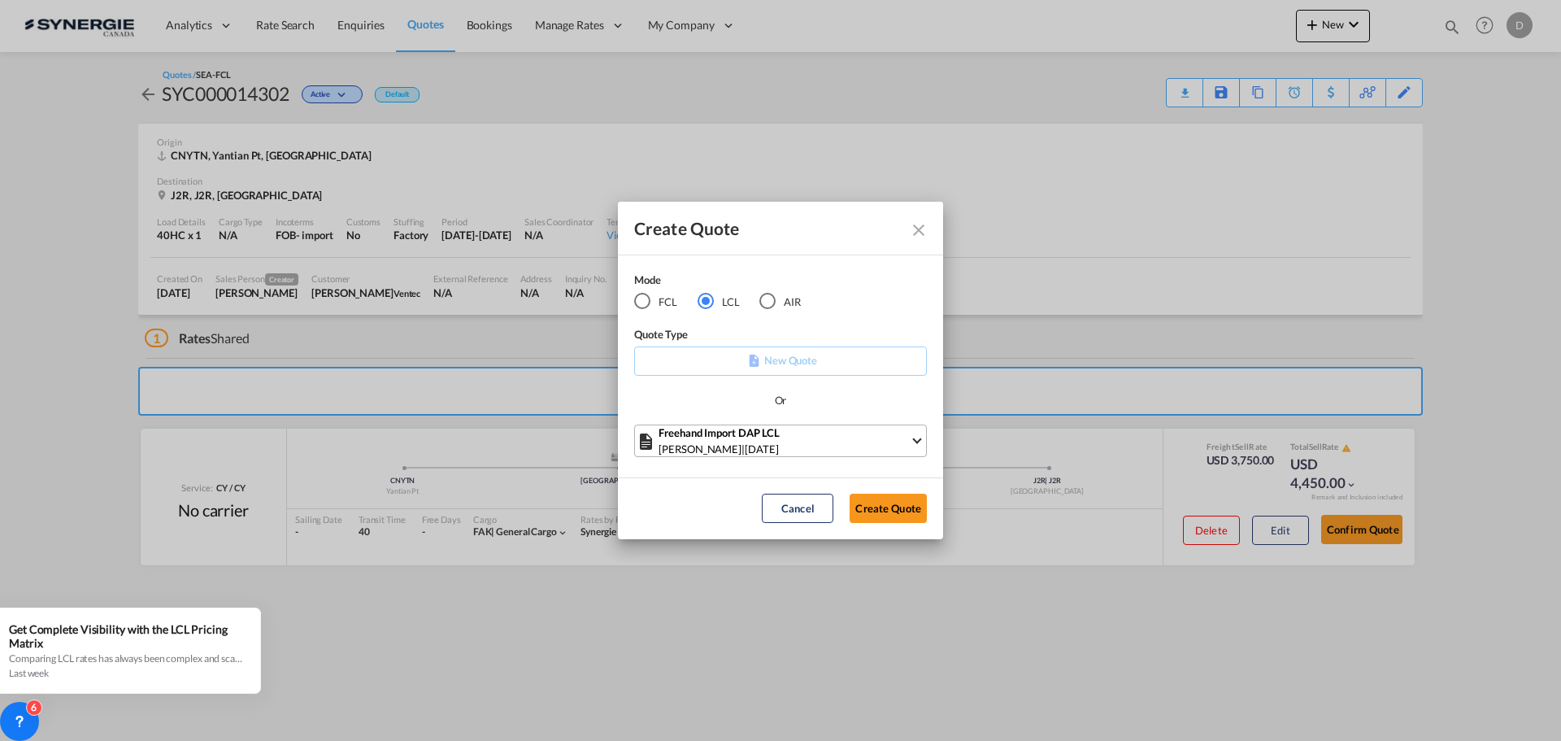
click at [889, 449] on div "[PERSON_NAME] | [DATE]" at bounding box center [784, 449] width 251 height 16
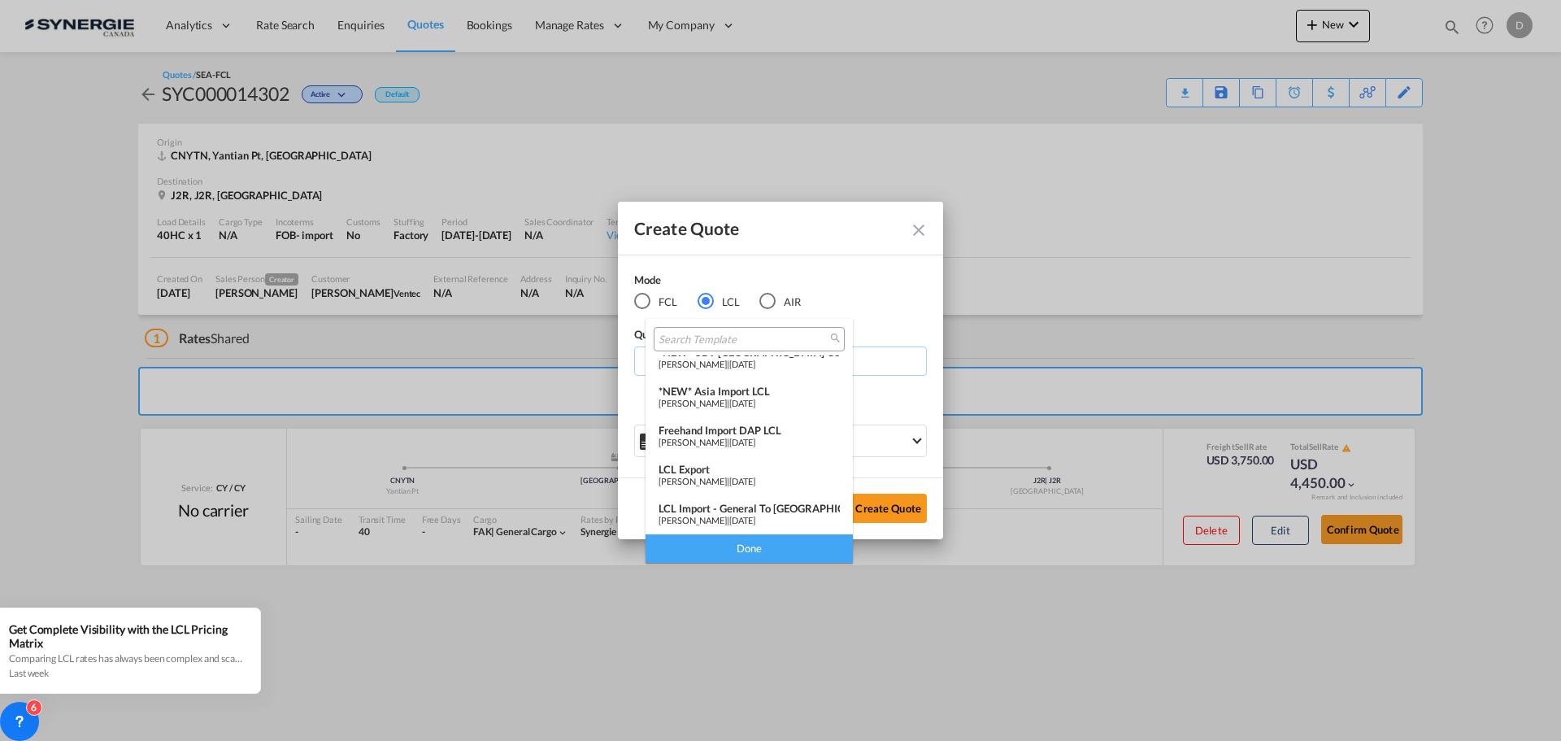
click at [751, 387] on div "*NEW* Asia Import LCL" at bounding box center [749, 391] width 181 height 13
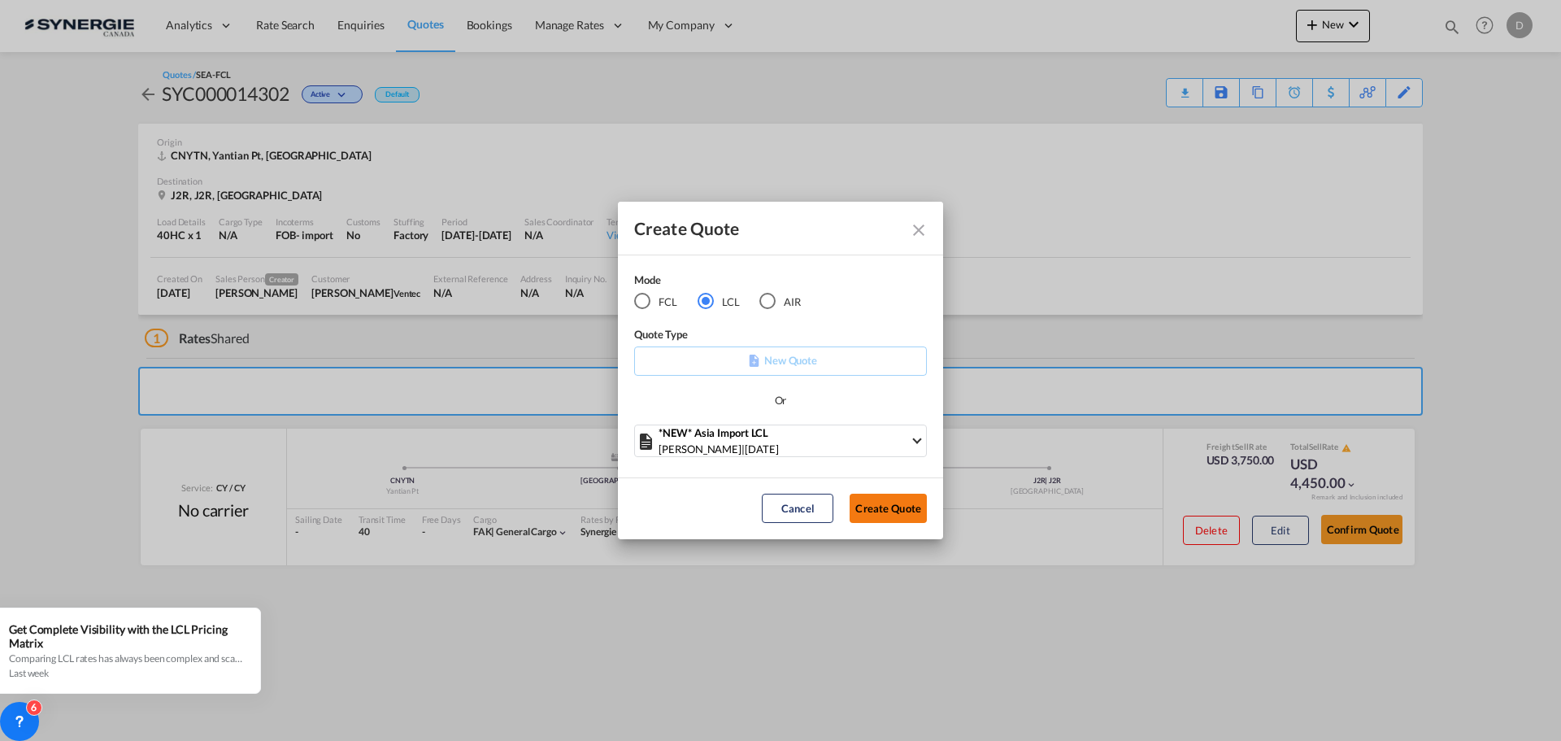
click at [898, 504] on button "Create Quote" at bounding box center [888, 507] width 77 height 29
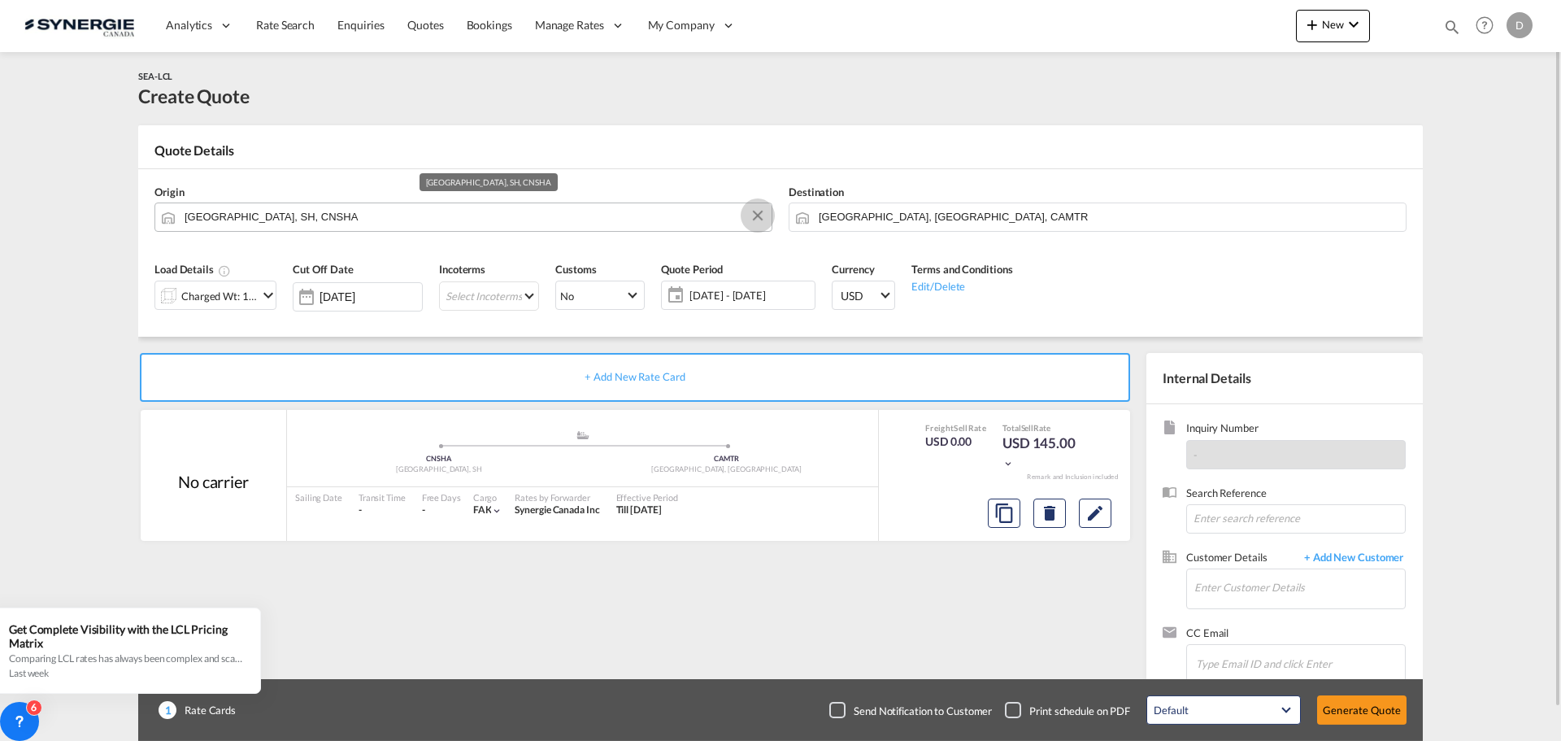
click at [757, 215] on button "Clear Input" at bounding box center [758, 215] width 24 height 24
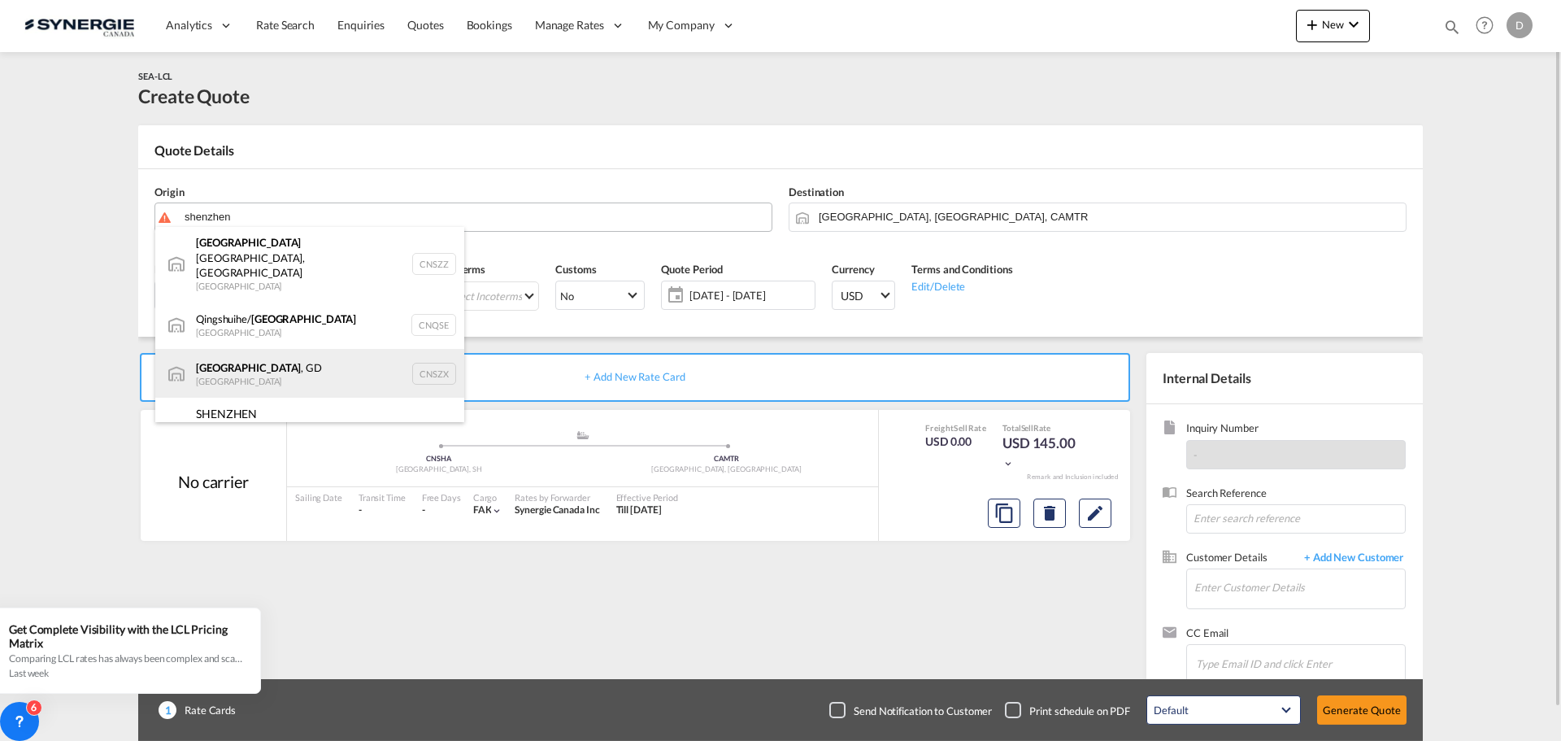
click at [245, 349] on div "[GEOGRAPHIC_DATA] , GD [GEOGRAPHIC_DATA] CNSZX" at bounding box center [309, 373] width 309 height 49
type input "[GEOGRAPHIC_DATA], GD, CNSZX"
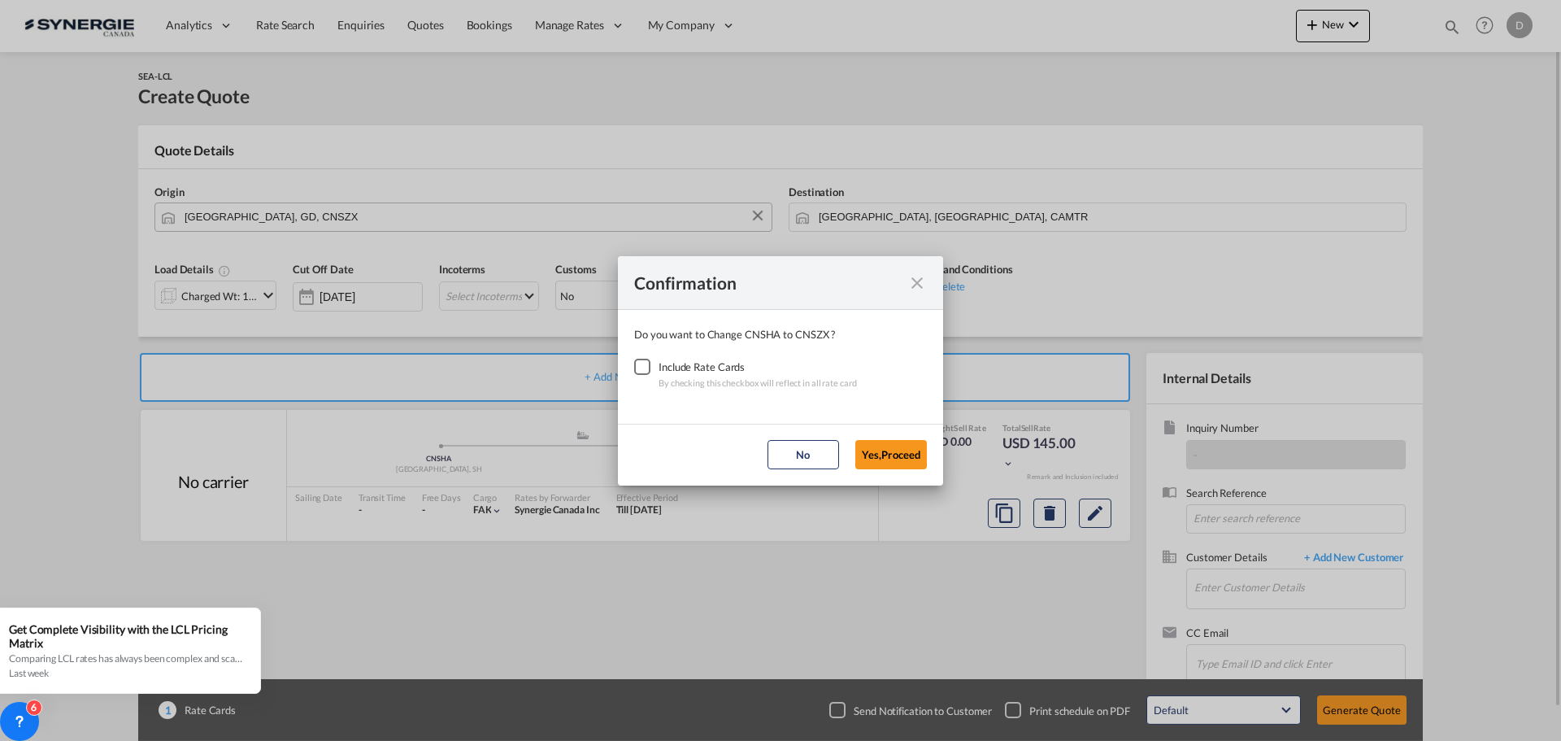
click at [642, 366] on div "Checkbox No Ink" at bounding box center [642, 367] width 16 height 16
click at [892, 457] on button "Yes,Proceed" at bounding box center [891, 454] width 72 height 29
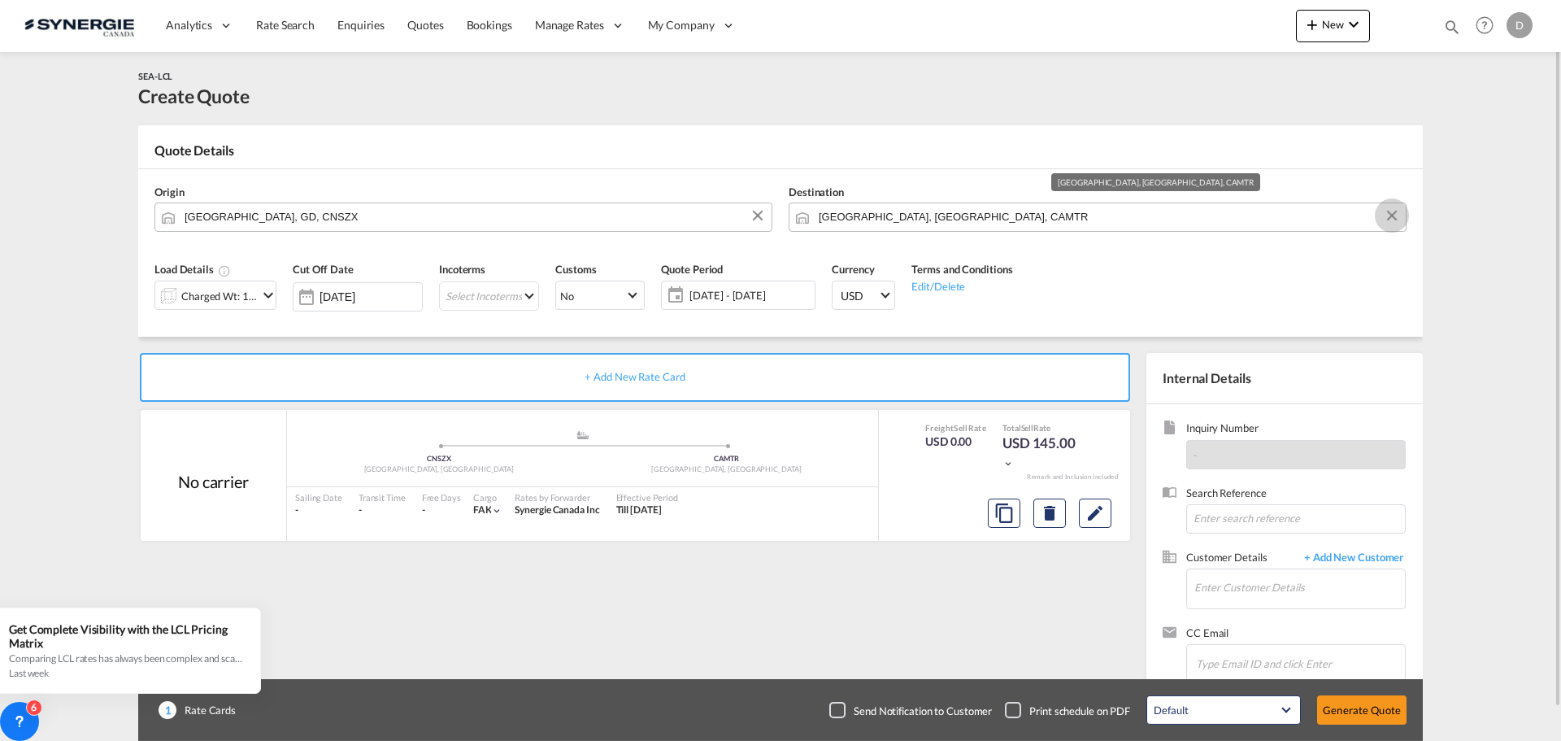
click at [1389, 213] on button "Clear Input" at bounding box center [1392, 215] width 24 height 24
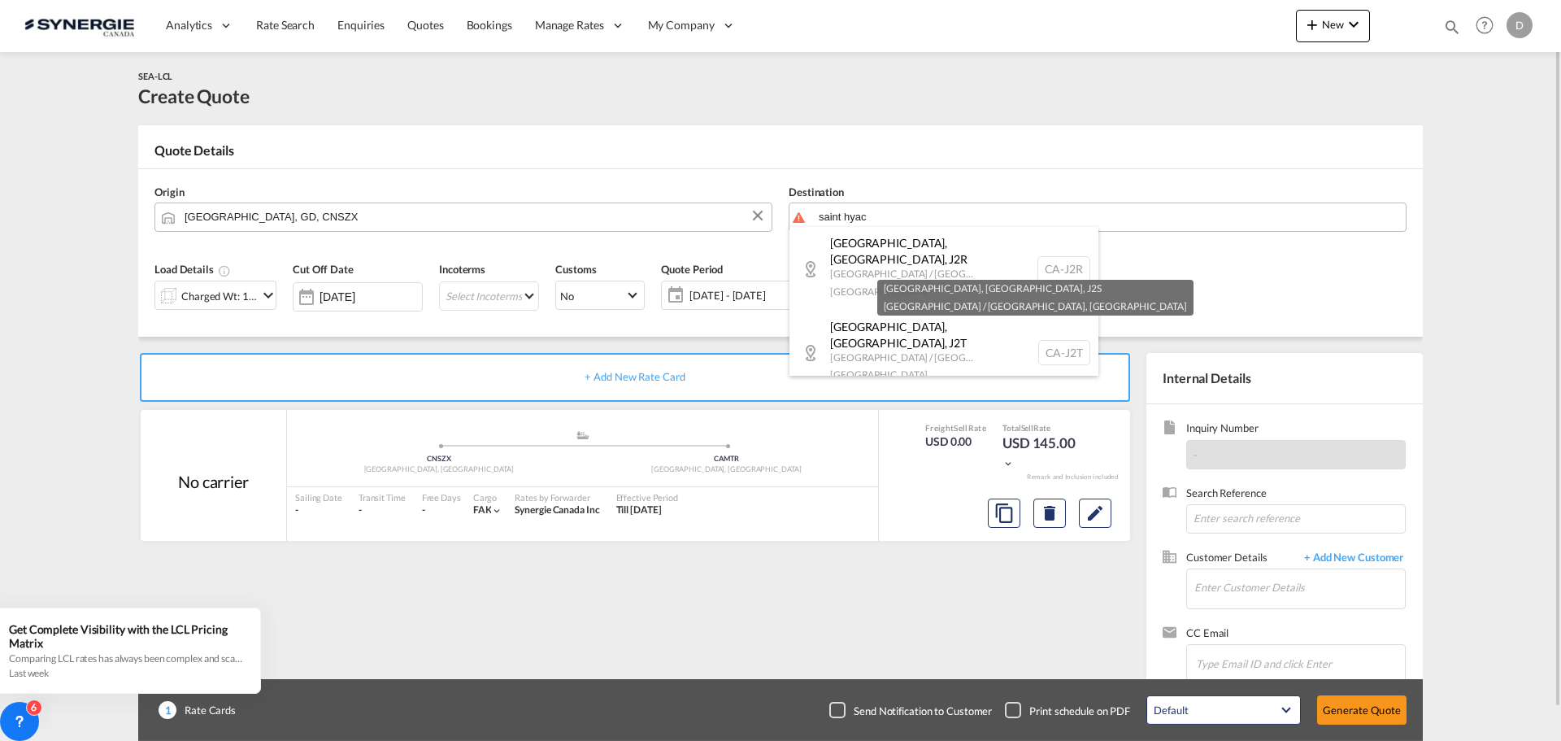
click at [905, 394] on div "[GEOGRAPHIC_DATA], [GEOGRAPHIC_DATA] , J2S [GEOGRAPHIC_DATA] / [GEOGRAPHIC_DATA…" at bounding box center [943, 436] width 309 height 84
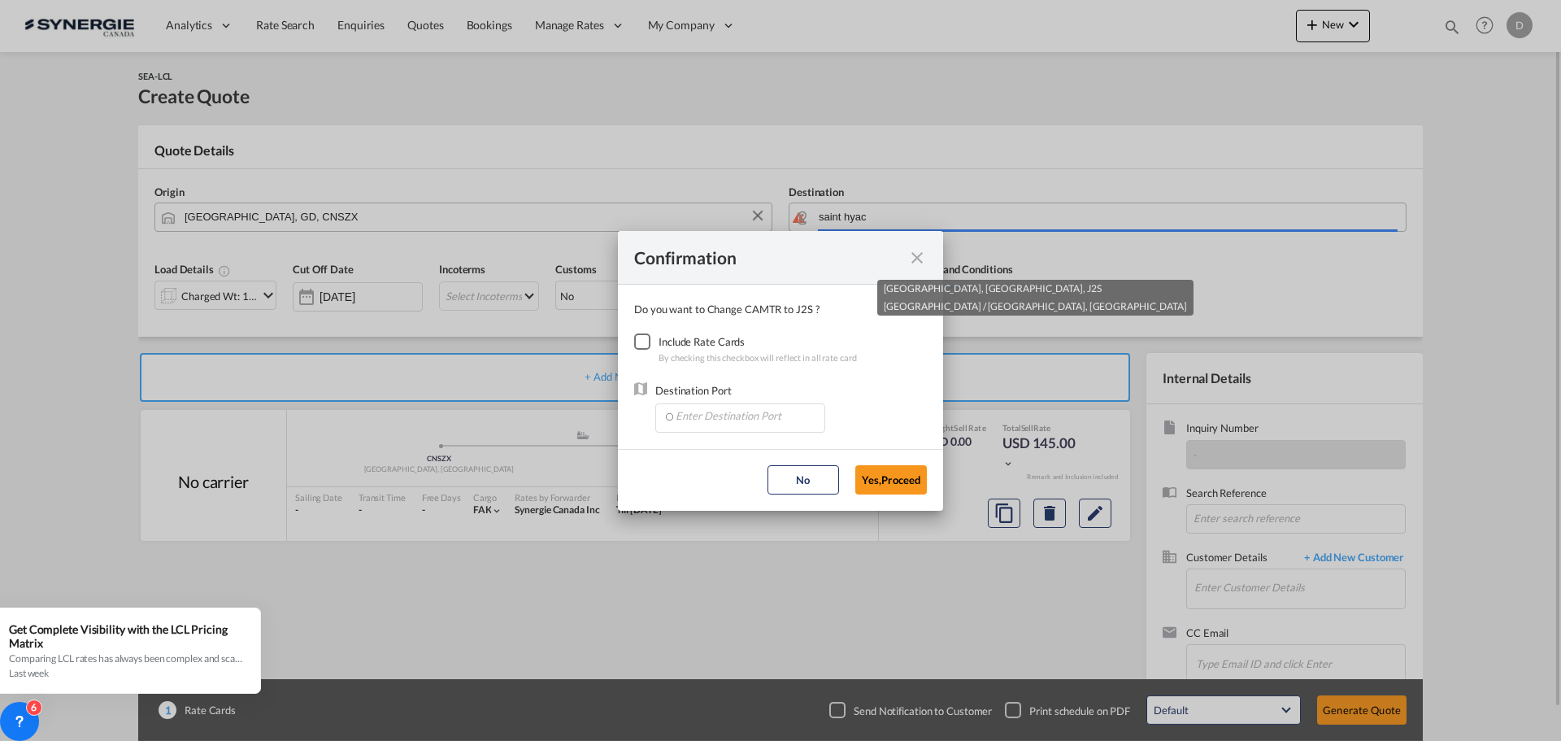
type input "CA-J2S, [GEOGRAPHIC_DATA], [GEOGRAPHIC_DATA], [GEOGRAPHIC_DATA] / [GEOGRAPHIC_D…"
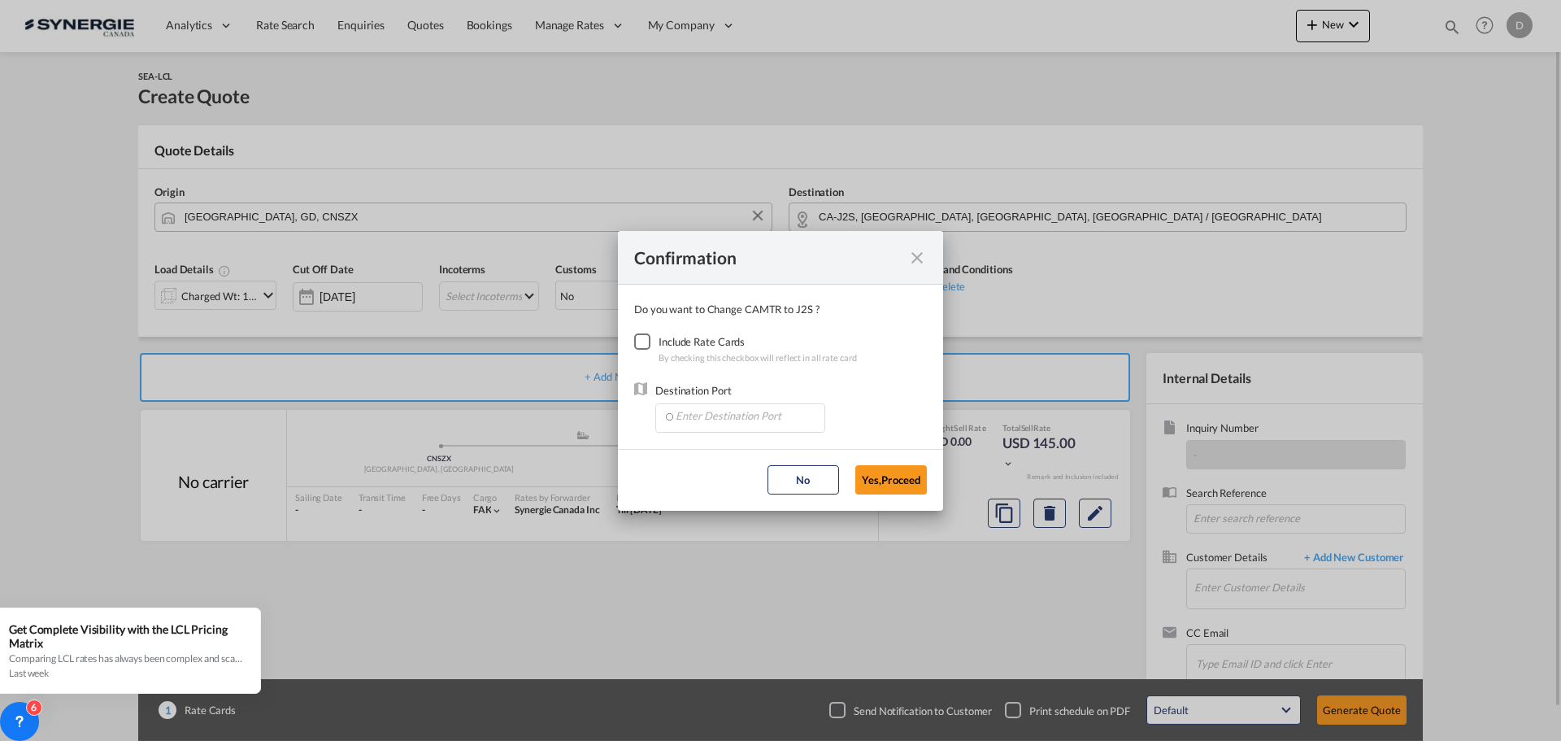
click at [645, 340] on div "Checkbox No Ink" at bounding box center [642, 341] width 16 height 16
click at [732, 404] on input "Enter Destination Port" at bounding box center [743, 416] width 161 height 24
click at [737, 449] on span "CAMTR, [GEOGRAPHIC_DATA], [GEOGRAPHIC_DATA], [GEOGRAPHIC_DATA], [GEOGRAPHIC_DAT…" at bounding box center [994, 453] width 638 height 14
type input "CAMTR, [GEOGRAPHIC_DATA], [GEOGRAPHIC_DATA], [GEOGRAPHIC_DATA], [GEOGRAPHIC_DAT…"
click at [887, 478] on button "Yes,Proceed" at bounding box center [891, 479] width 72 height 29
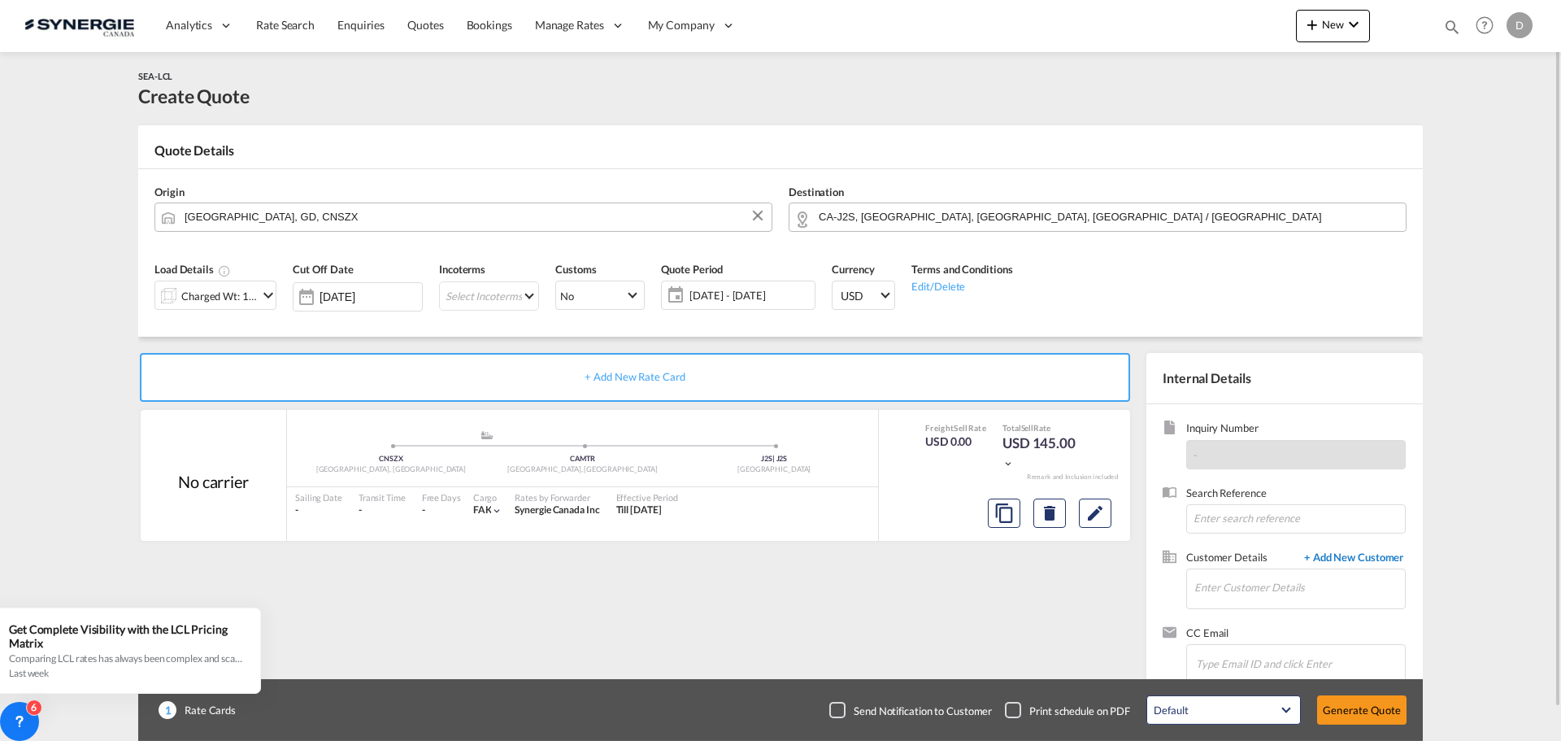
click at [1304, 567] on span "+ Add New Customer" at bounding box center [1351, 559] width 110 height 19
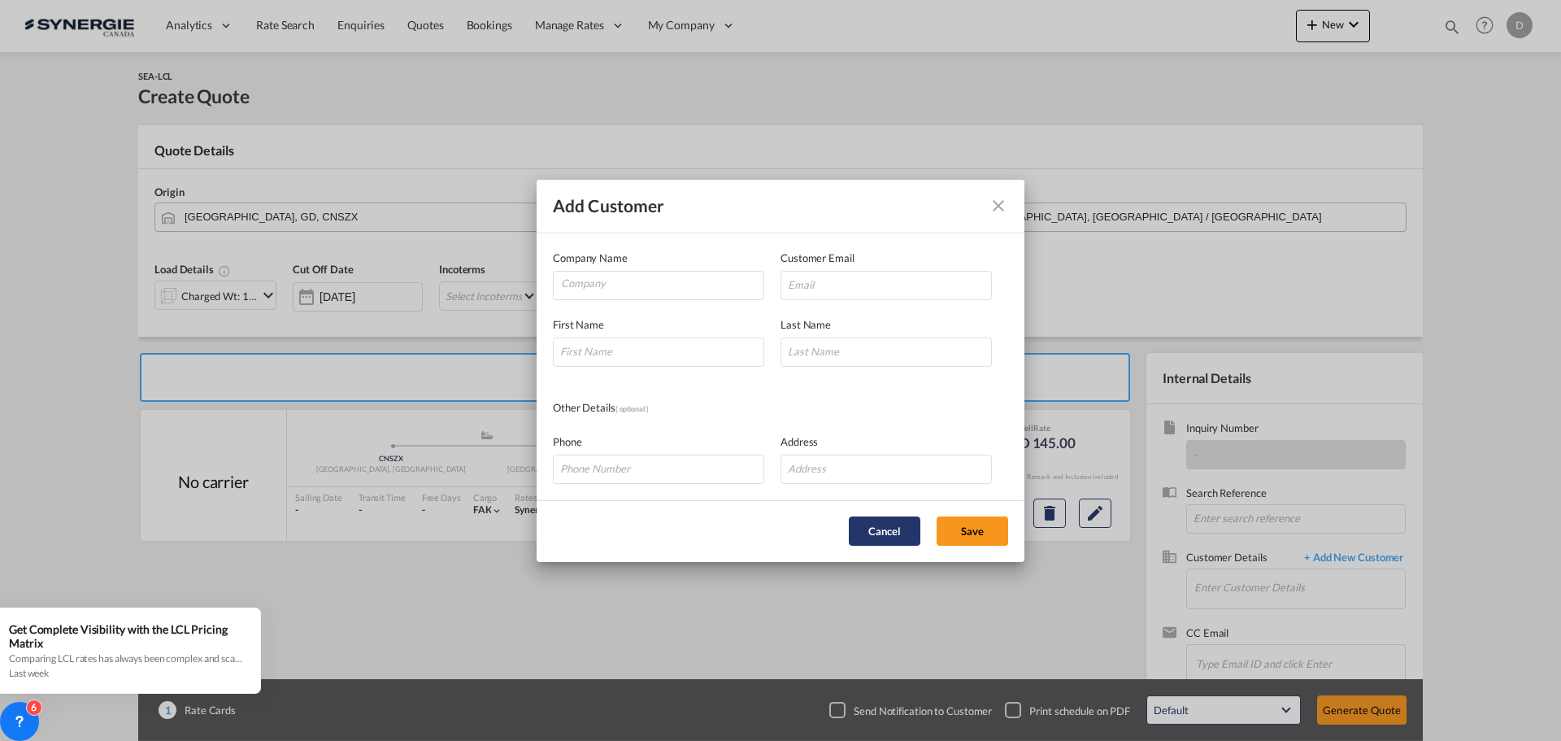
click at [890, 529] on button "Cancel" at bounding box center [885, 530] width 72 height 29
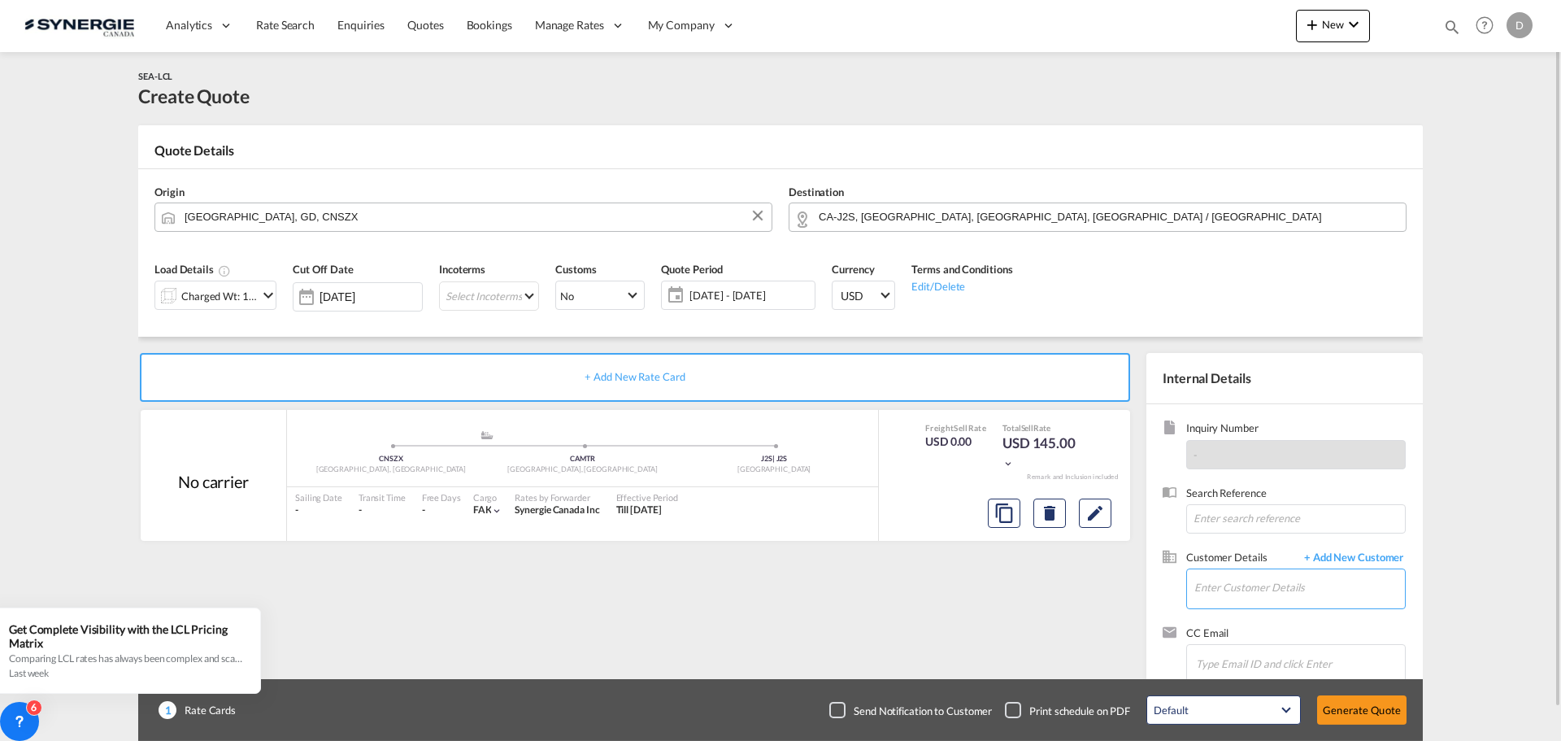
click at [1251, 590] on input "Enter Customer Details" at bounding box center [1299, 587] width 211 height 37
paste input "[EMAIL_ADDRESS][PERSON_NAME][DOMAIN_NAME]"
click at [1247, 552] on div "[PERSON_NAME] [PERSON_NAME][EMAIL_ADDRESS][PERSON_NAME][DOMAIN_NAME] | Ventec" at bounding box center [1347, 547] width 309 height 44
type input "Ventec, [PERSON_NAME], [PERSON_NAME][EMAIL_ADDRESS][PERSON_NAME][DOMAIN_NAME]"
click at [746, 296] on span "[DATE] - [DATE]" at bounding box center [749, 295] width 121 height 15
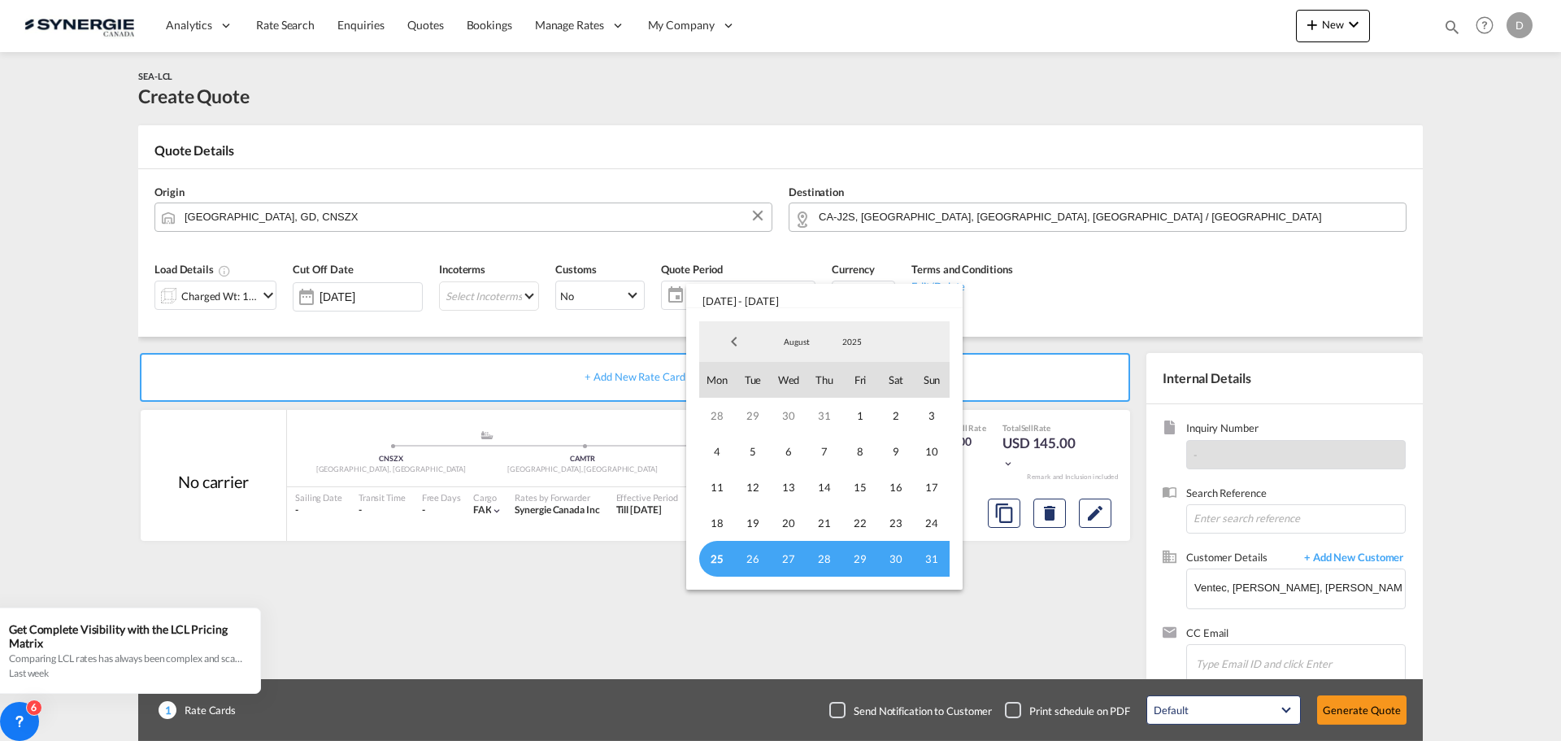
click at [714, 551] on span "25" at bounding box center [717, 559] width 36 height 36
click at [937, 559] on span "31" at bounding box center [932, 559] width 36 height 36
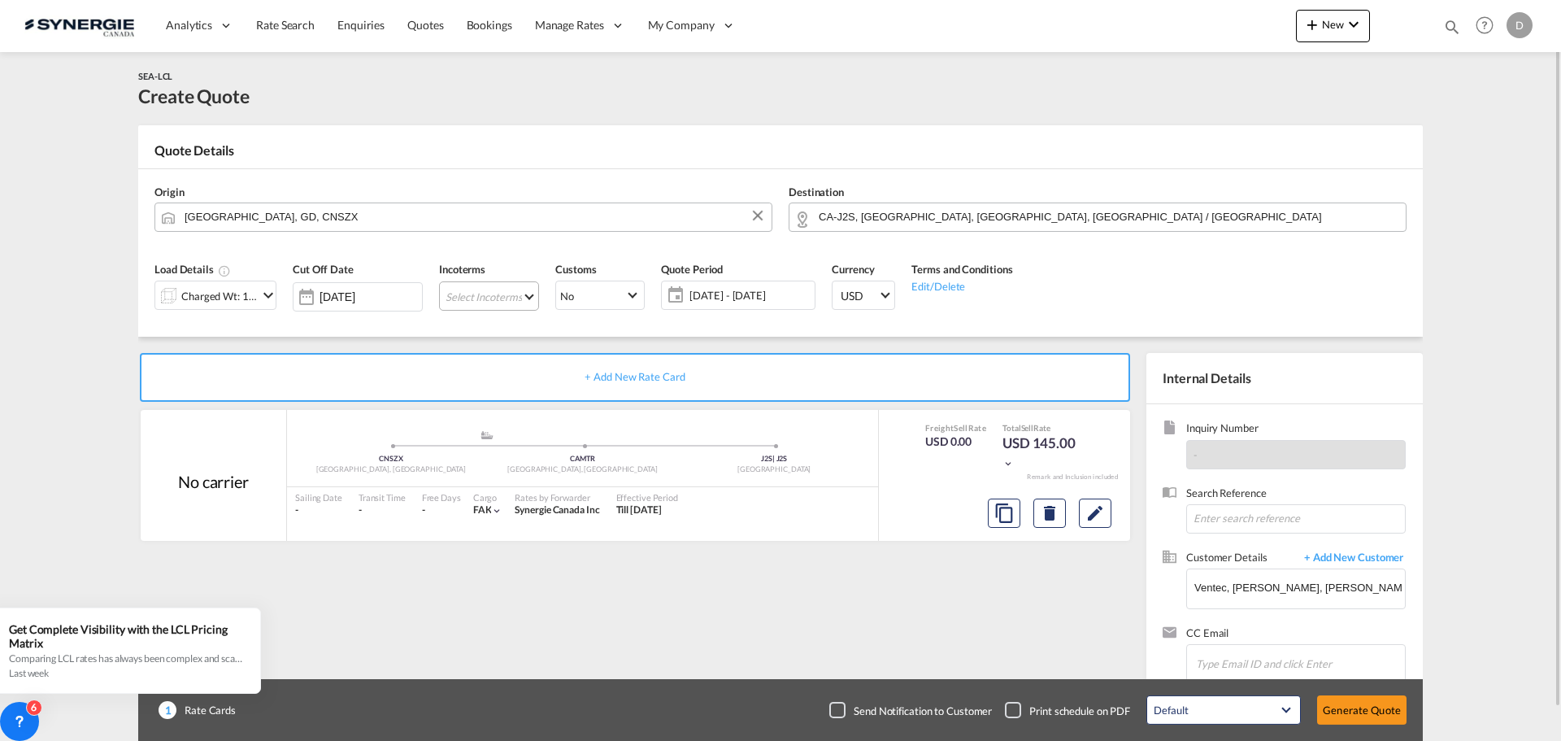
click at [518, 292] on md-select "Select Incoterms CFR - export Cost and Freight CIP - import Carriage and Insura…" at bounding box center [489, 295] width 100 height 29
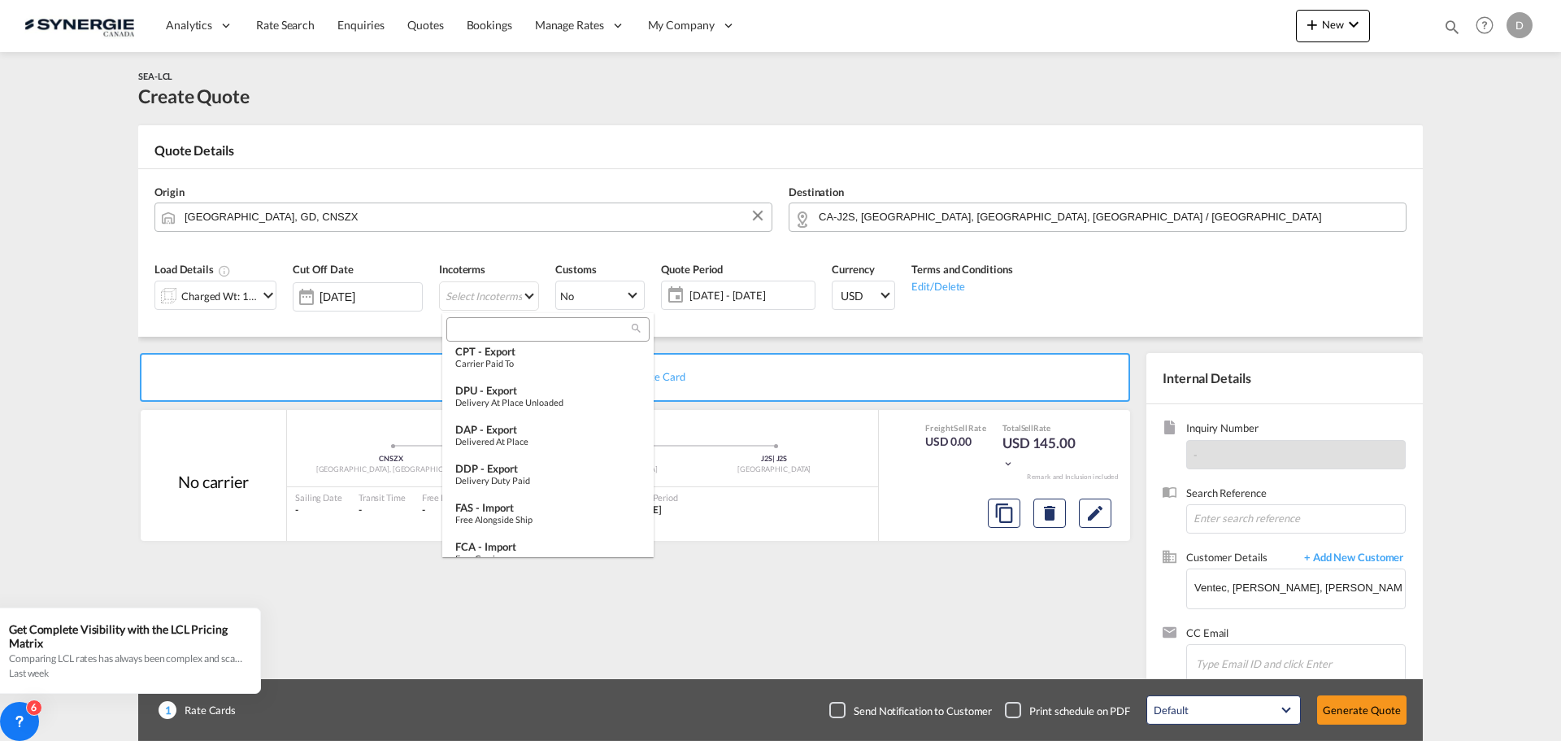
scroll to position [244, 0]
click at [524, 507] on div "FOB - import" at bounding box center [547, 504] width 185 height 13
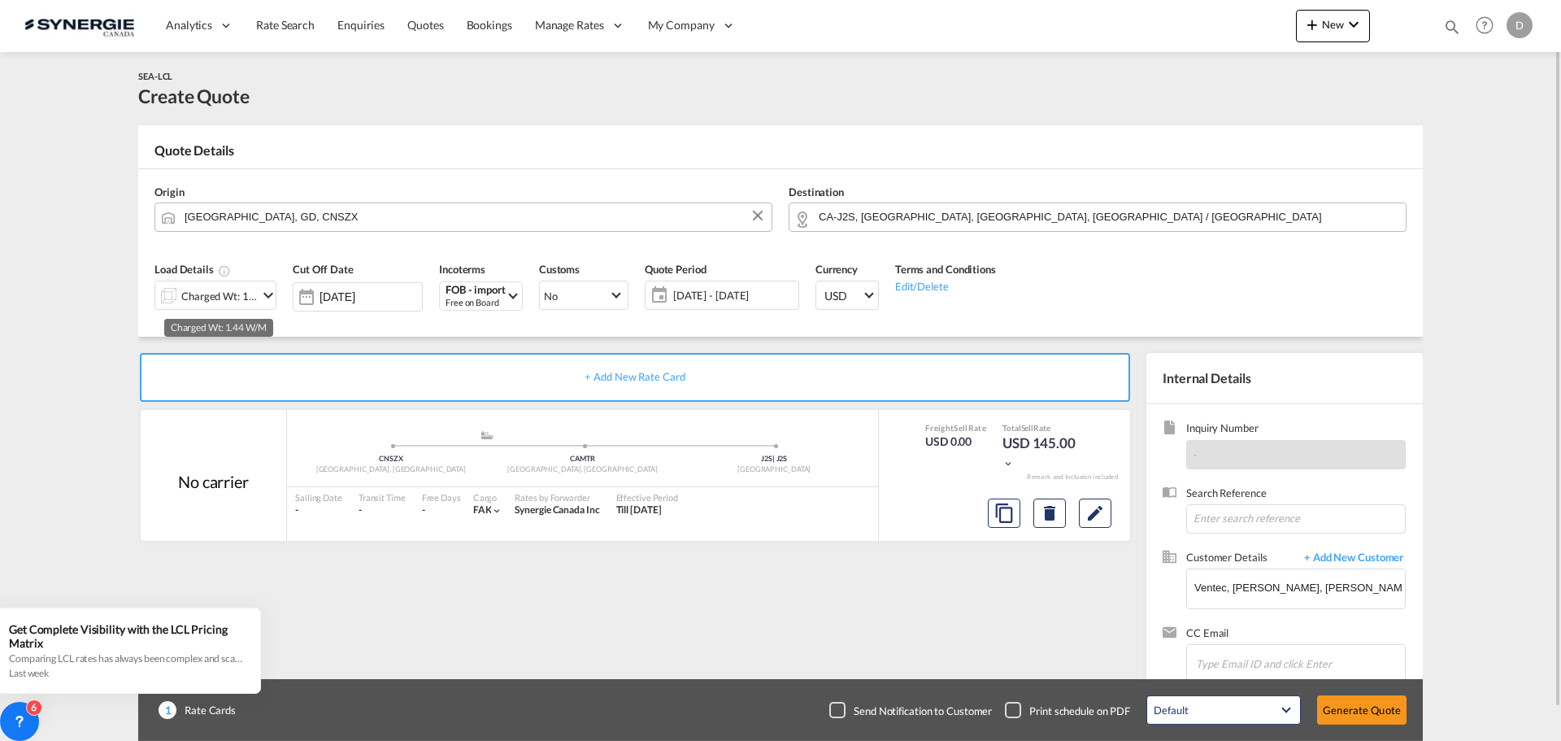
click at [257, 292] on div "Charged Wt: 1.44 W/M" at bounding box center [219, 296] width 76 height 23
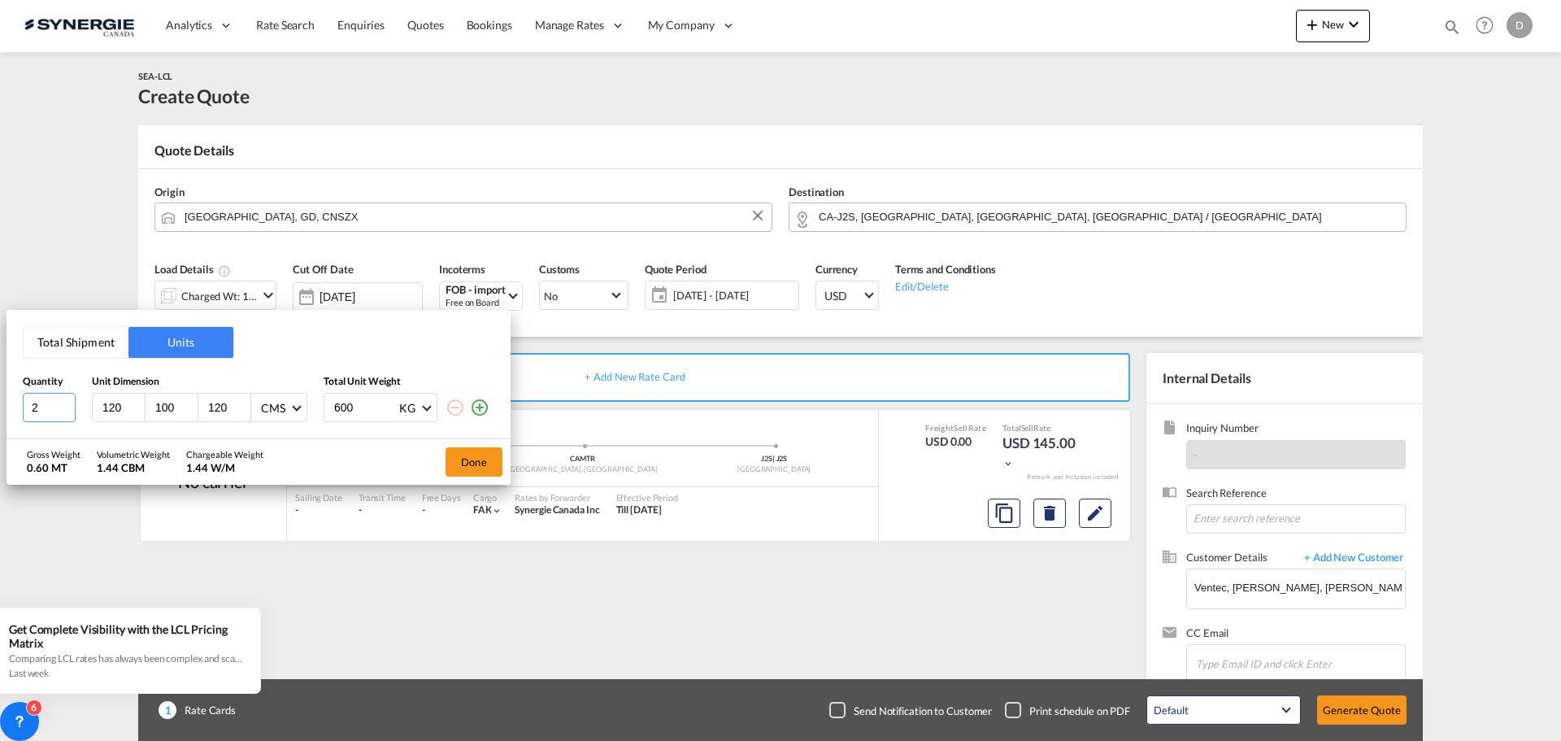
type input "2"
click at [66, 403] on input "2" at bounding box center [49, 407] width 53 height 29
click at [113, 406] on input "120" at bounding box center [123, 407] width 44 height 15
type input "302"
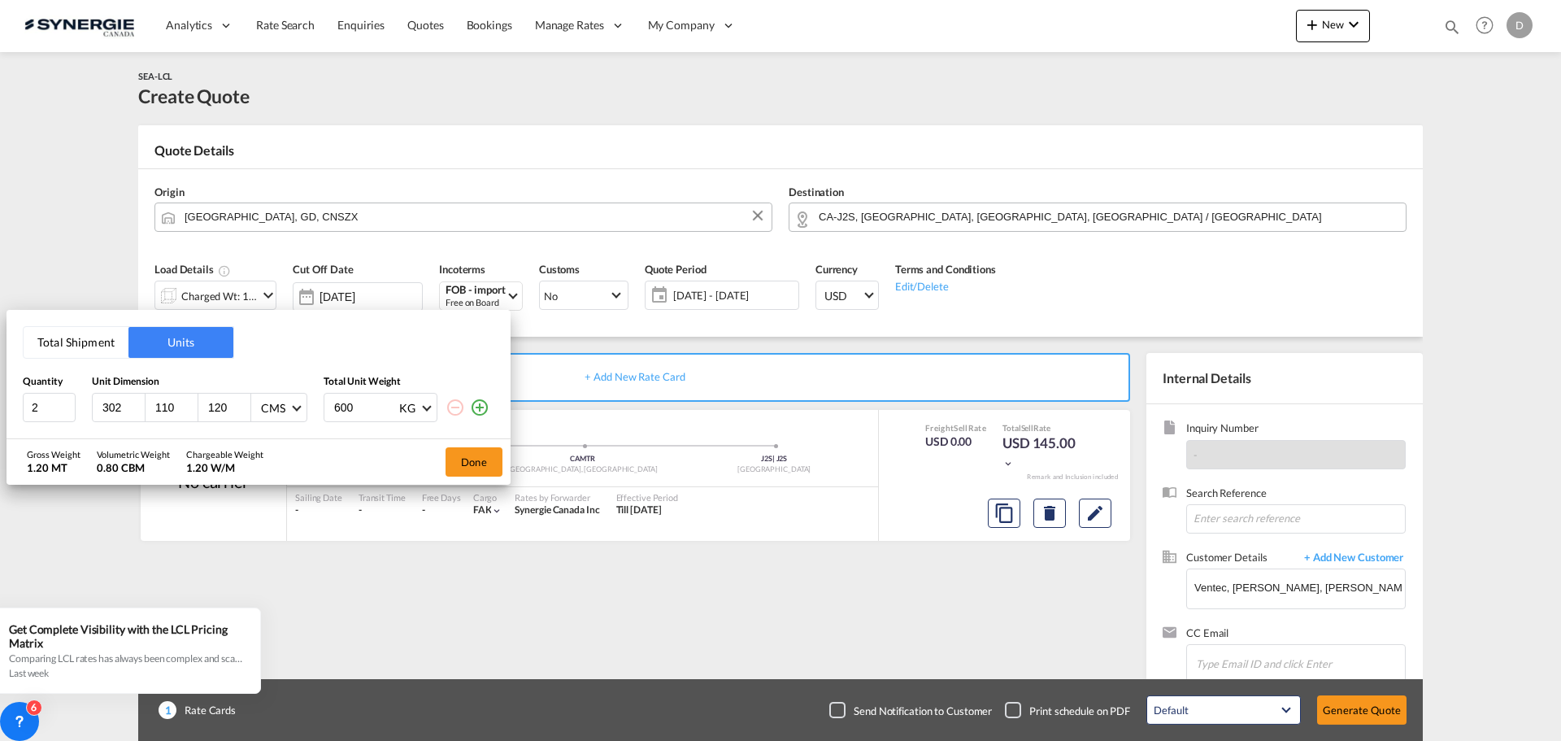
type input "110"
type input "71"
click at [342, 406] on input "600" at bounding box center [365, 407] width 65 height 28
type input "1033"
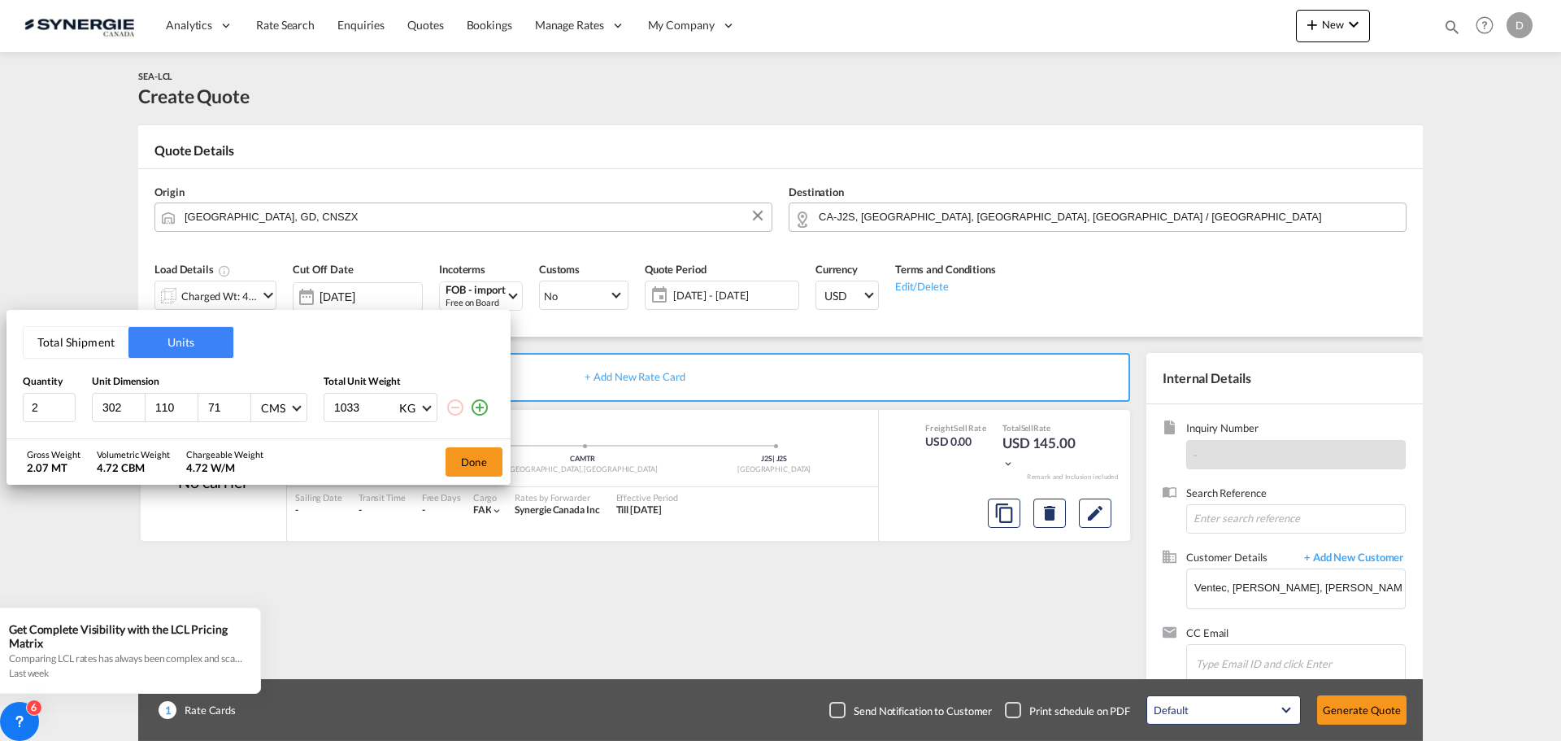
click at [479, 410] on md-icon "icon-plus-circle-outline" at bounding box center [480, 408] width 20 height 20
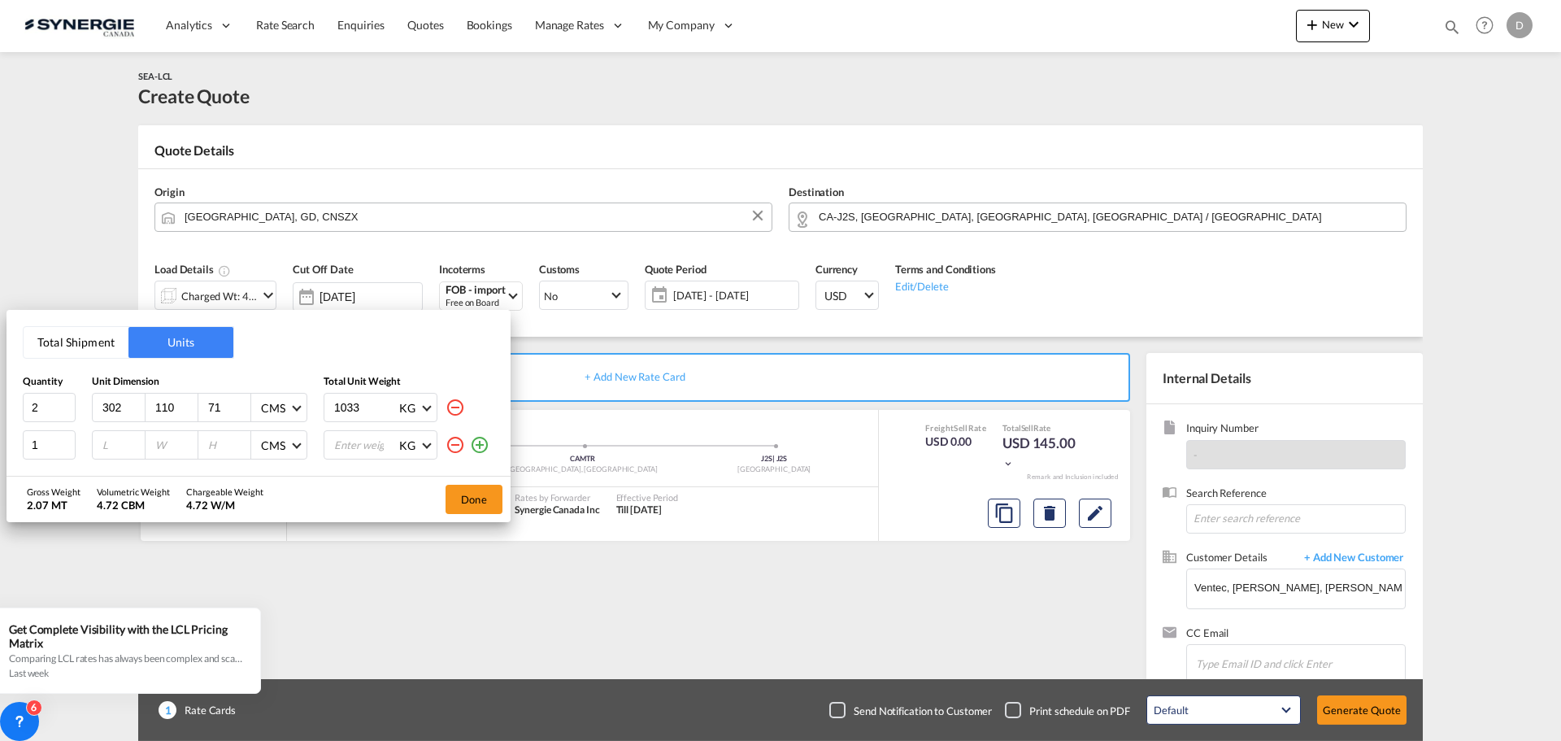
click at [111, 443] on input "number" at bounding box center [123, 444] width 44 height 15
type input "302"
type input "110"
type input "85"
type input "1033"
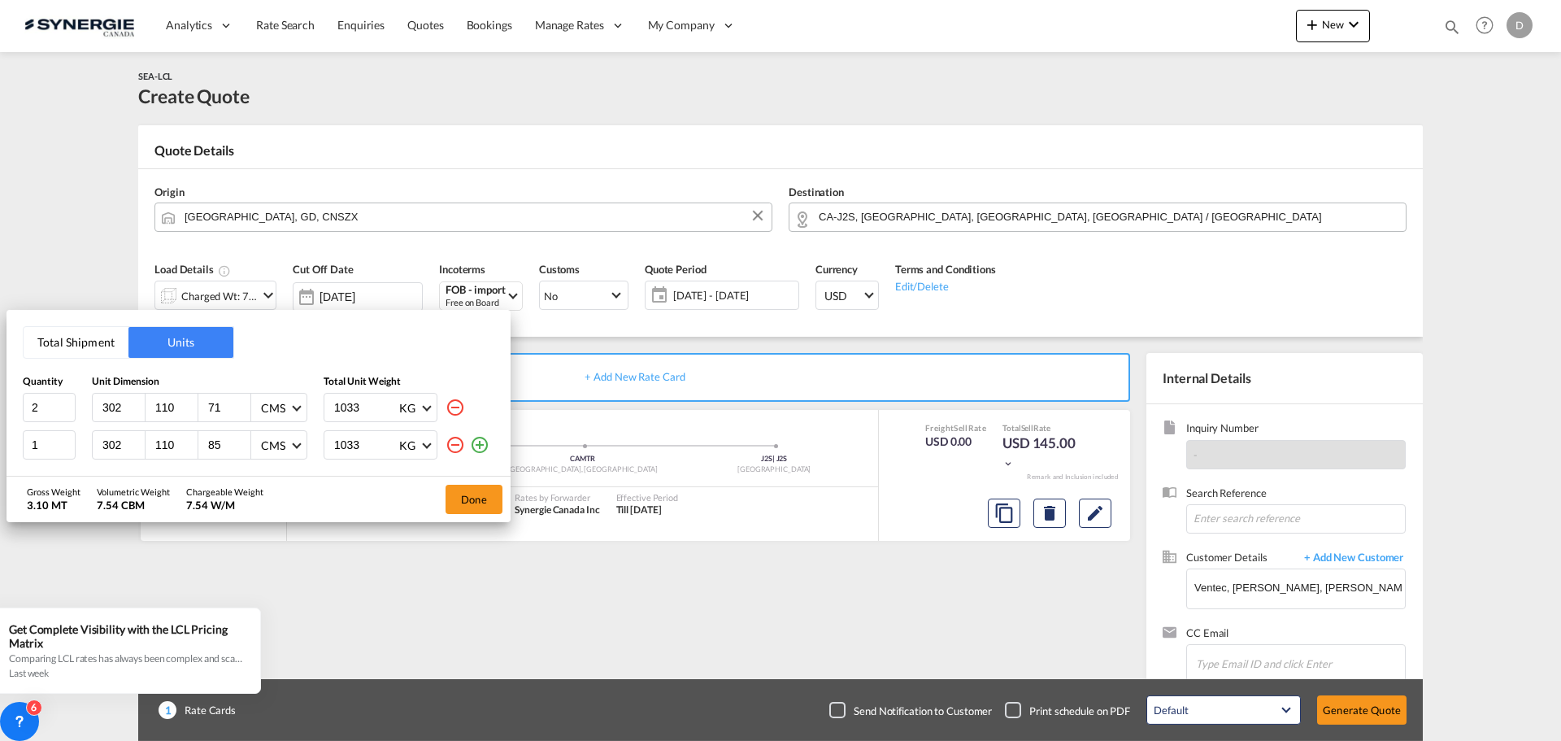
click at [476, 446] on md-icon "icon-plus-circle-outline" at bounding box center [480, 445] width 20 height 20
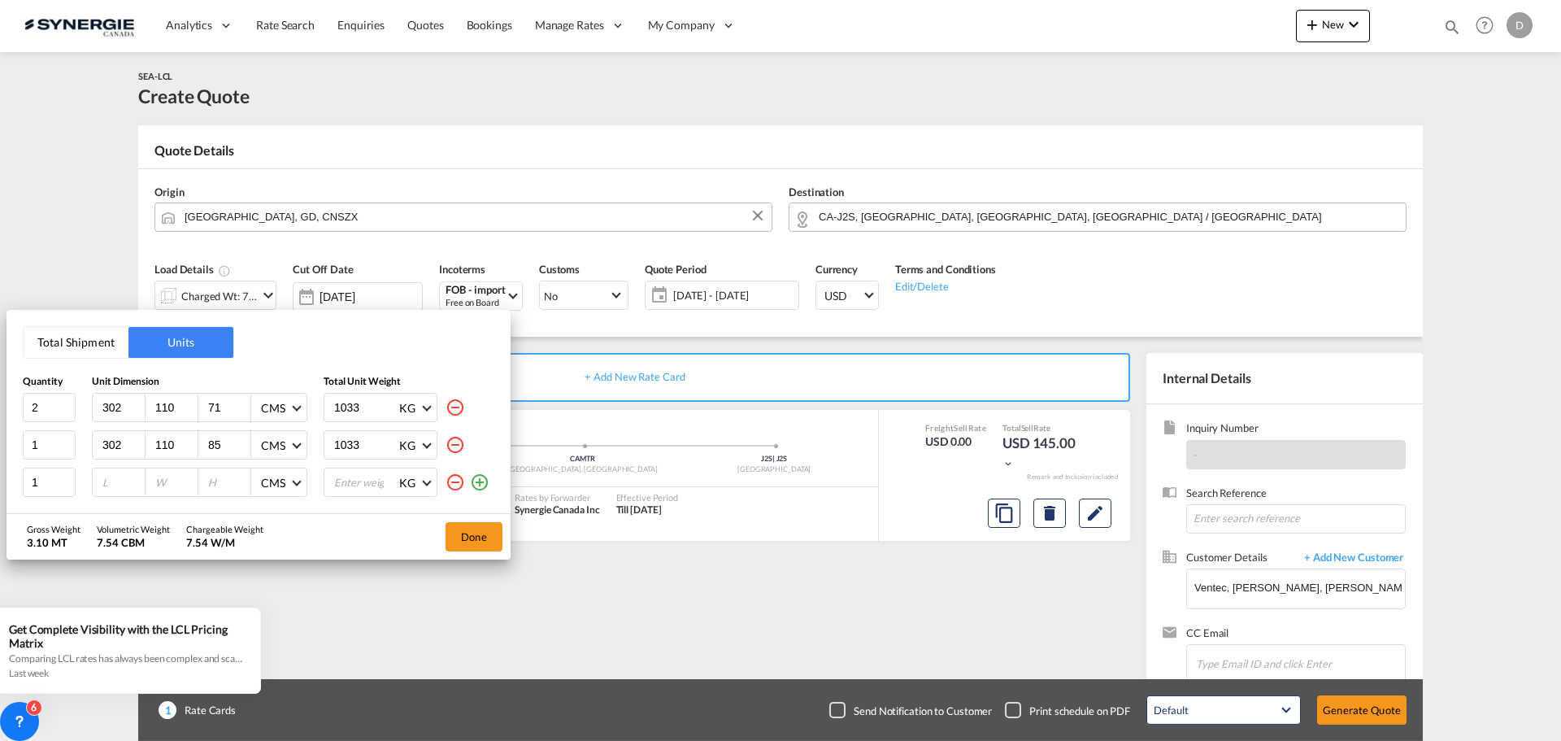
click at [114, 480] on input "number" at bounding box center [123, 482] width 44 height 15
type input "200"
type input "115"
click at [215, 483] on input "115" at bounding box center [228, 482] width 44 height 15
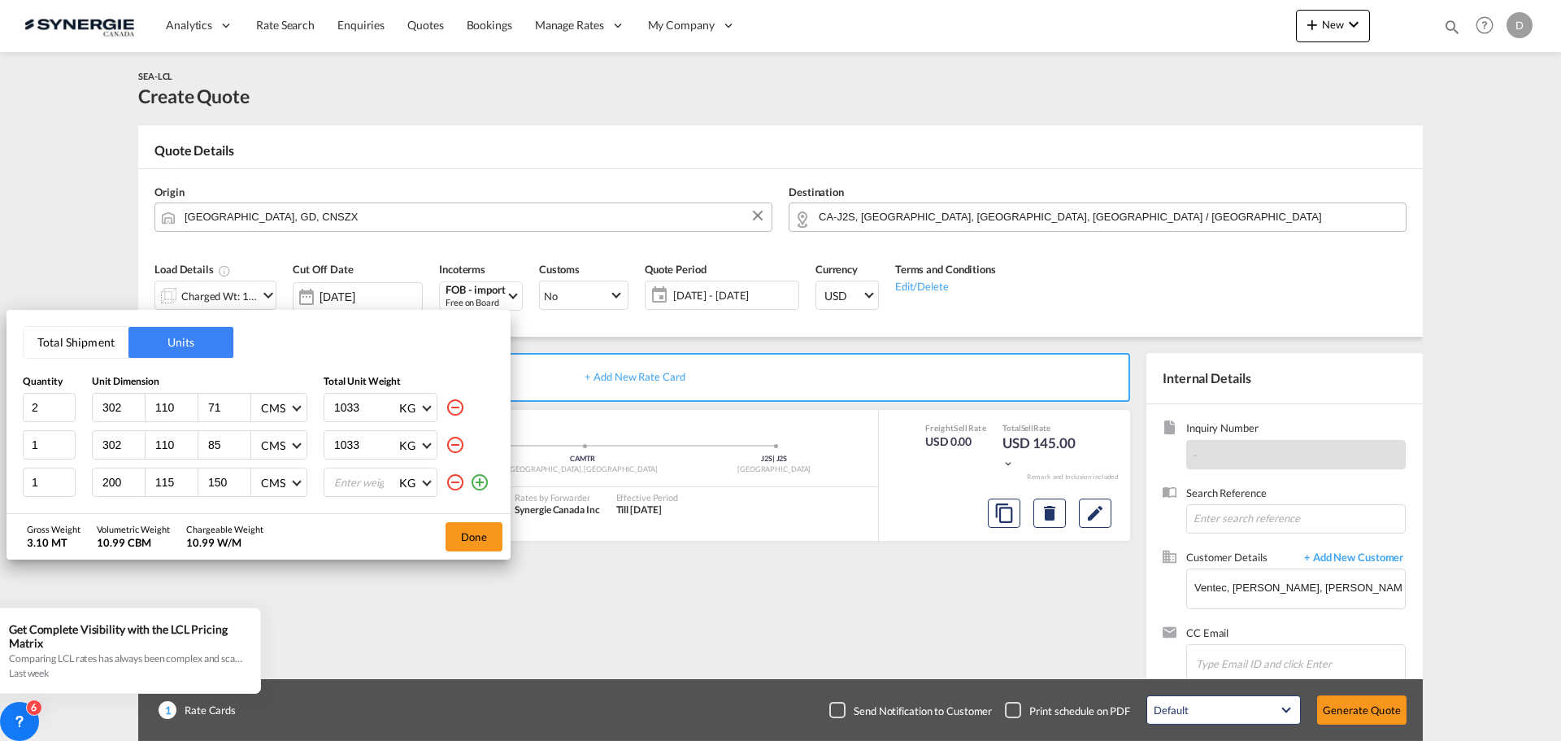
type input "150"
type input "1033"
click at [335, 535] on div "Gross Weight 4.13 MT Volumetric Weight 10.99 CBM Chargeable Weight 10.99 W/M Do…" at bounding box center [259, 537] width 504 height 46
click at [485, 537] on button "Done" at bounding box center [474, 536] width 57 height 29
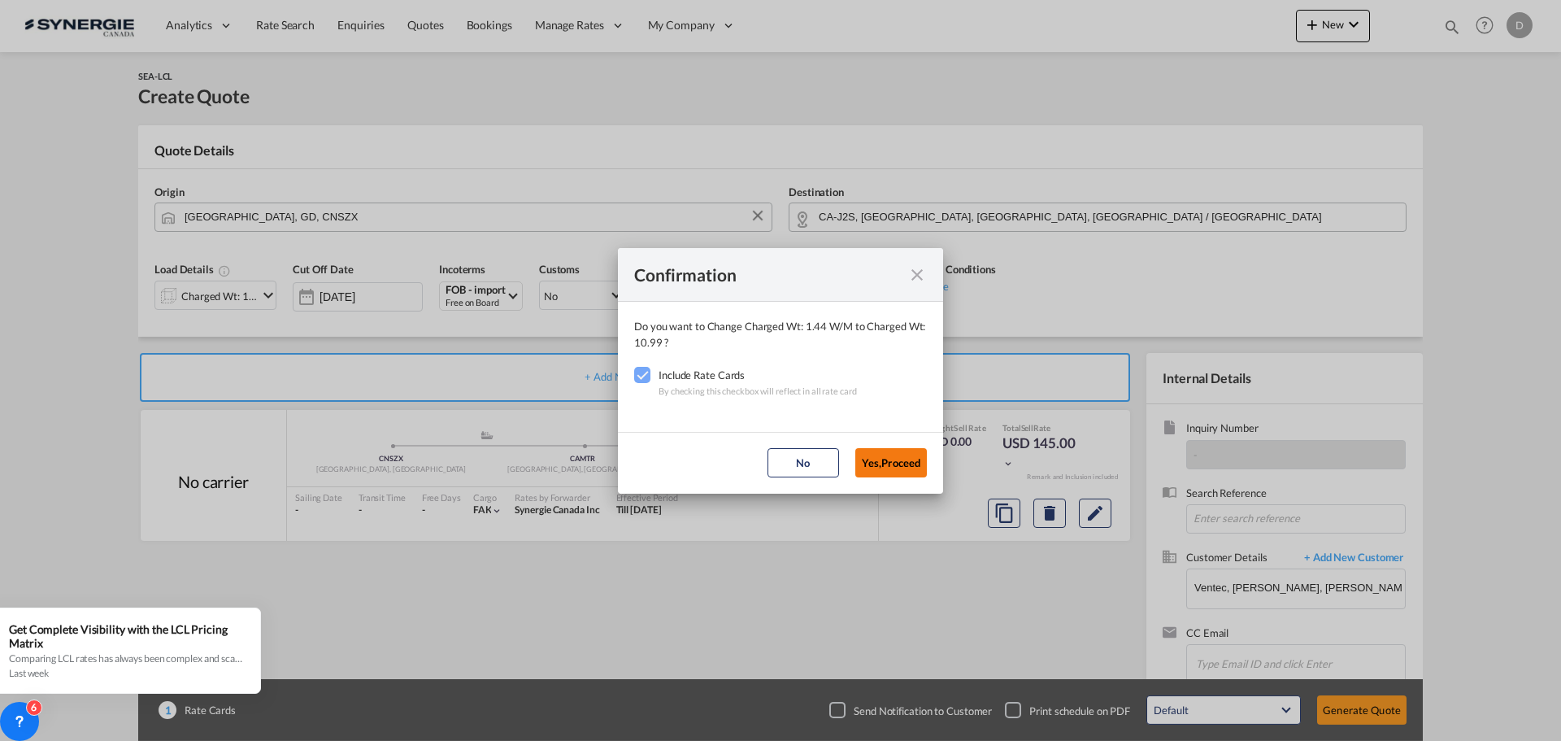
click at [866, 467] on button "Yes,Proceed" at bounding box center [891, 462] width 72 height 29
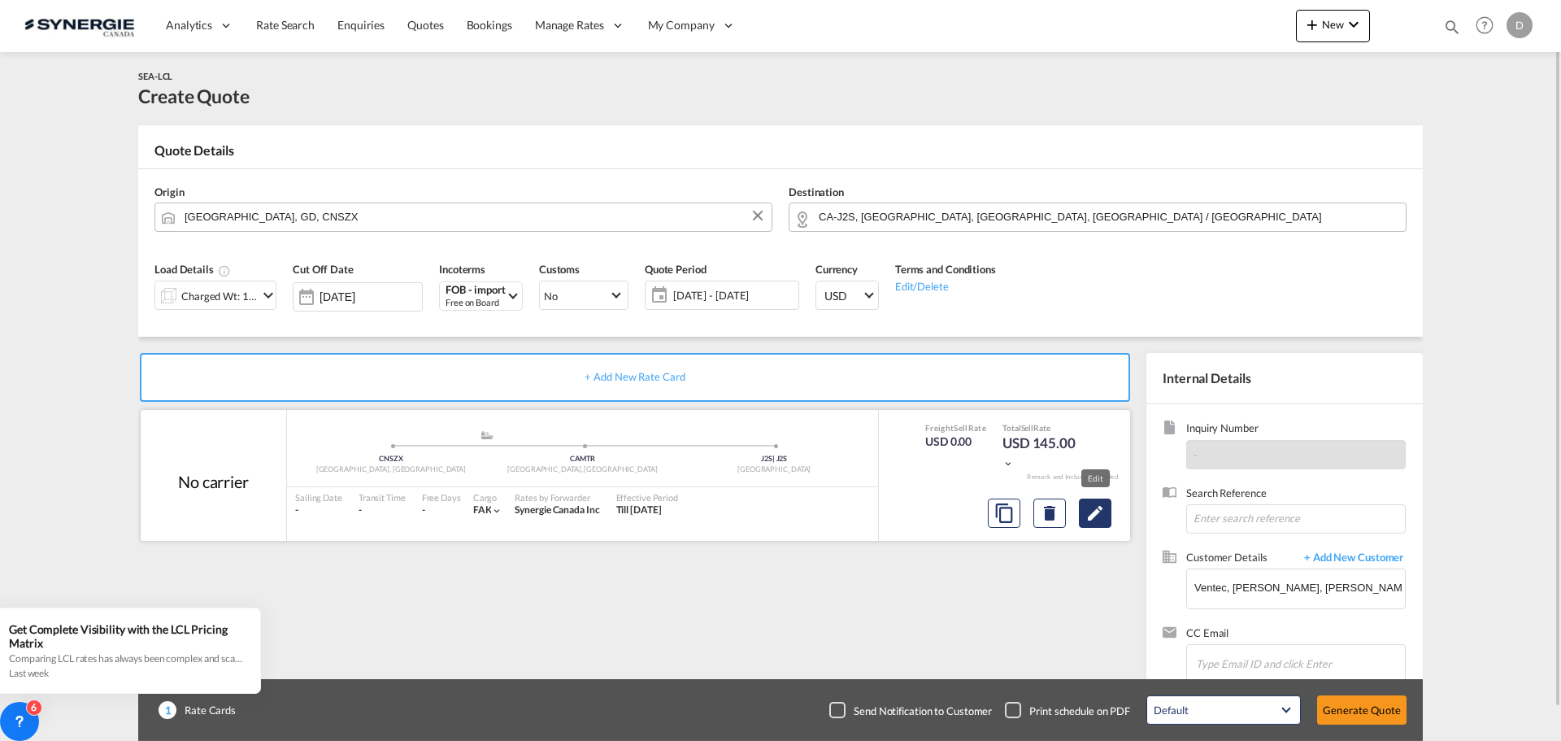
click at [1096, 521] on md-icon "Edit" at bounding box center [1095, 513] width 20 height 20
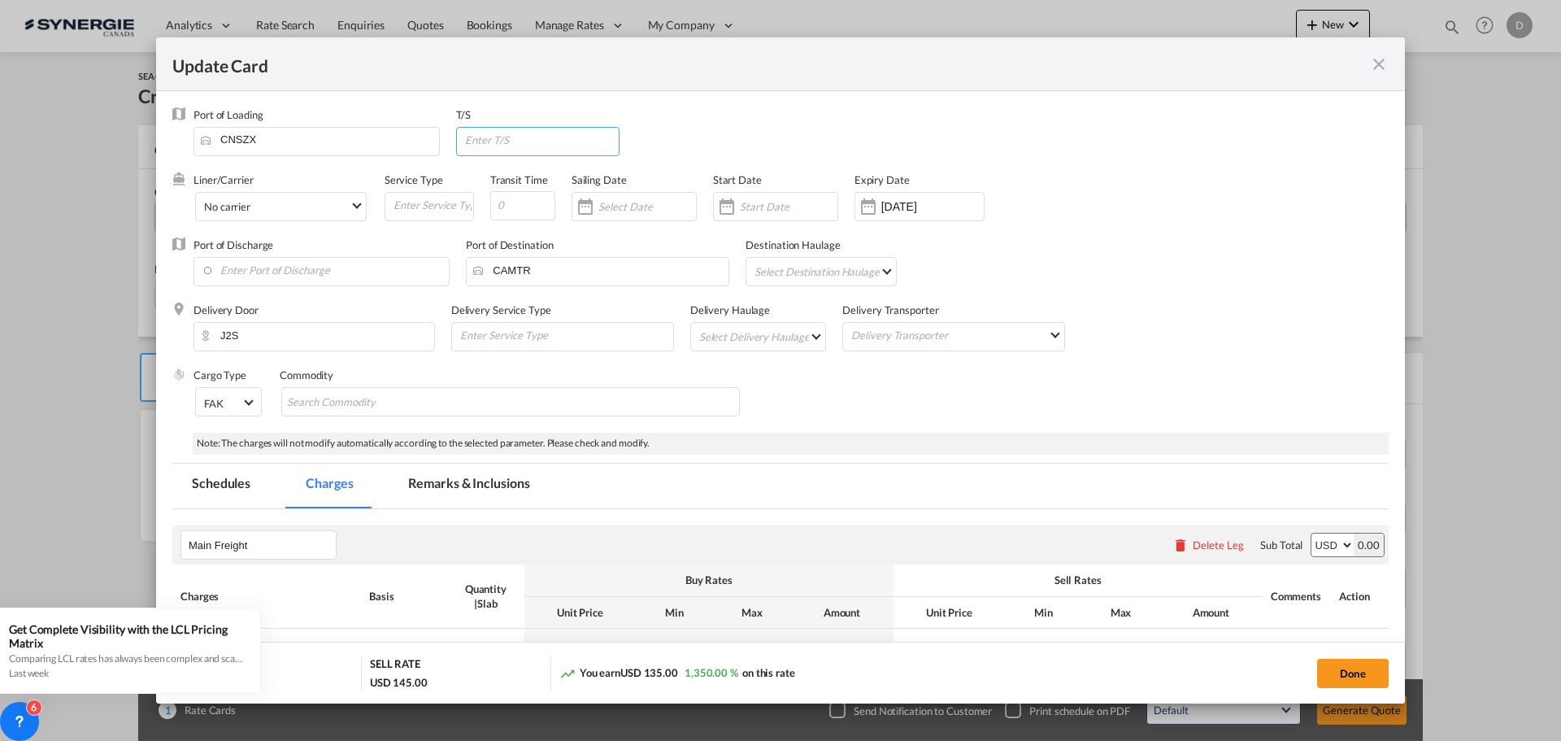
click at [524, 134] on input "Update Card Port ..." at bounding box center [541, 140] width 156 height 24
type input "[GEOGRAPHIC_DATA]"
click at [524, 200] on input "Update Card Port ..." at bounding box center [522, 205] width 65 height 29
type input "40"
click at [732, 209] on div "Update Card Port ..." at bounding box center [727, 206] width 26 height 33
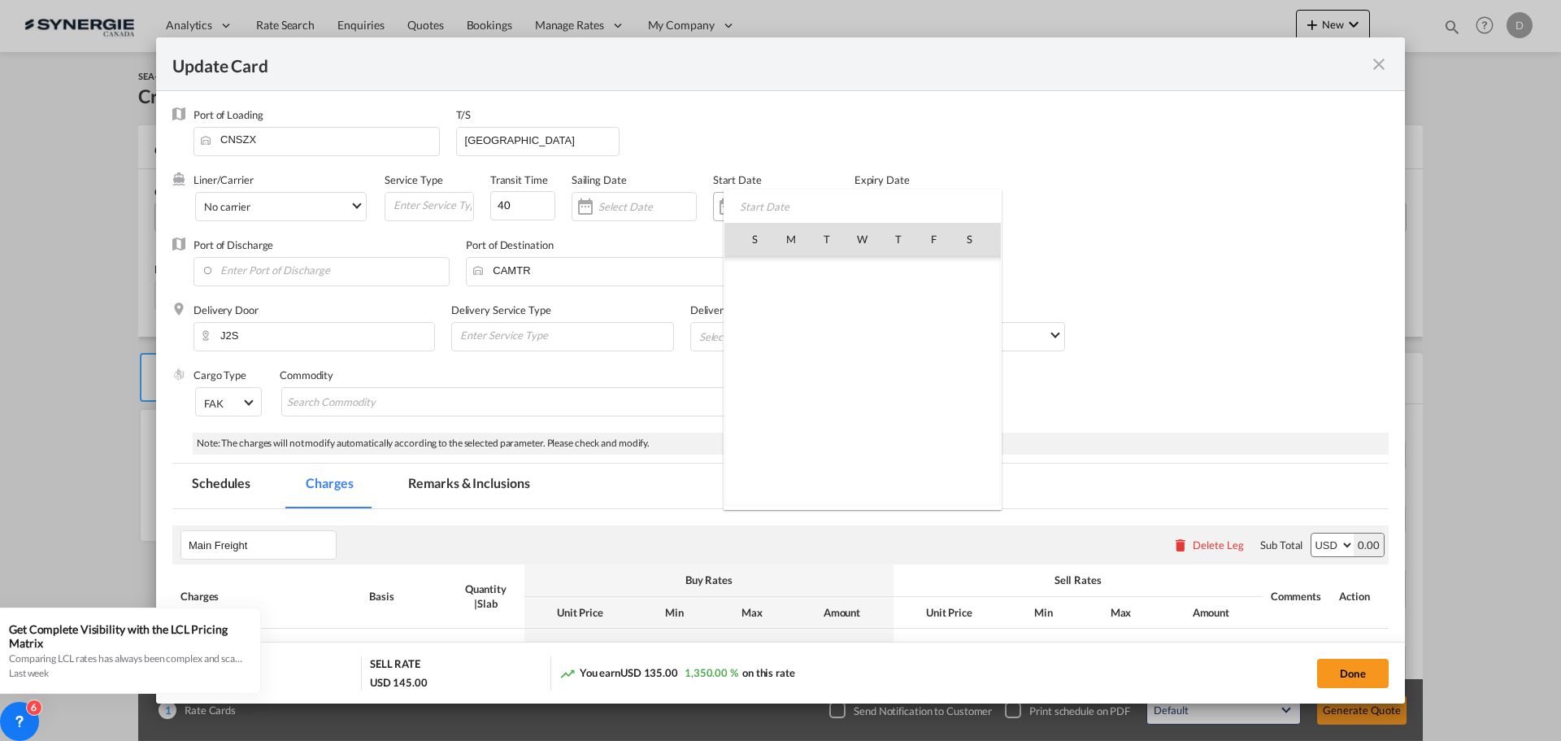
scroll to position [376372, 0]
click at [785, 419] on span "25" at bounding box center [791, 417] width 34 height 34
type input "[DATE]"
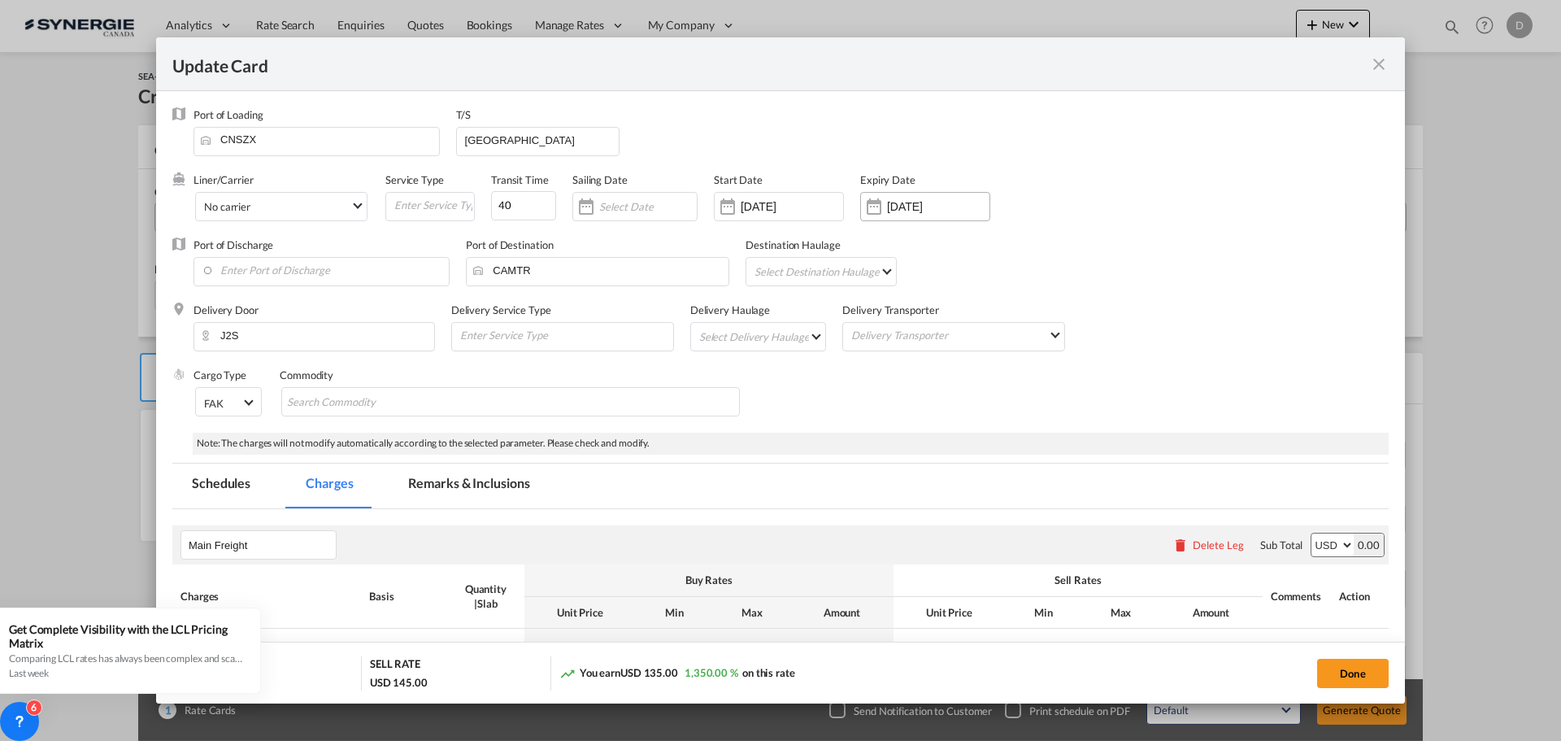
click at [868, 210] on div "Update Card Port ..." at bounding box center [874, 206] width 26 height 33
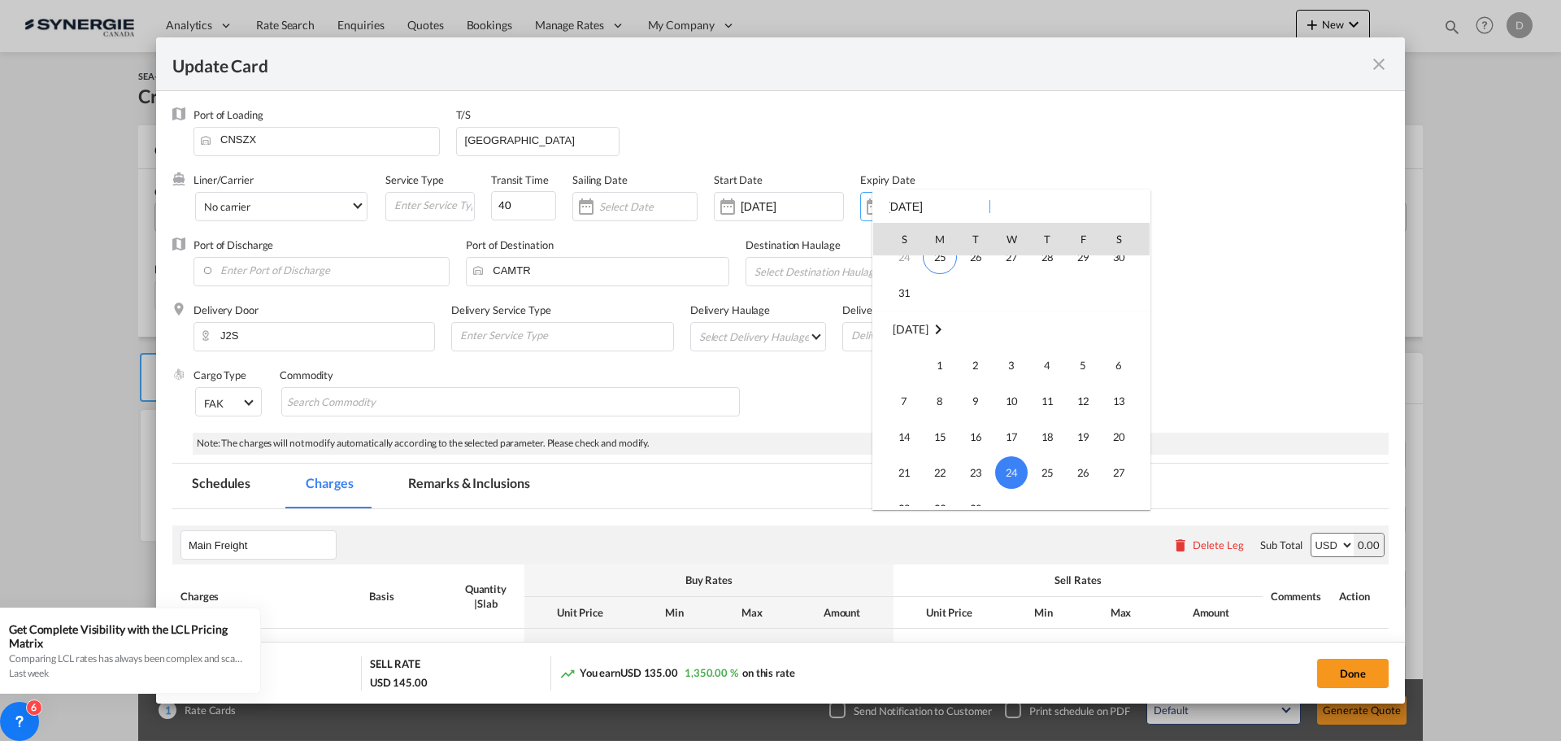
scroll to position [134, 0]
click at [908, 318] on span "31" at bounding box center [904, 318] width 33 height 33
type input "[DATE]"
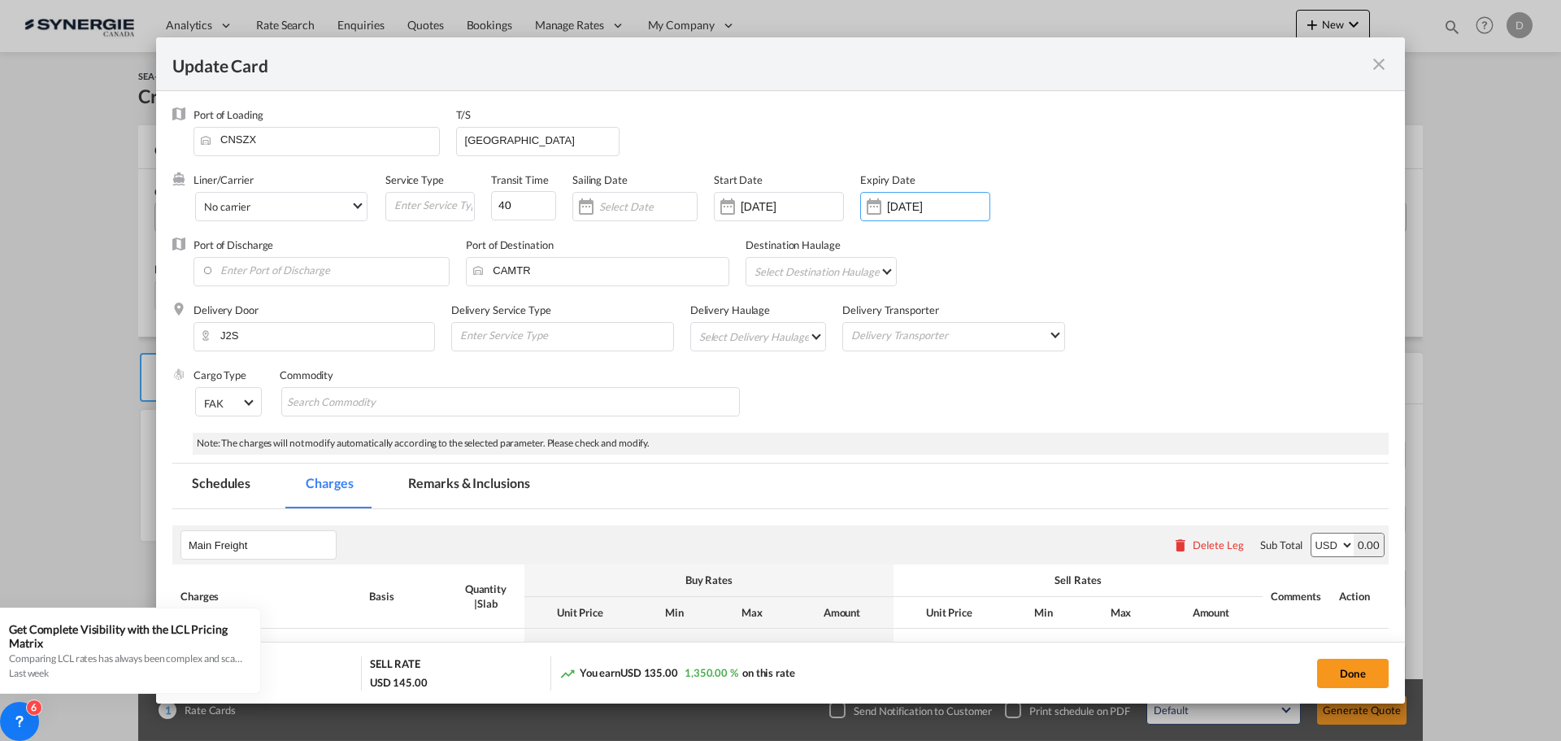
click at [800, 334] on md-select "Select Delivery Haulage rail road barge truck unspecified not available" at bounding box center [762, 336] width 128 height 26
click at [740, 370] on md-option "road" at bounding box center [759, 375] width 152 height 39
click at [593, 394] on md-chips-wrap "Chips container with autocompletion. Enter the text area, type text to search, …" at bounding box center [510, 401] width 459 height 29
type input "General Cargo"
click at [840, 398] on div "Cargo Type FAK FAK GCR GDSM General Cargo Hazardous Cargo Ambient Foodstuff Chi…" at bounding box center [790, 399] width 1195 height 65
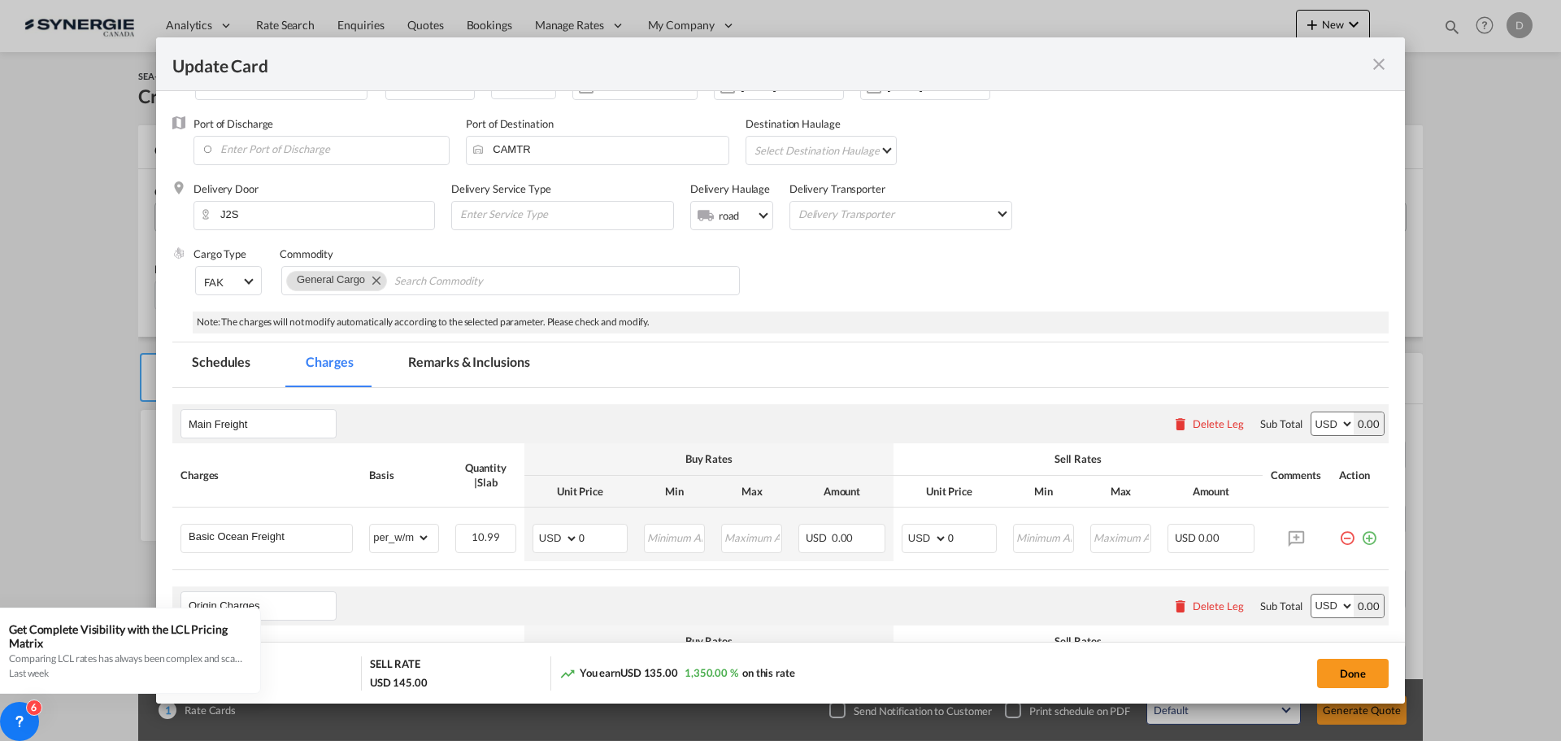
scroll to position [325, 0]
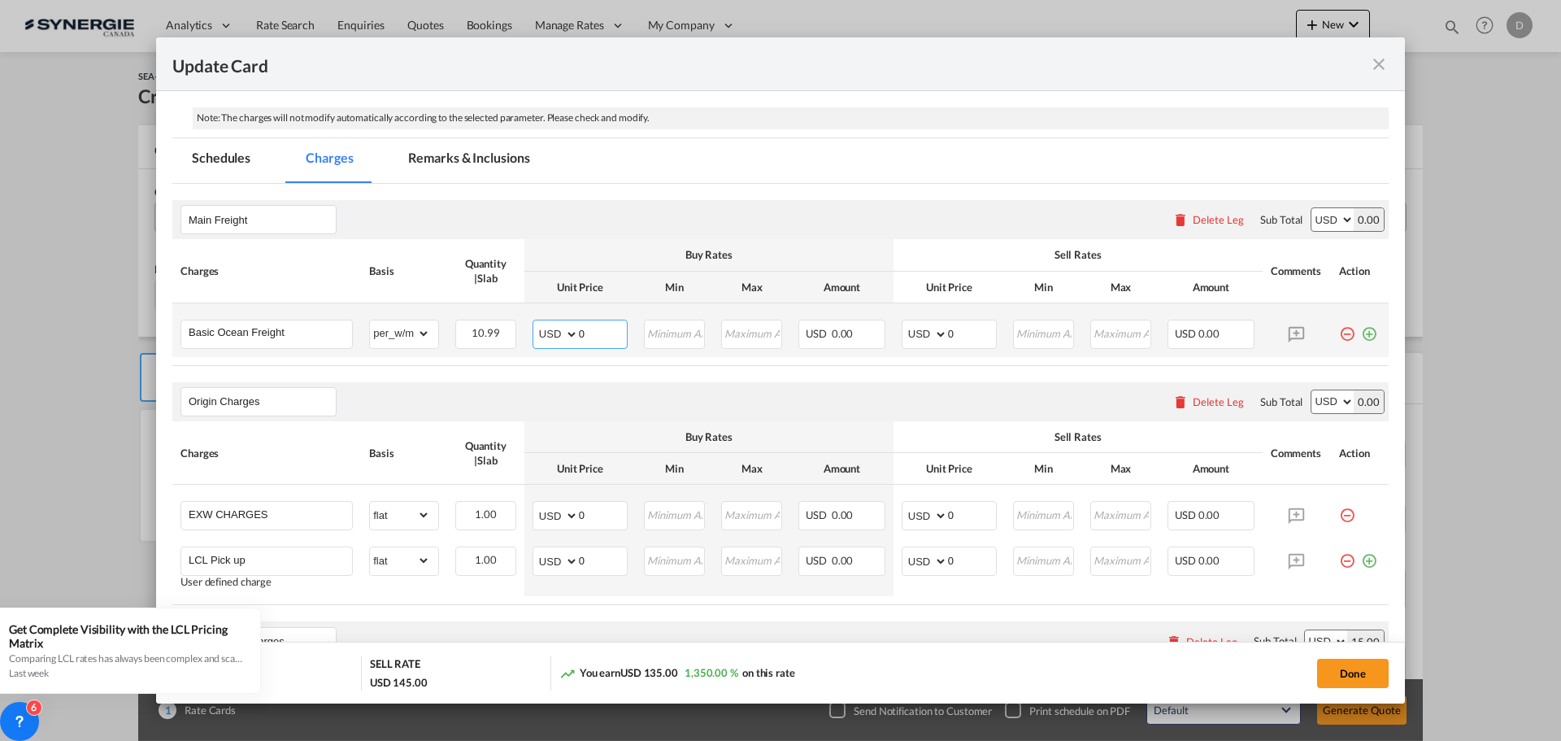
click at [579, 333] on input "0" at bounding box center [603, 332] width 48 height 24
type input "66"
click at [685, 332] on input "Update Card Port ..." at bounding box center [675, 332] width 59 height 24
type input "66"
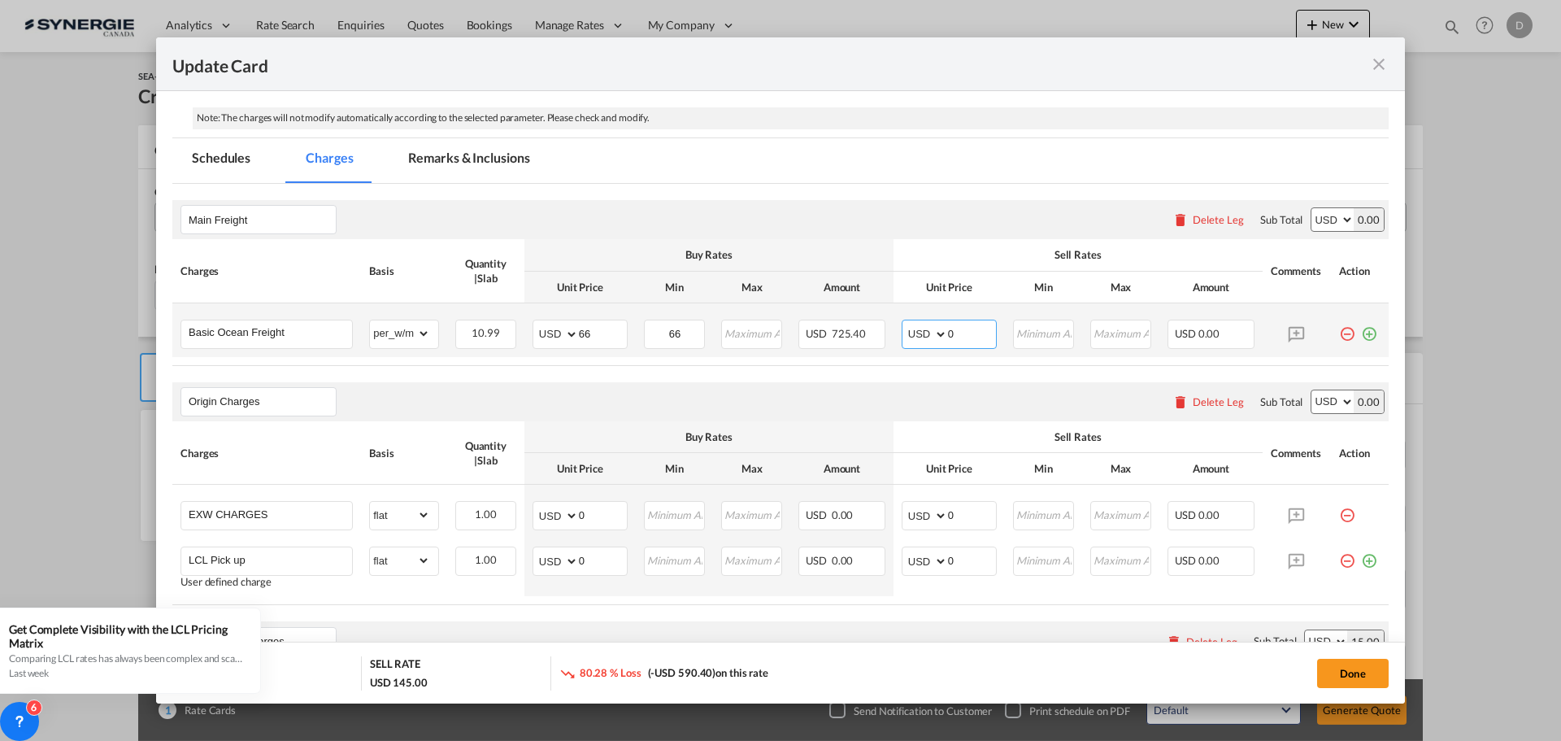
drag, startPoint x: 940, startPoint y: 334, endPoint x: 949, endPoint y: 335, distance: 9.0
click at [949, 335] on input "0" at bounding box center [972, 332] width 48 height 24
type input "80"
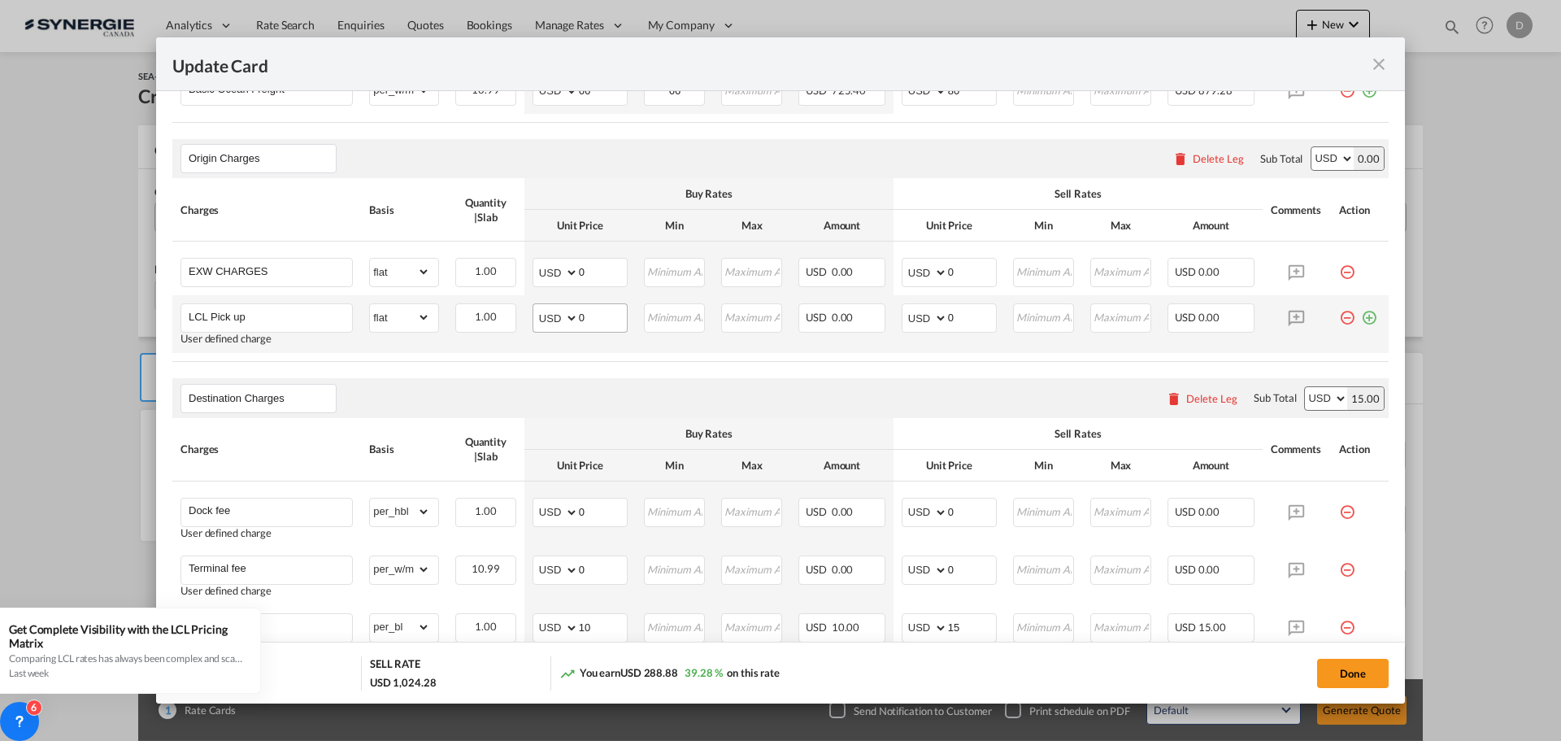
scroll to position [569, 0]
click at [1201, 162] on div "Delete Leg" at bounding box center [1218, 157] width 51 height 13
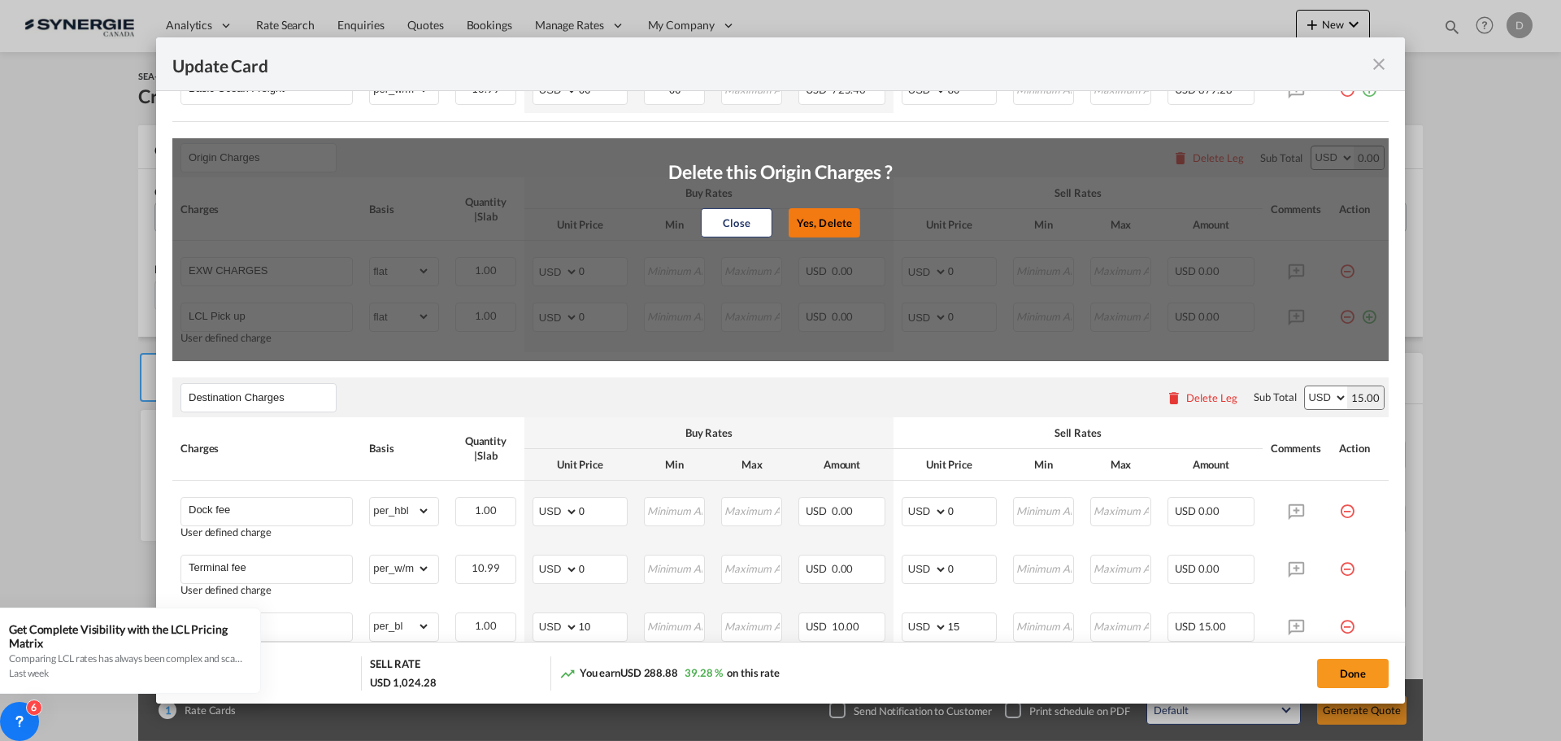
click at [811, 222] on button "Yes, Delete" at bounding box center [825, 222] width 72 height 29
type input "Destination Charges"
type input "Dock fee"
select select "per_hbl"
type input "Terminal fee"
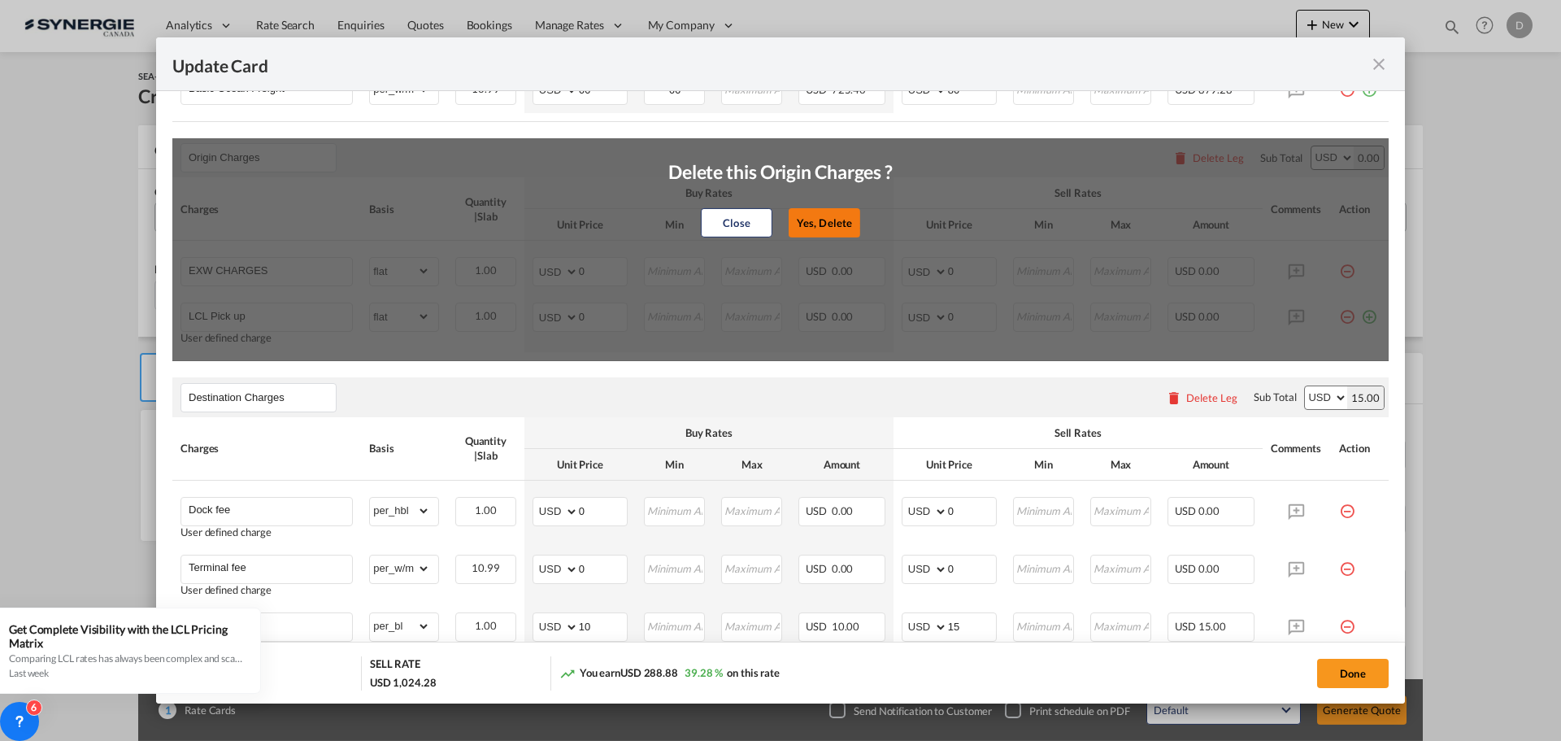
select select "per_w/m"
type input "Doc and Handling fee"
type input "E-manifest"
select select "per_bl"
type input "35"
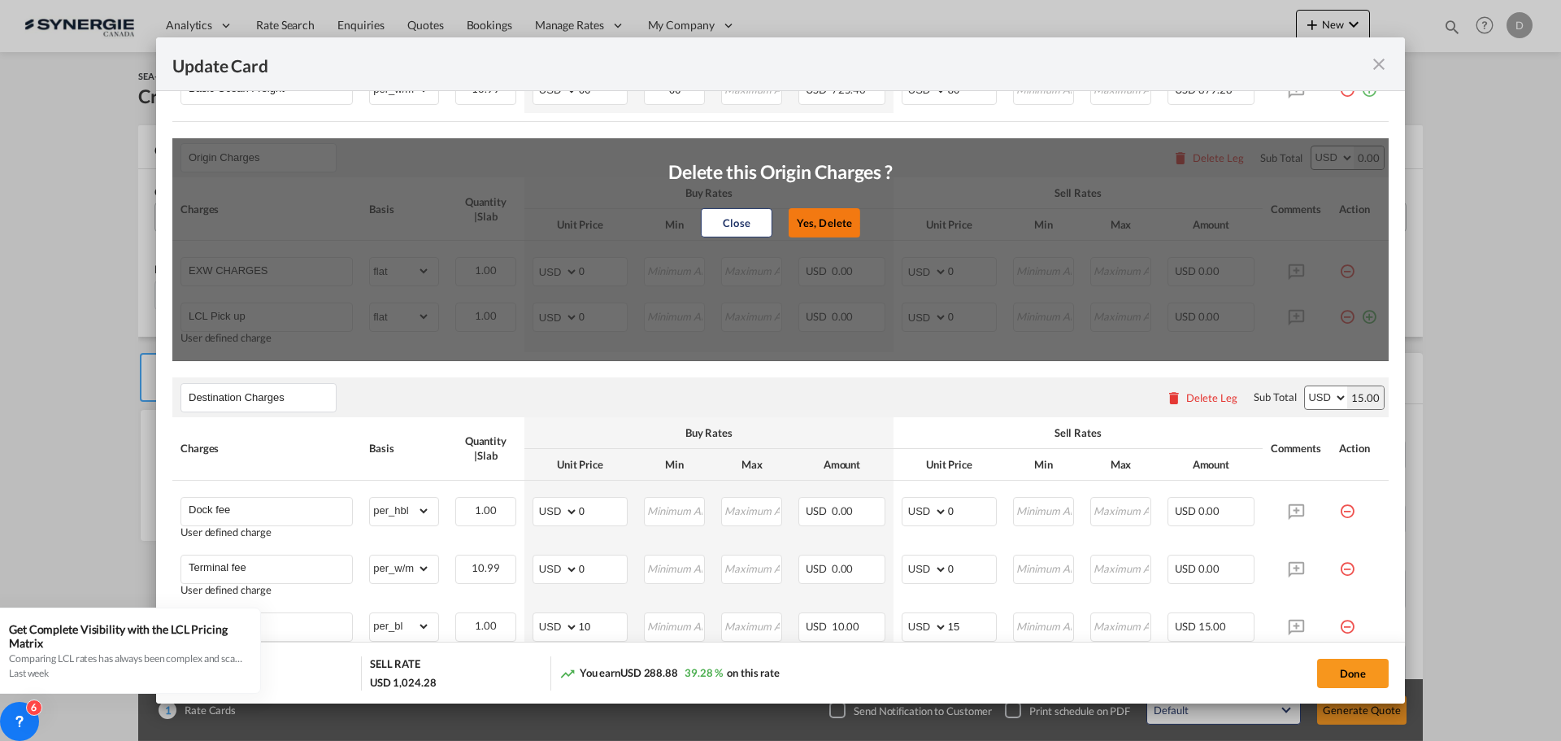
type input "Doc Fee"
select select "per_bl"
type input "30"
type input "Handling fee"
type input "0"
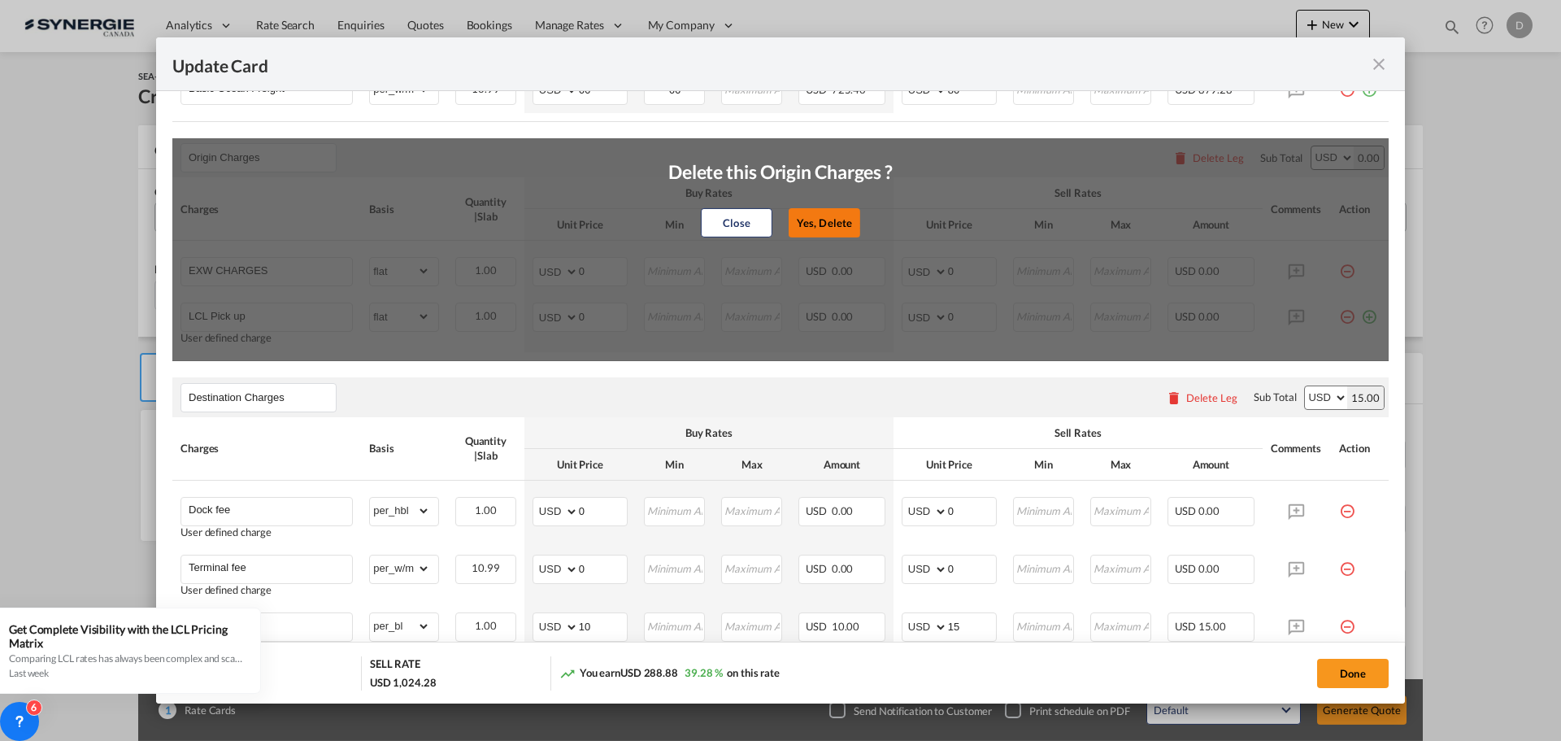
type input "65"
type input "ISF 5+2 - 85 USD if applicable"
select select "per_bl"
type input "Cargo Coverage"
type input "Cargo Coverage - Rate to be confirmed depending on commodity and value Min 50 U…"
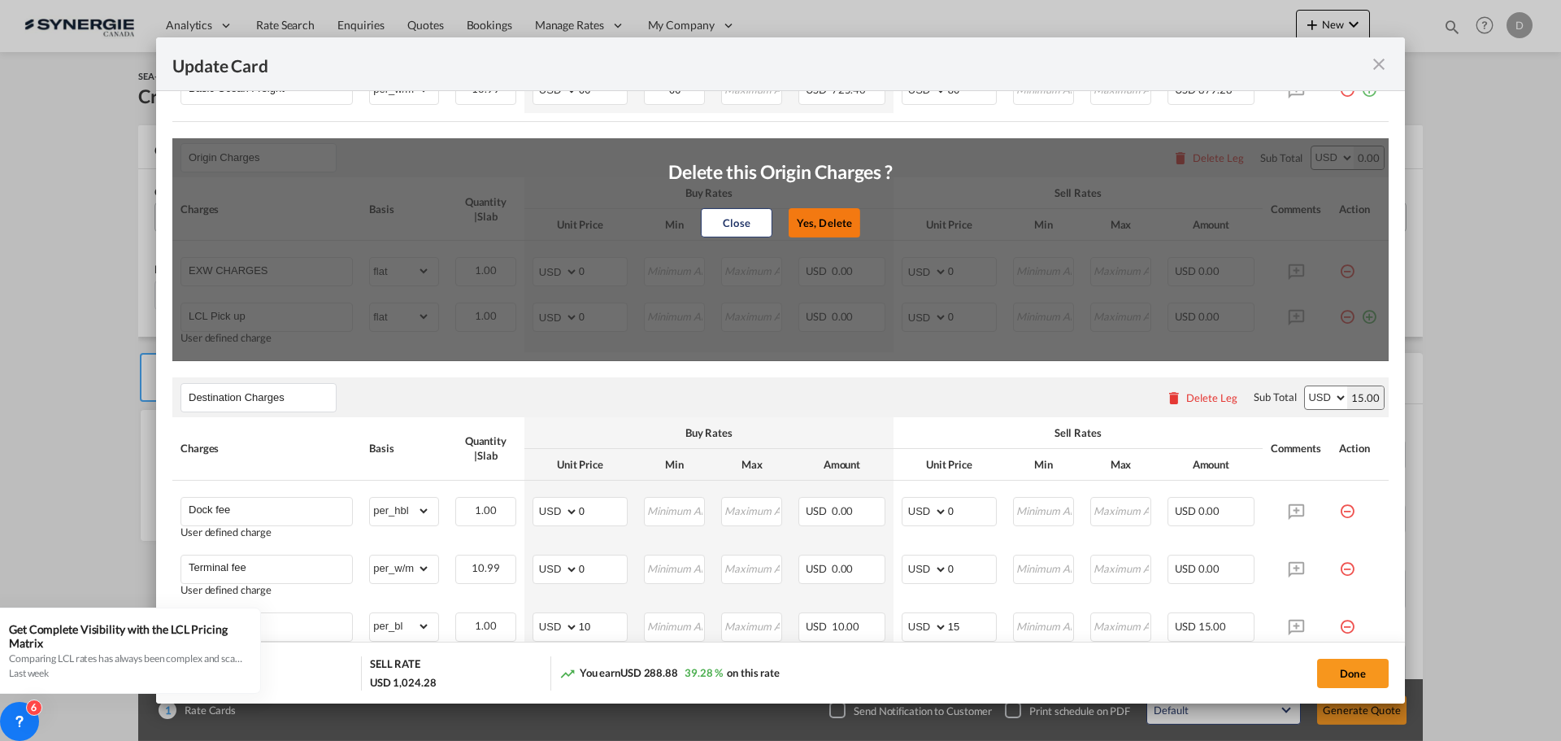
select select "per_shipment"
type input "0"
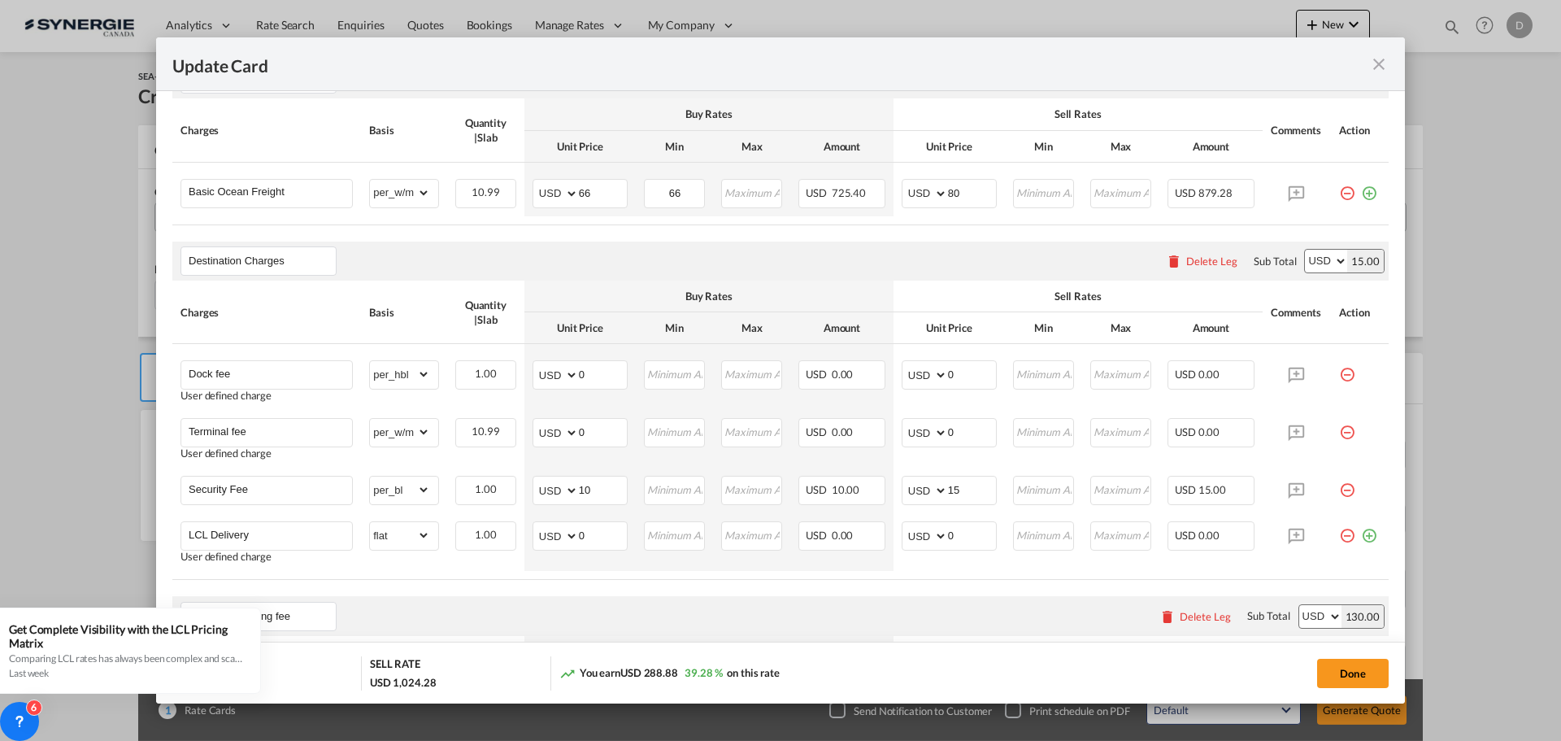
scroll to position [325, 0]
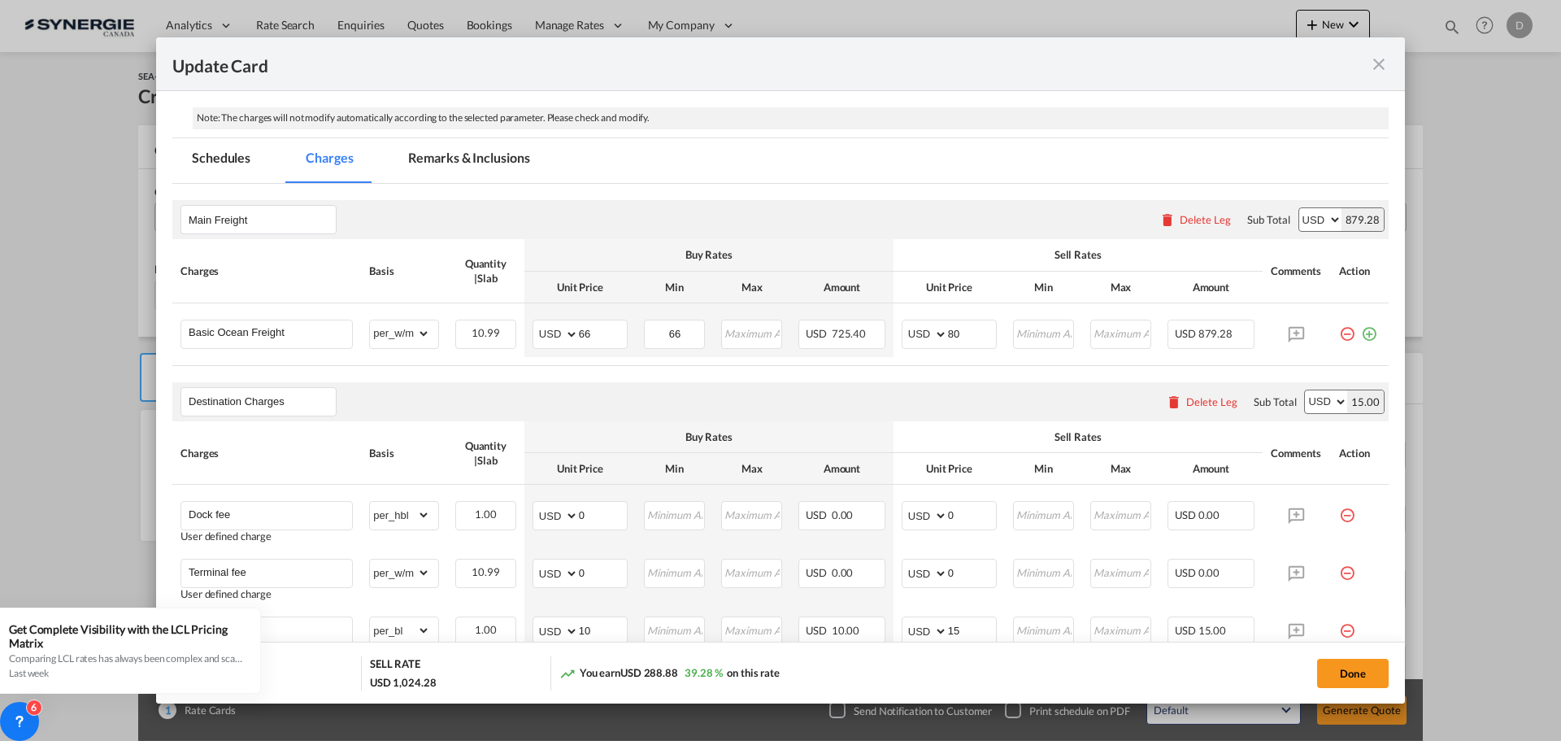
click at [608, 398] on div "Destination Charges Please enter leg name Leg Name Already Exists Delete Leg Su…" at bounding box center [780, 401] width 1216 height 39
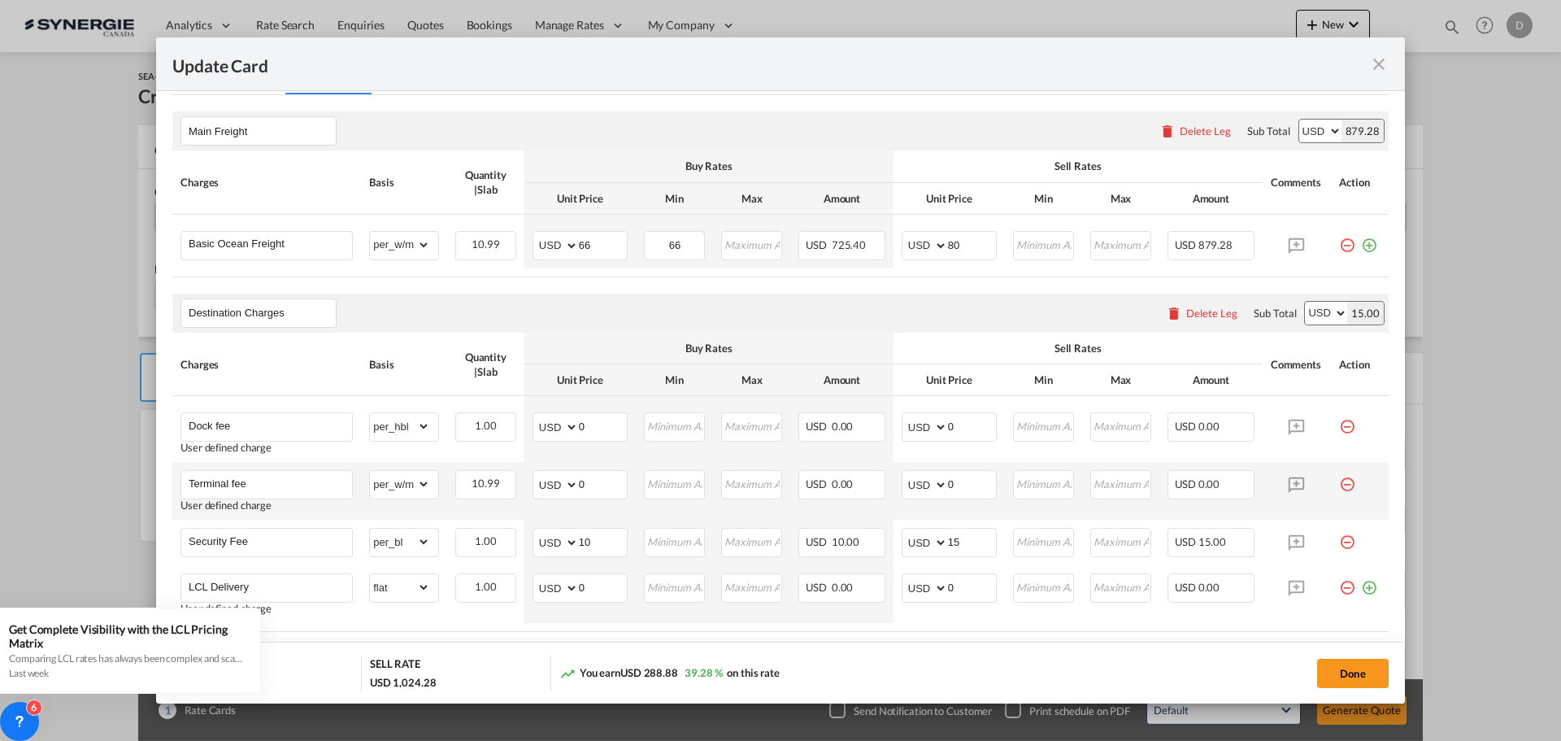
scroll to position [569, 0]
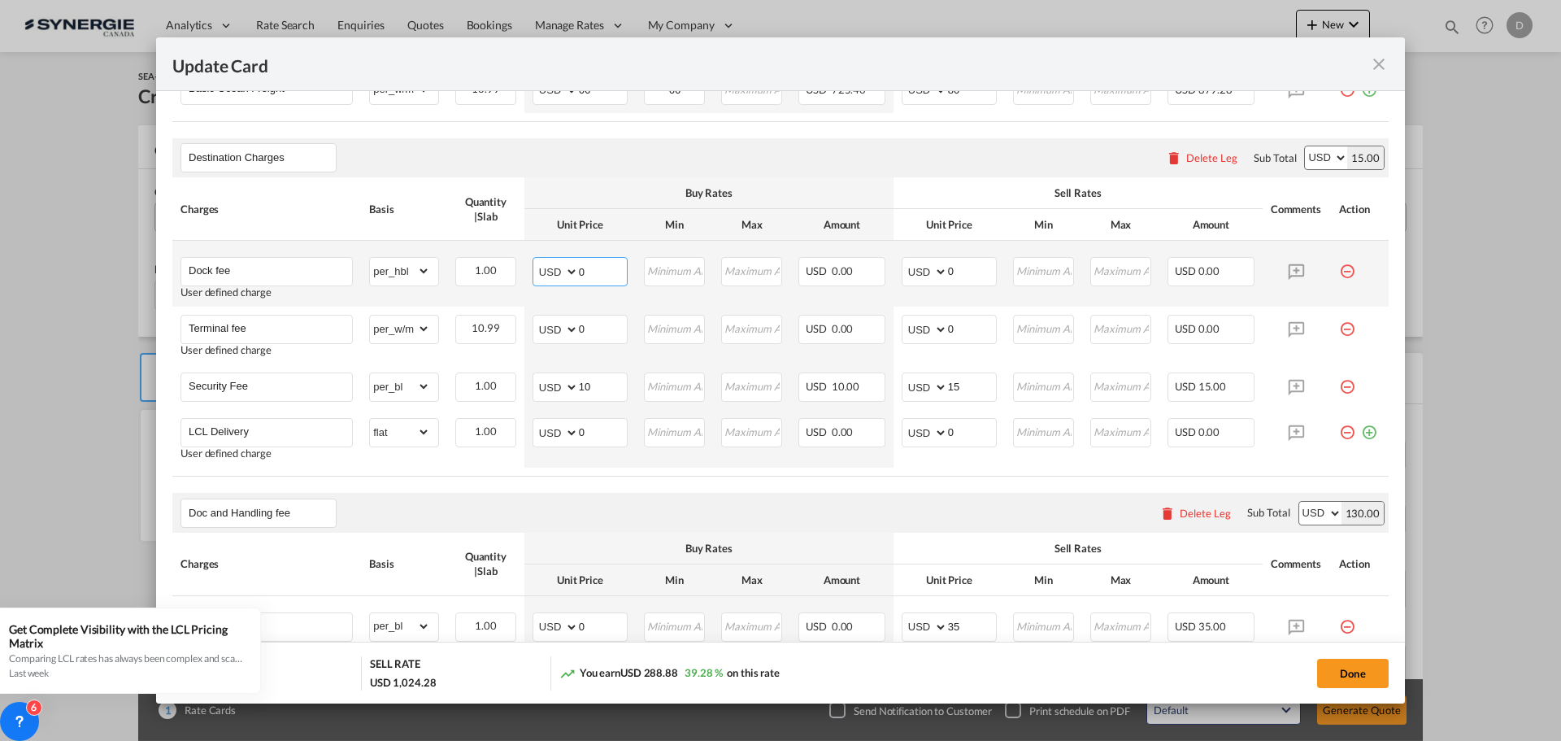
drag, startPoint x: 576, startPoint y: 269, endPoint x: 614, endPoint y: 264, distance: 38.5
click at [614, 264] on input "0" at bounding box center [603, 270] width 48 height 24
type input "80"
drag, startPoint x: 942, startPoint y: 268, endPoint x: 959, endPoint y: 268, distance: 16.3
click at [959, 268] on input "0" at bounding box center [972, 270] width 48 height 24
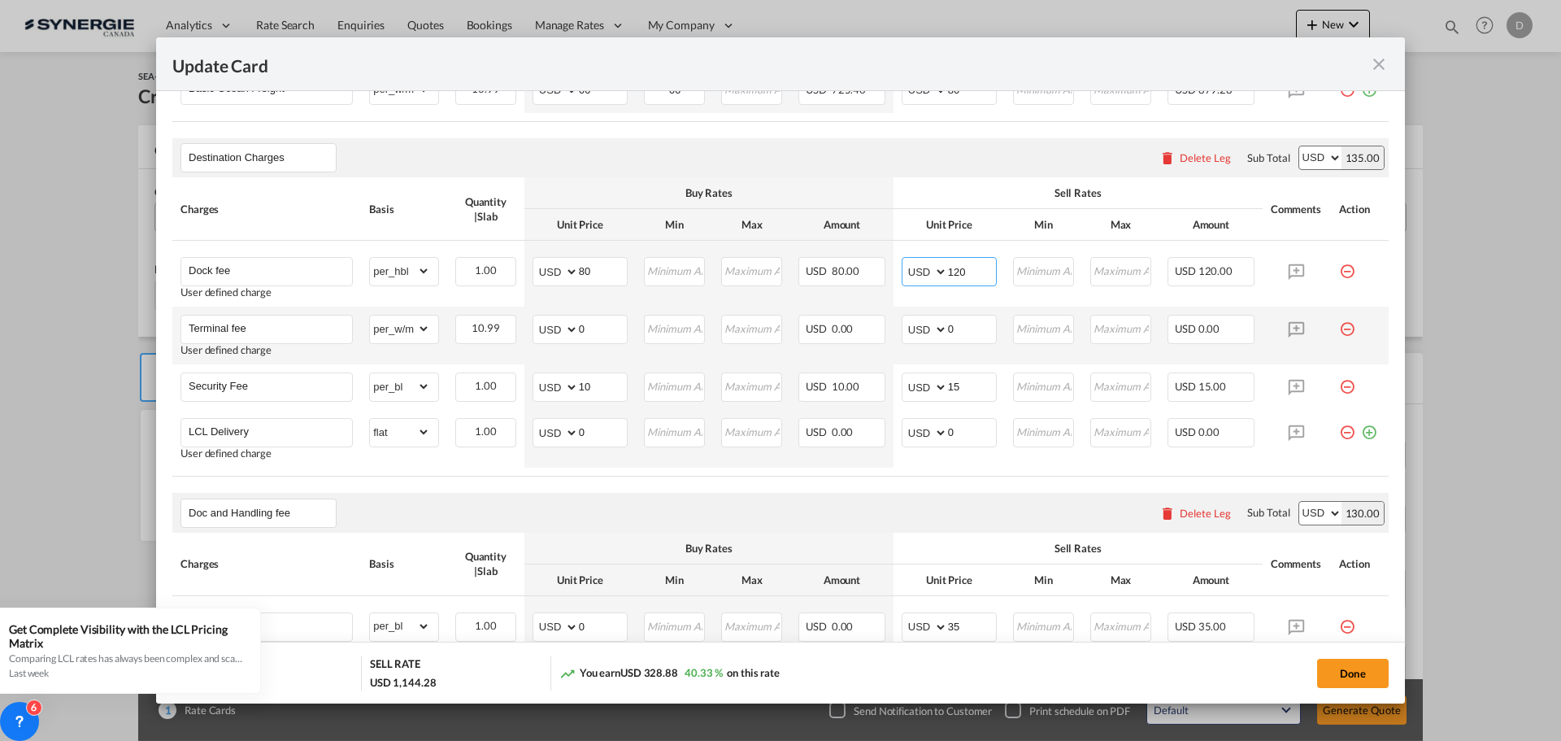
type input "120"
click at [1341, 324] on md-icon "icon-minus-circle-outline red-400-fg pt-7" at bounding box center [1347, 323] width 16 height 16
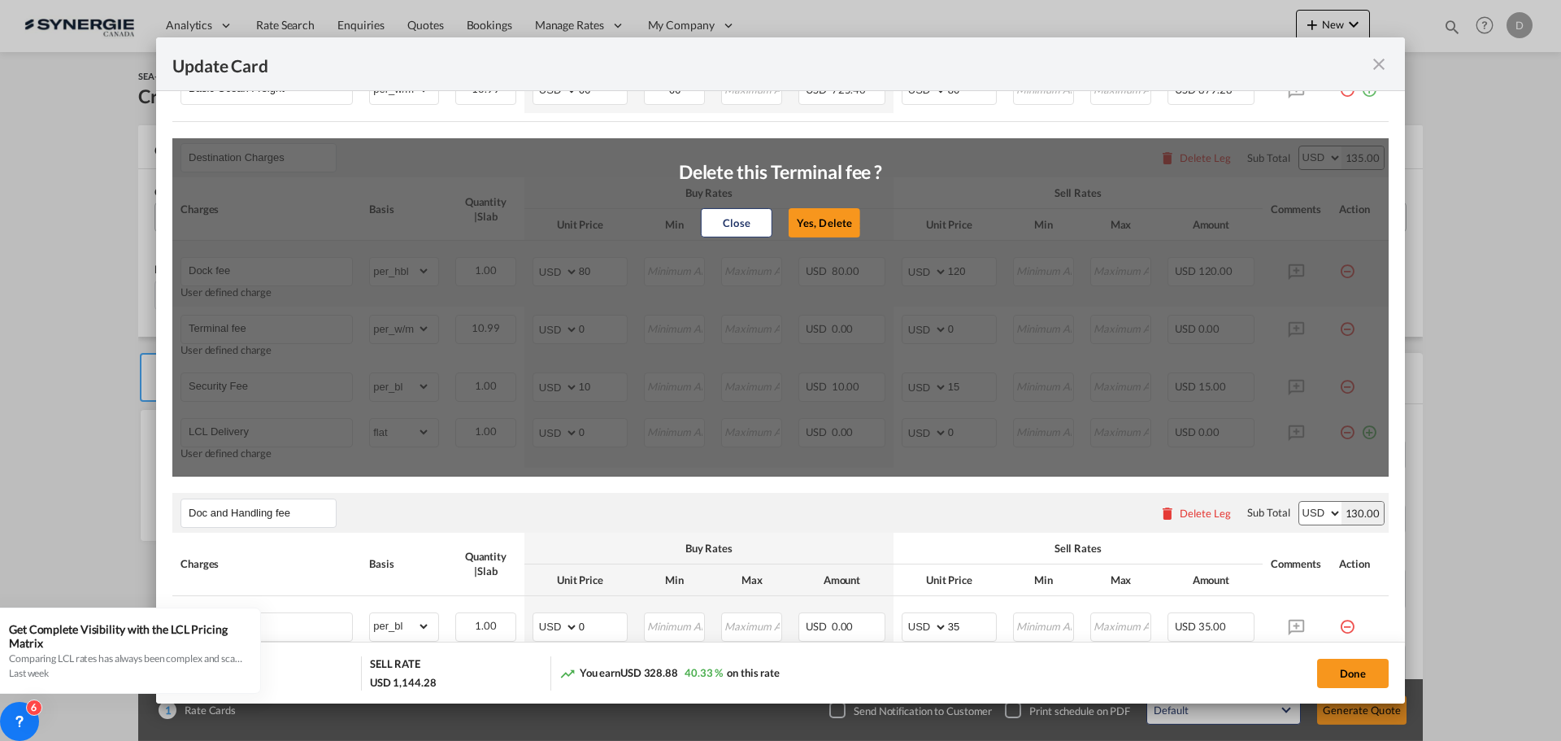
drag, startPoint x: 826, startPoint y: 224, endPoint x: 886, endPoint y: 246, distance: 64.3
click at [826, 224] on button "Yes, Delete" at bounding box center [825, 222] width 72 height 29
type input "Security Fee"
select select "per_bl"
type input "10"
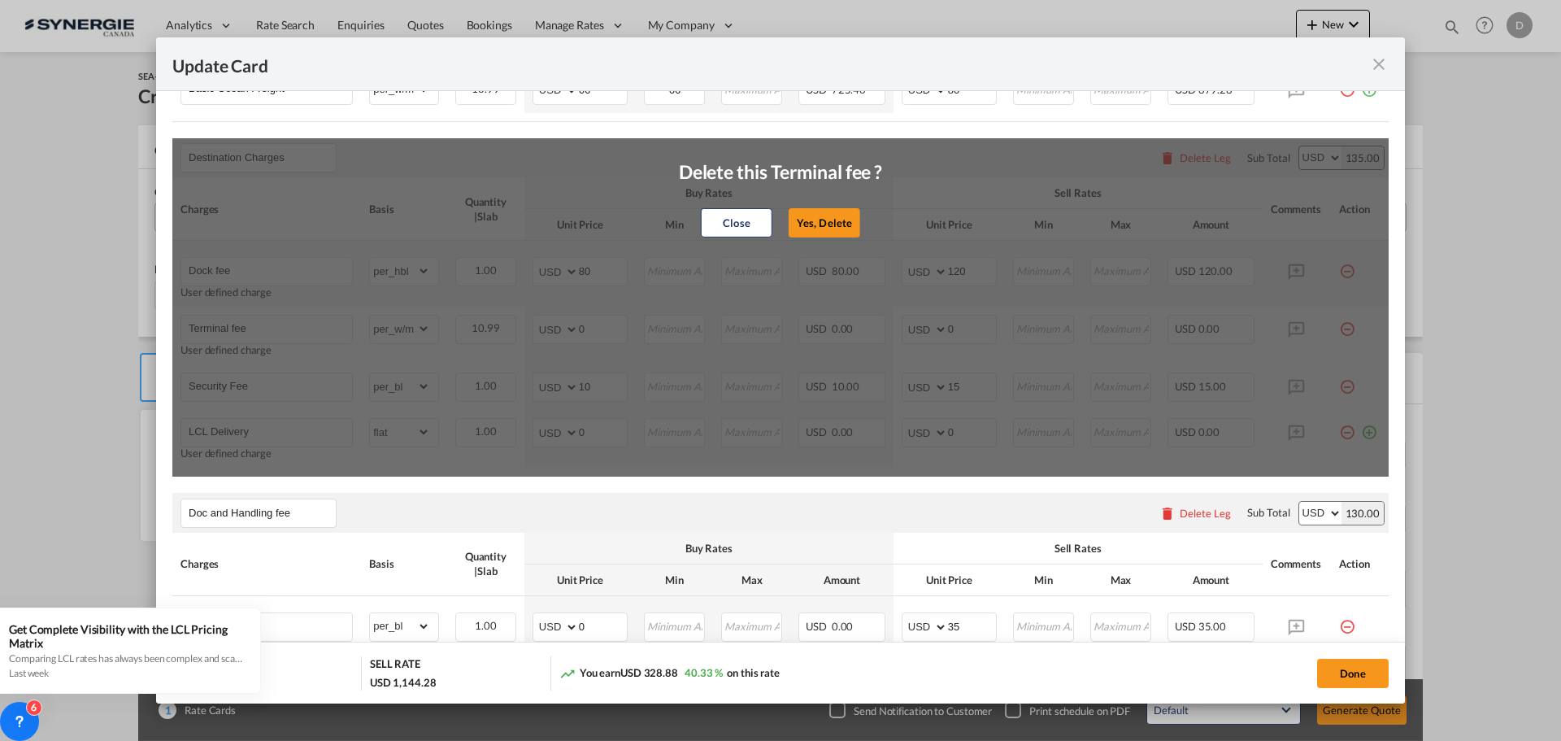
type input "15"
type input "LCL Delivery"
select select "flat"
type input "0"
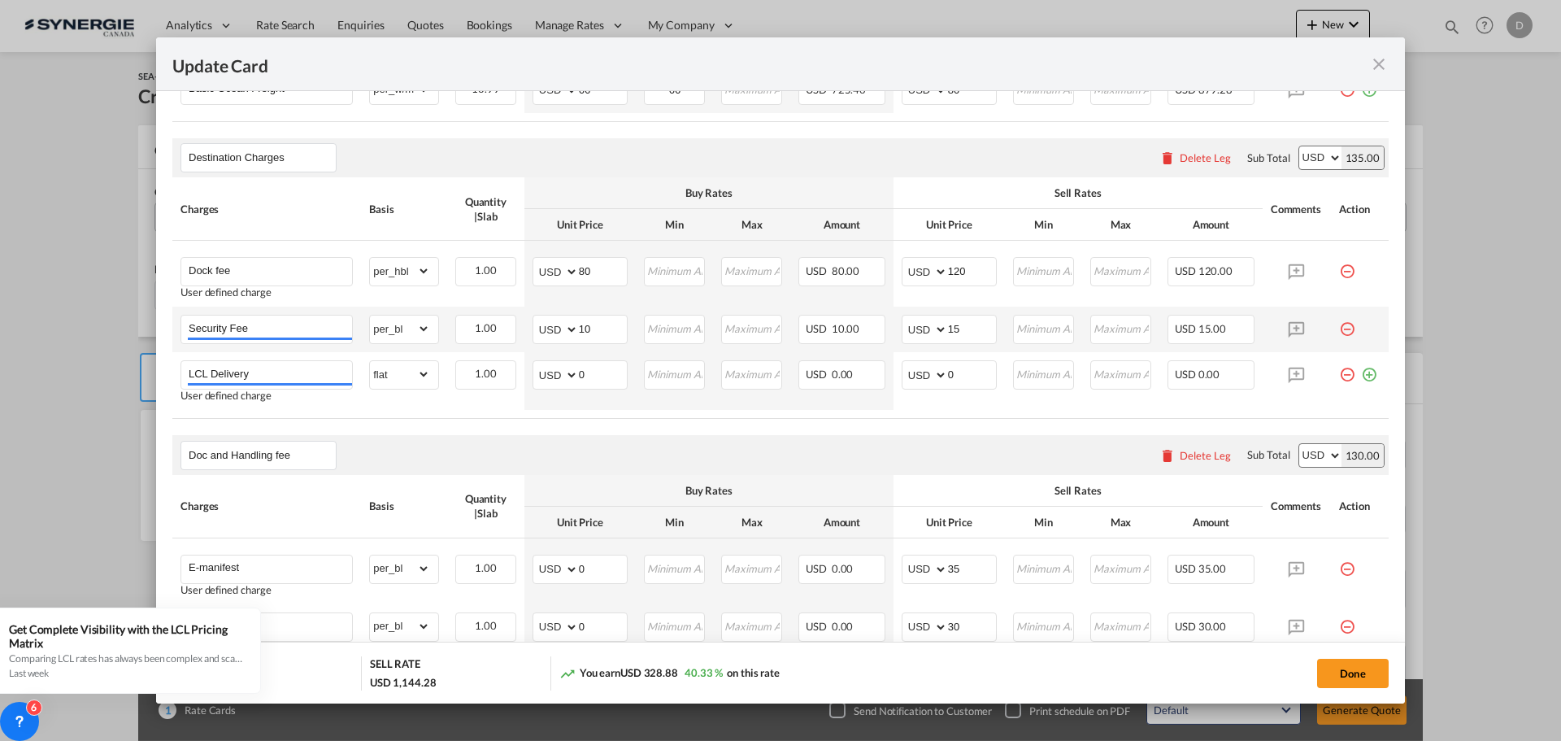
click at [1339, 329] on md-icon "icon-minus-circle-outline red-400-fg pt-7" at bounding box center [1347, 323] width 16 height 16
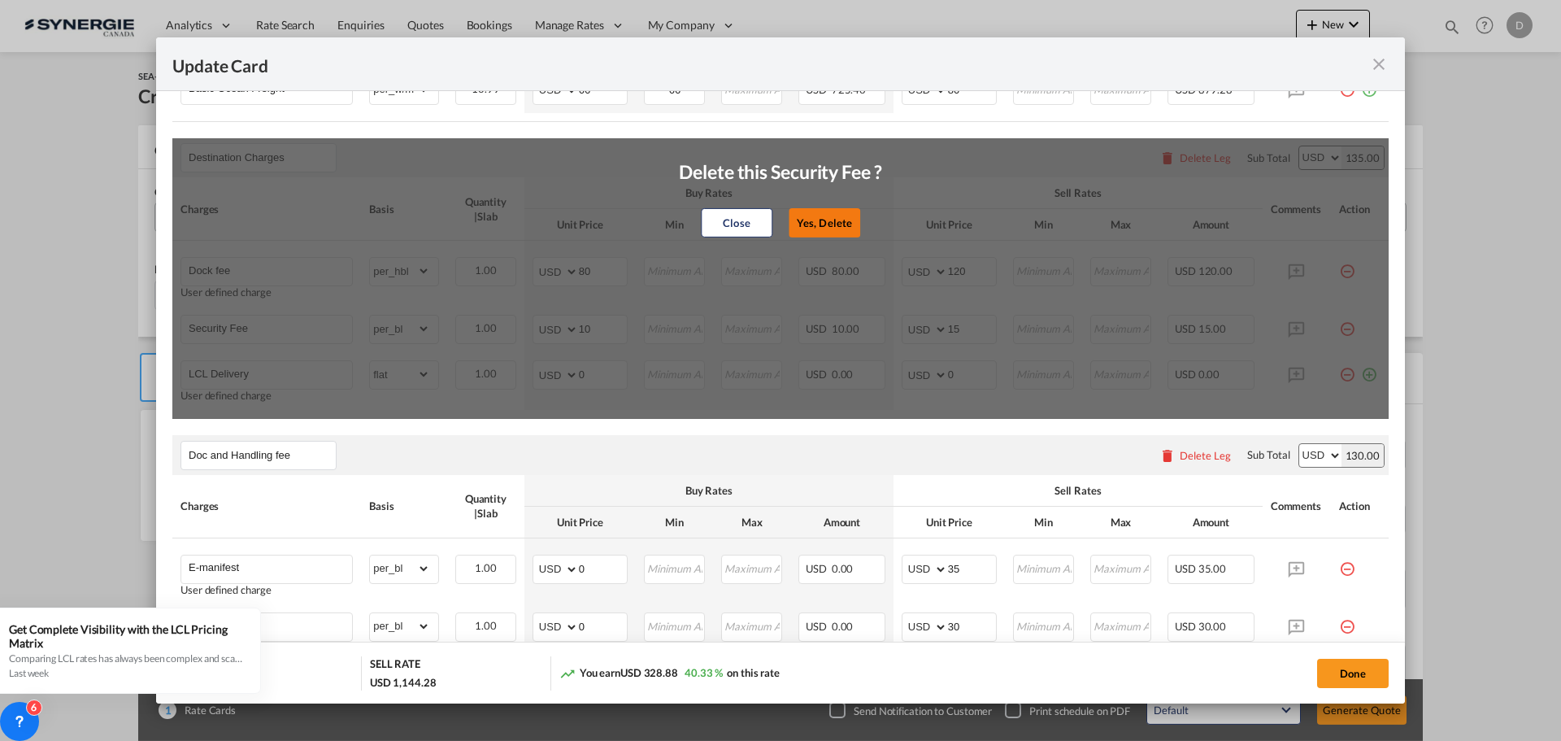
click at [821, 228] on button "Yes, Delete" at bounding box center [825, 222] width 72 height 29
type input "LCL Delivery"
select select "flat"
type input "0"
